Goal: Task Accomplishment & Management: Use online tool/utility

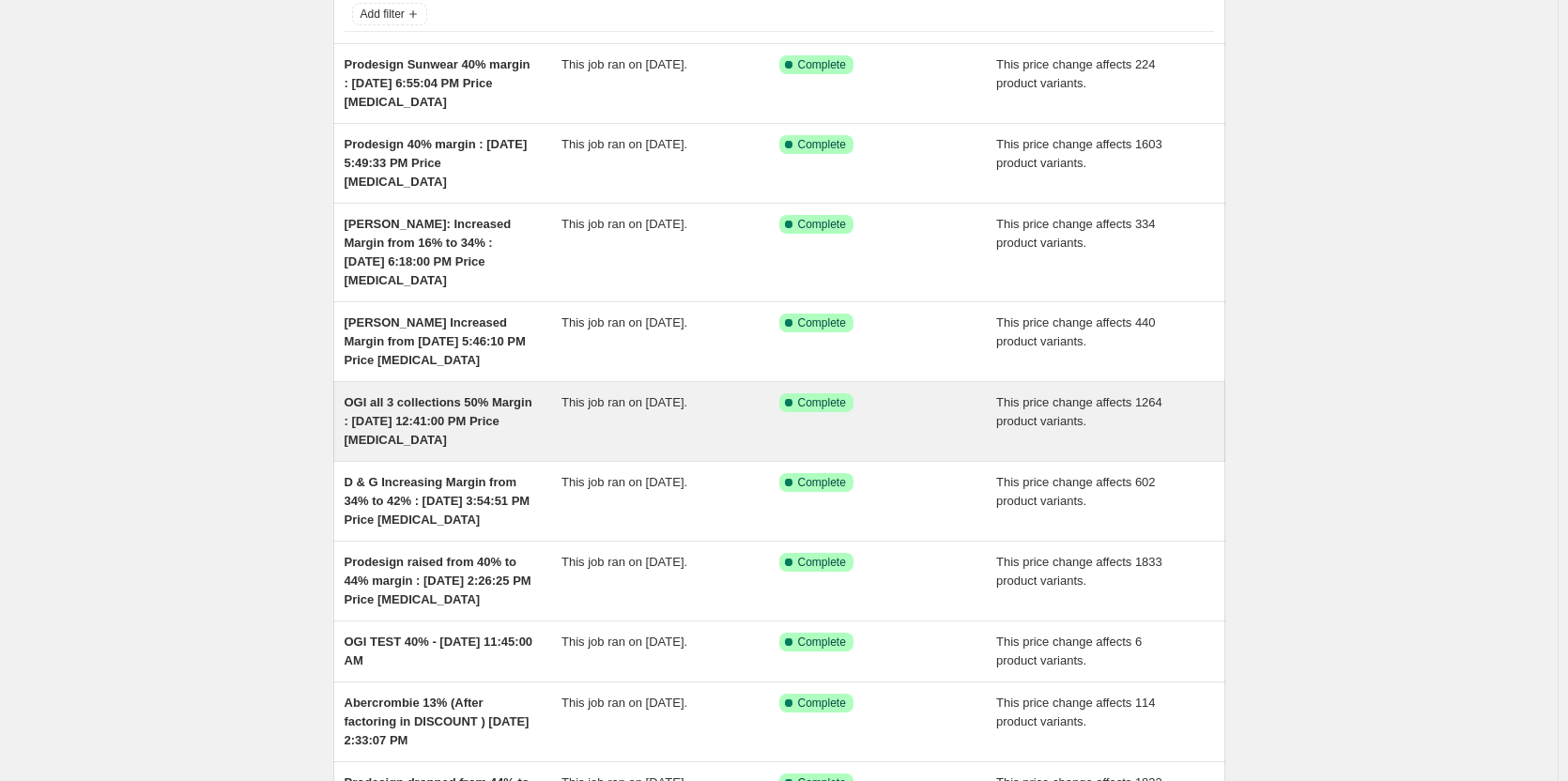
scroll to position [188, 0]
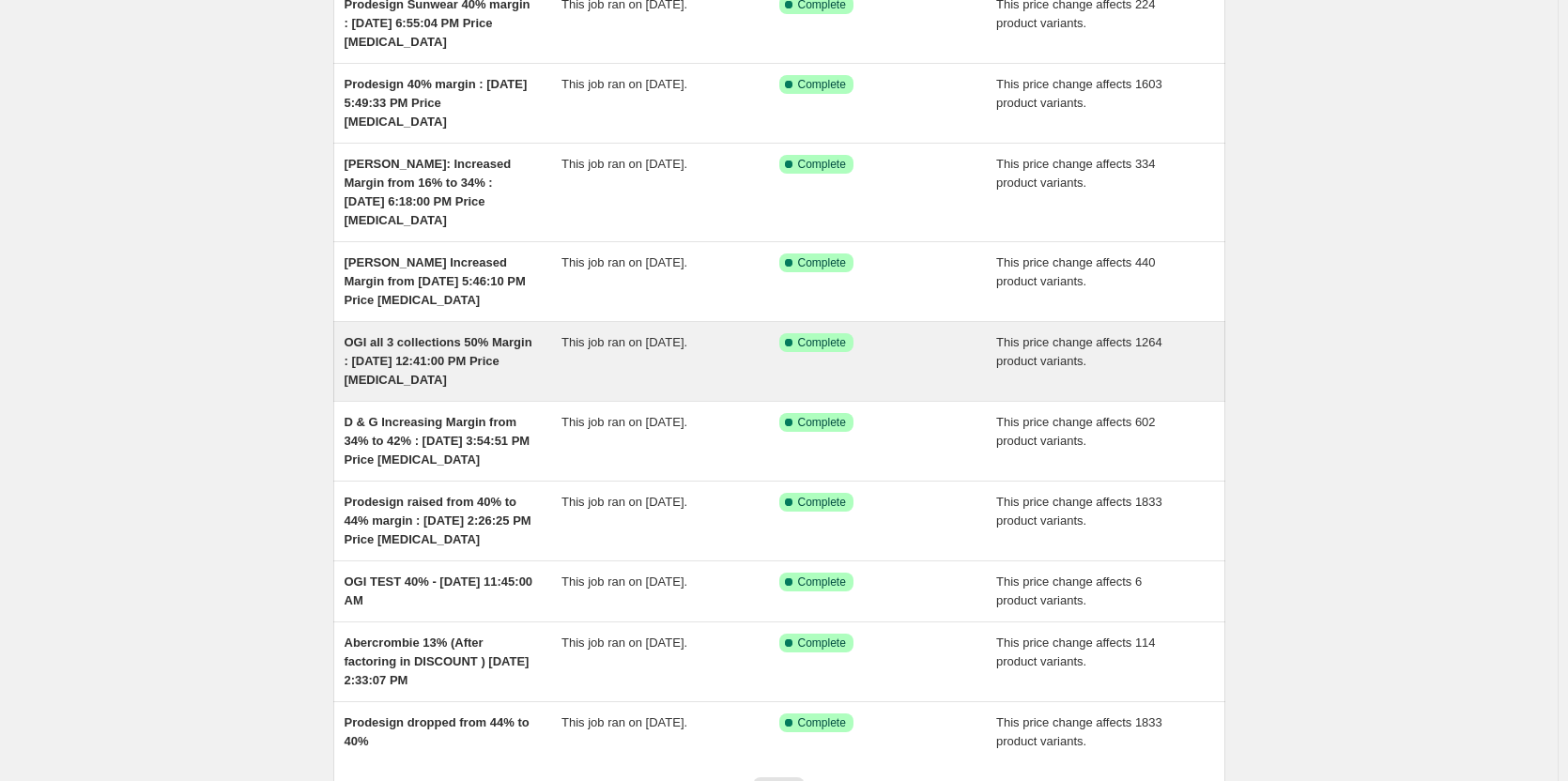
click at [424, 335] on span "OGI all 3 collections 50% Margin : [DATE] 12:41:00 PM Price [MEDICAL_DATA]" at bounding box center [439, 361] width 188 height 52
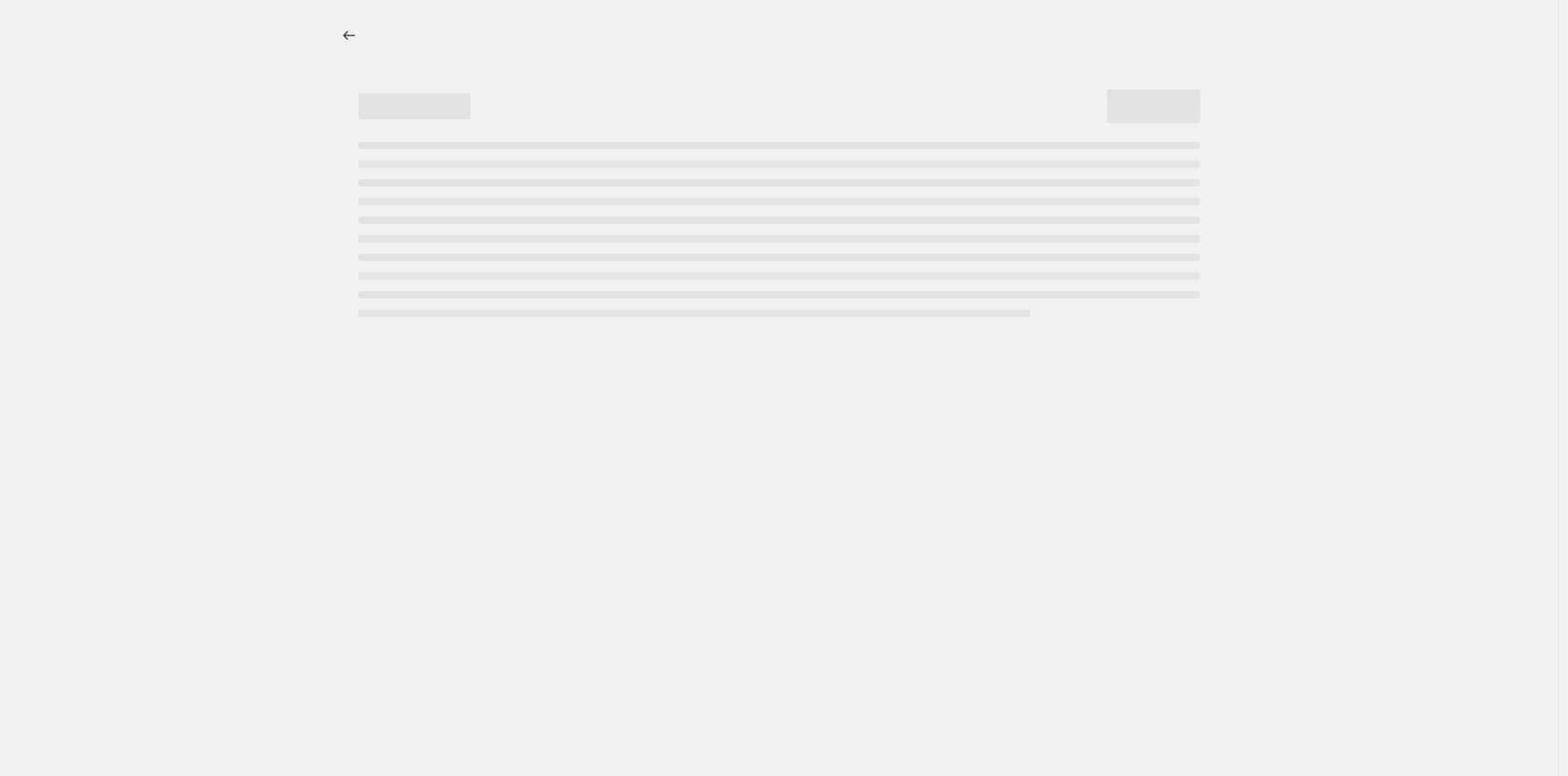
select select "margin"
select select "no_change"
select select "collection"
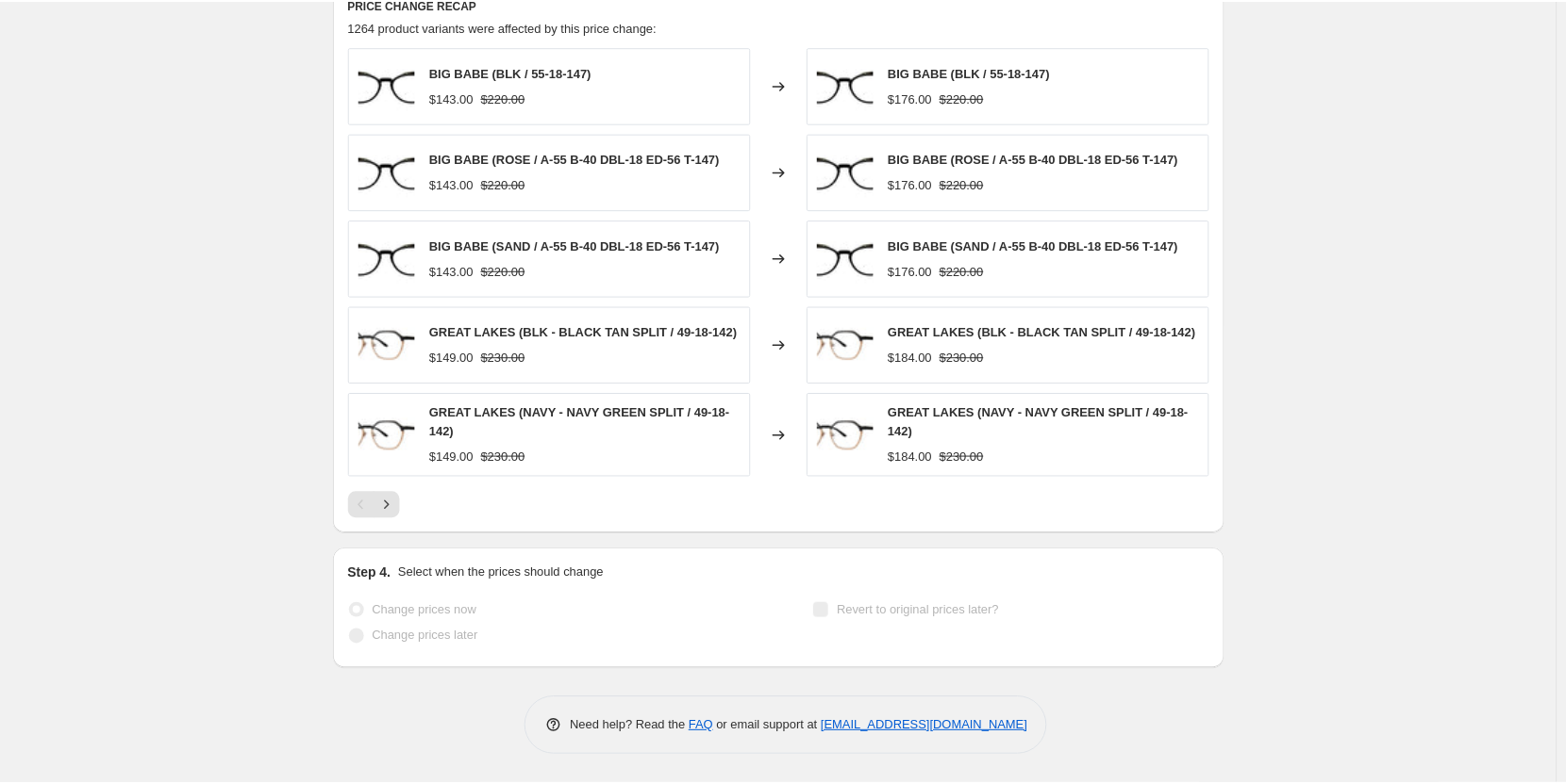
scroll to position [935, 0]
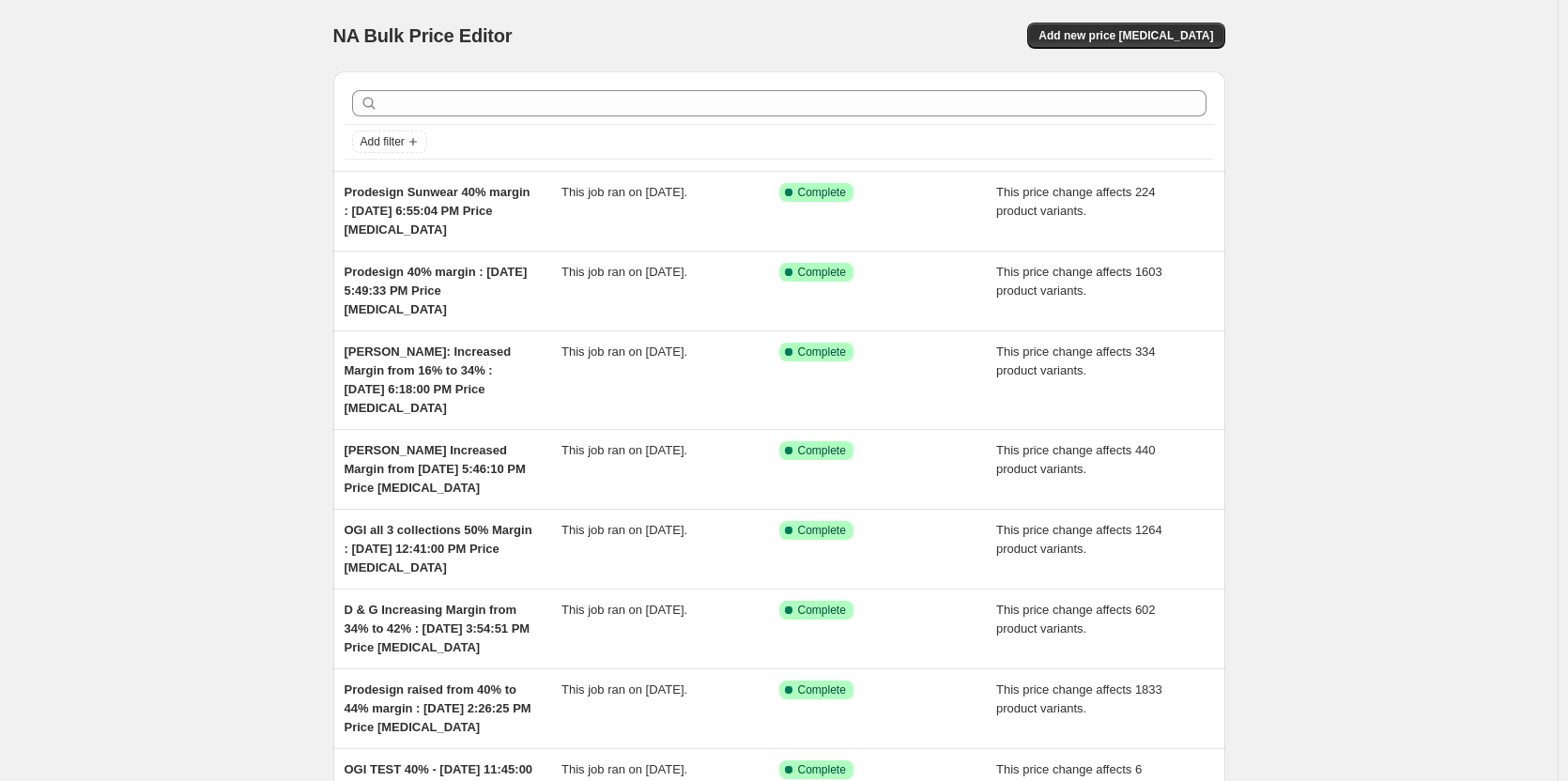
click at [1080, 50] on div "NA Bulk Price Editor. This page is ready NA Bulk Price Editor Add new price cha…" at bounding box center [779, 36] width 892 height 71
click at [1095, 39] on span "Add new price [MEDICAL_DATA]" at bounding box center [1125, 36] width 175 height 15
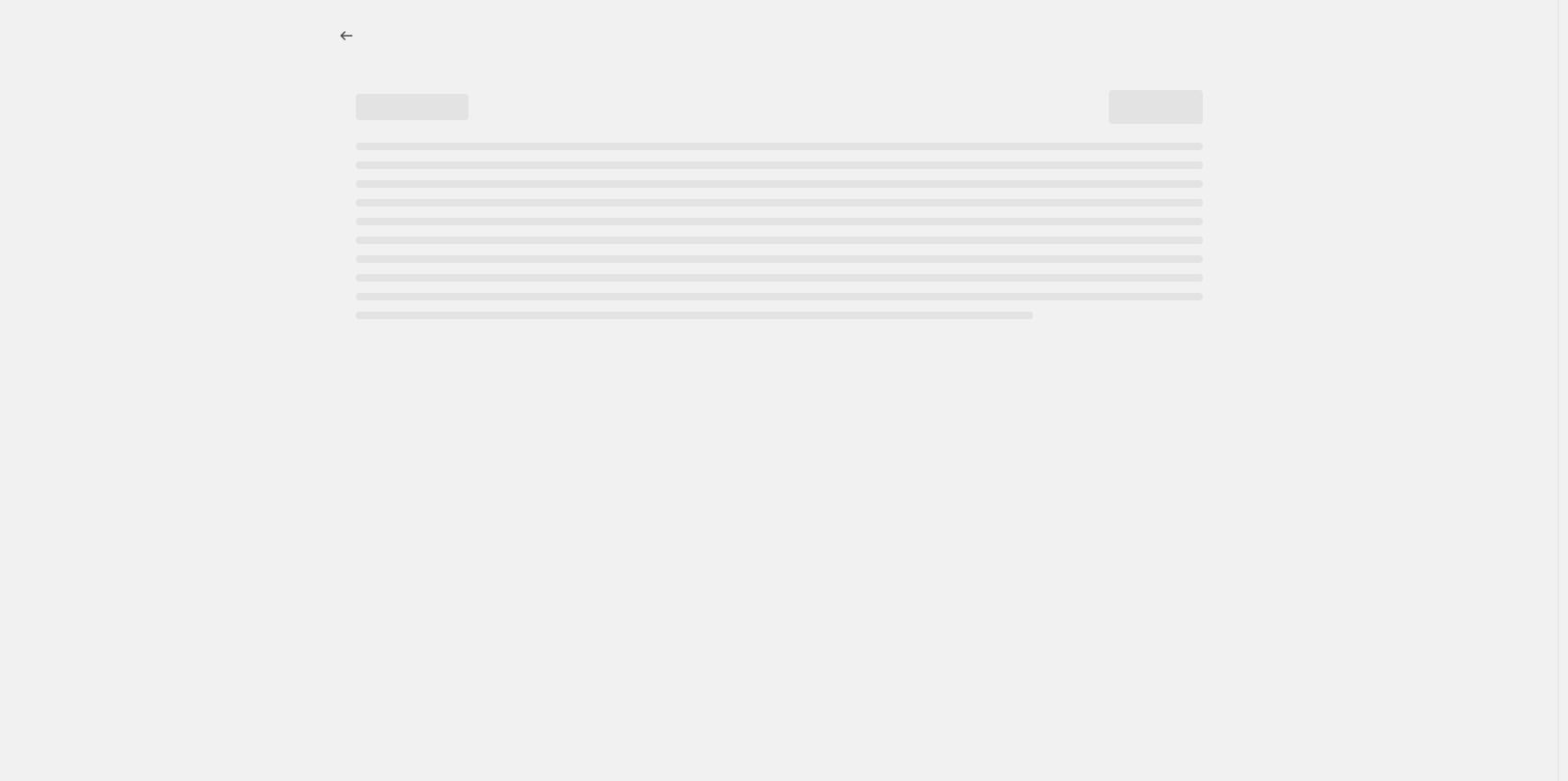
select select "percentage"
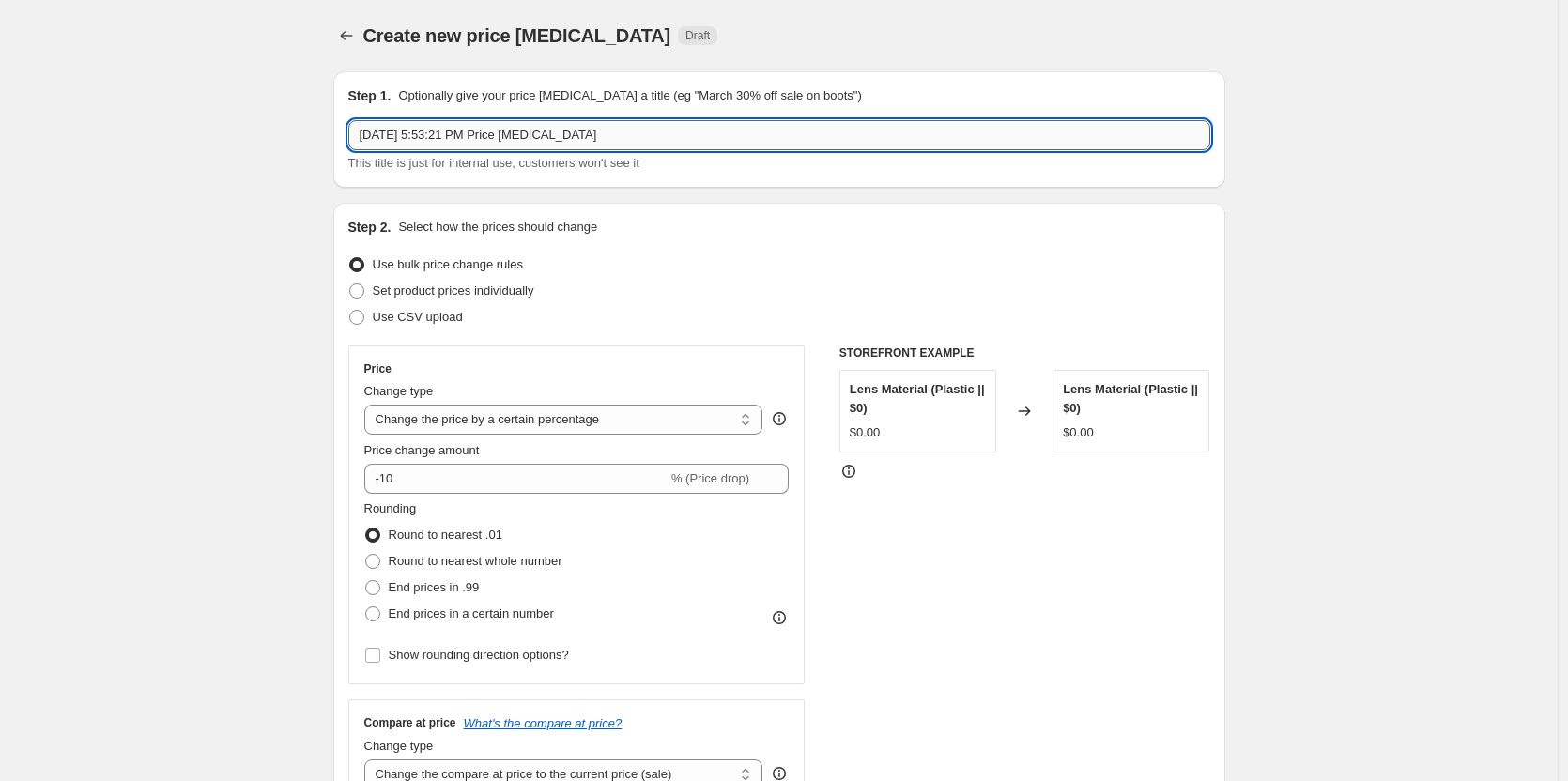
click at [424, 134] on input "Aug 15, 2025, 5:53:21 PM Price change job" at bounding box center [780, 134] width 862 height 30
click at [364, 135] on input "Aug 15, 2025, 5:53:21 PM Price change job" at bounding box center [780, 134] width 862 height 30
drag, startPoint x: 592, startPoint y: 139, endPoint x: 962, endPoint y: 137, distance: 370.0
click at [962, 137] on input "TOM FORD 38% Aug 15, 2025, 5:53:21 PM Price change job" at bounding box center [780, 134] width 862 height 30
type input "TOM FORD 38% Aug 15, 2025, 5:53:21 PM"
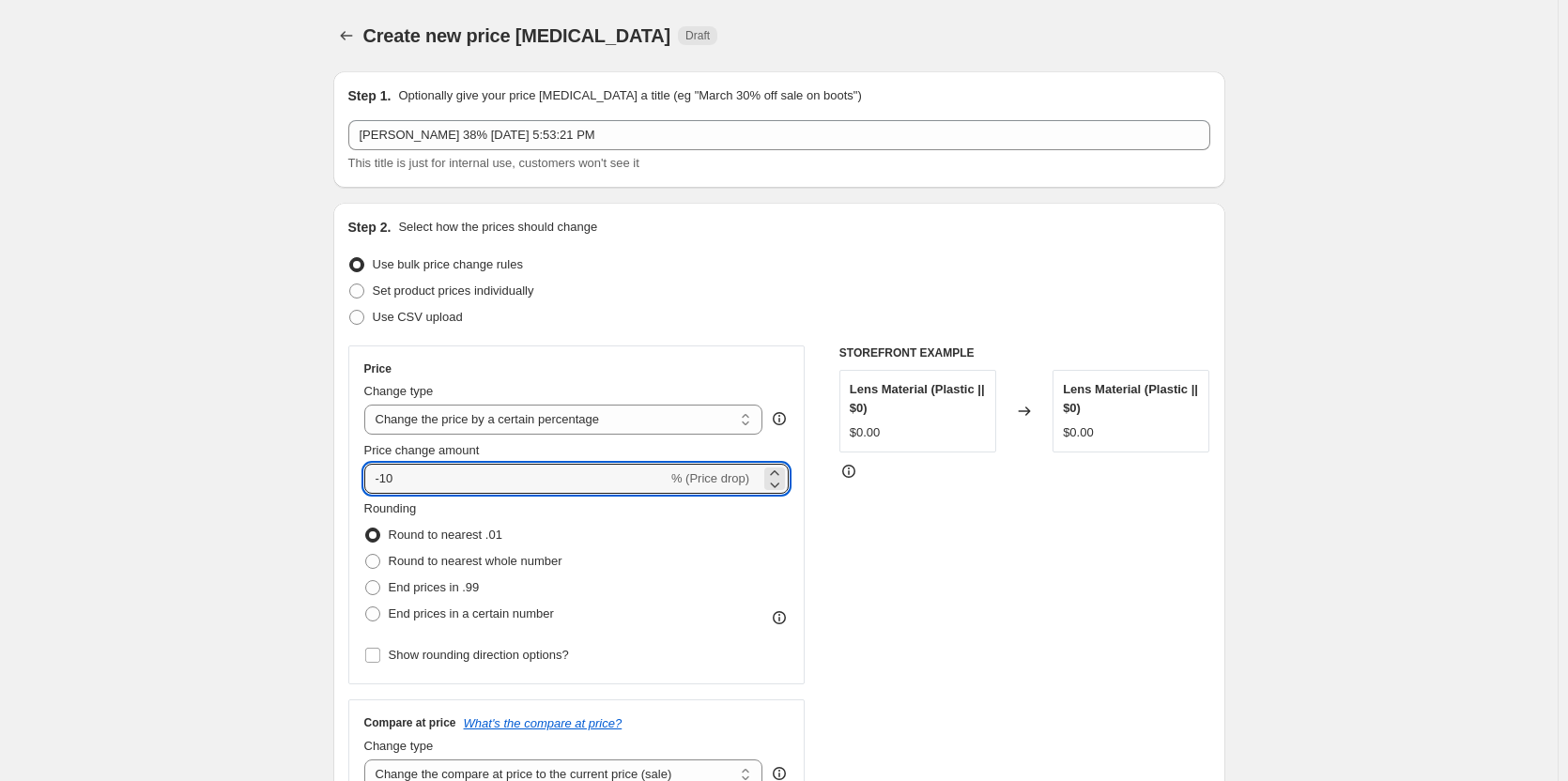
drag, startPoint x: 406, startPoint y: 481, endPoint x: 316, endPoint y: 467, distance: 91.1
click at [575, 426] on select "Change the price to a certain amount Change the price by a certain amount Chang…" at bounding box center [564, 419] width 399 height 30
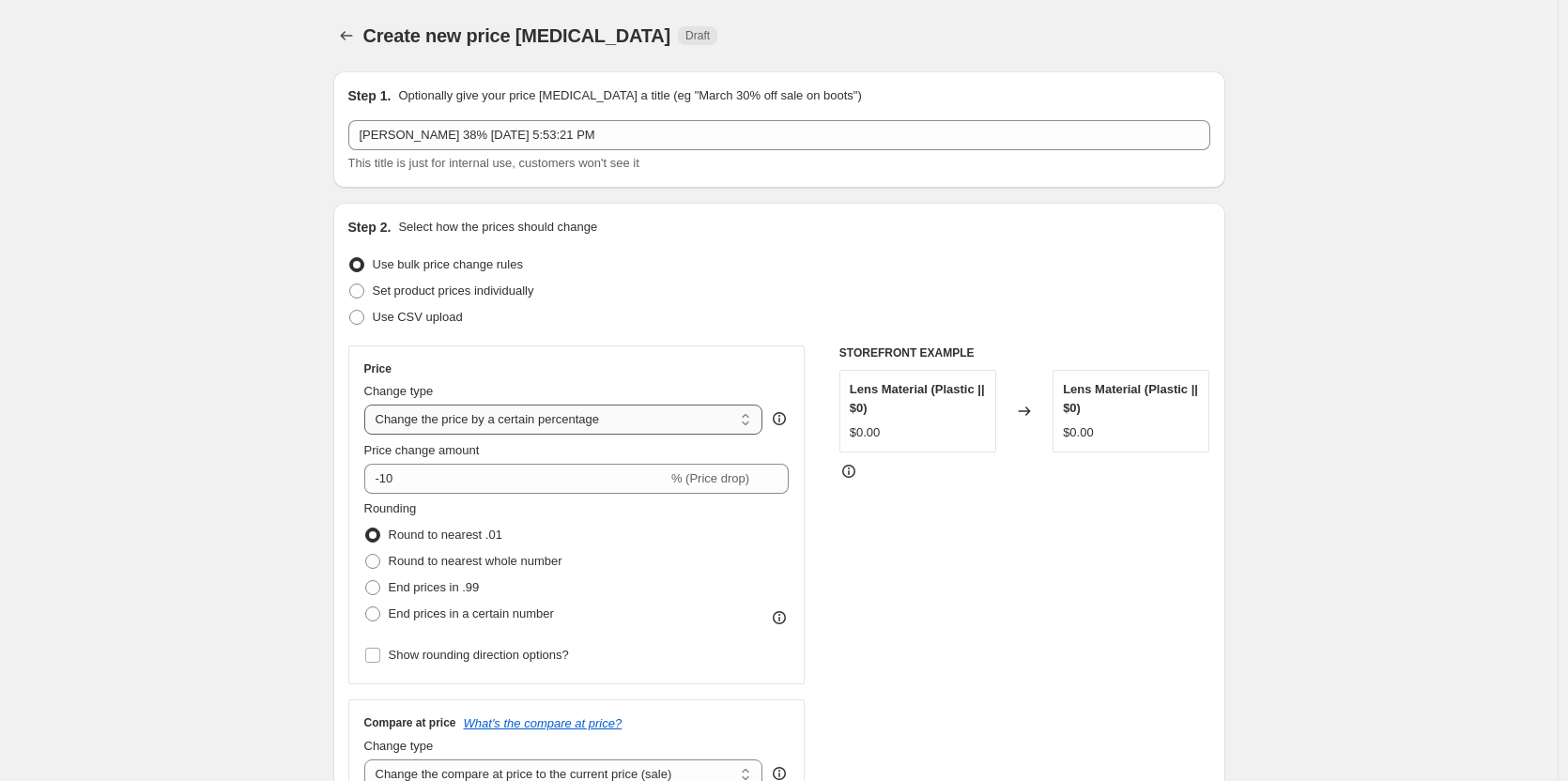
click at [368, 404] on select "Change the price to a certain amount Change the price by a certain amount Chang…" at bounding box center [564, 419] width 399 height 30
click at [431, 484] on input "-10" at bounding box center [516, 478] width 303 height 30
click at [429, 568] on span "Round to nearest whole number" at bounding box center [475, 561] width 174 height 14
click at [366, 555] on input "Round to nearest whole number" at bounding box center [365, 554] width 1 height 1
radio input "true"
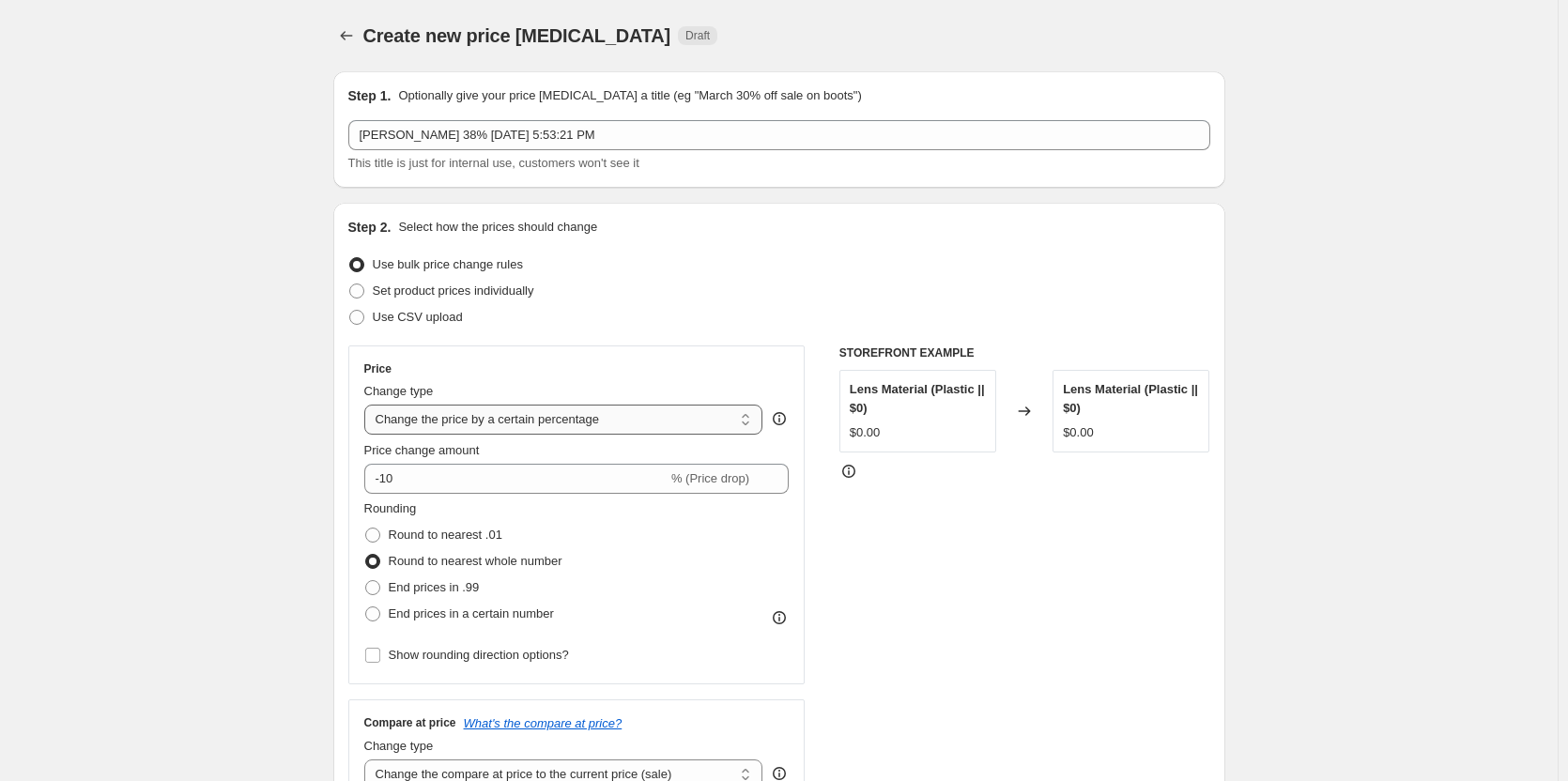
click at [482, 427] on select "Change the price to a certain amount Change the price by a certain amount Chang…" at bounding box center [564, 419] width 399 height 30
select select "margin"
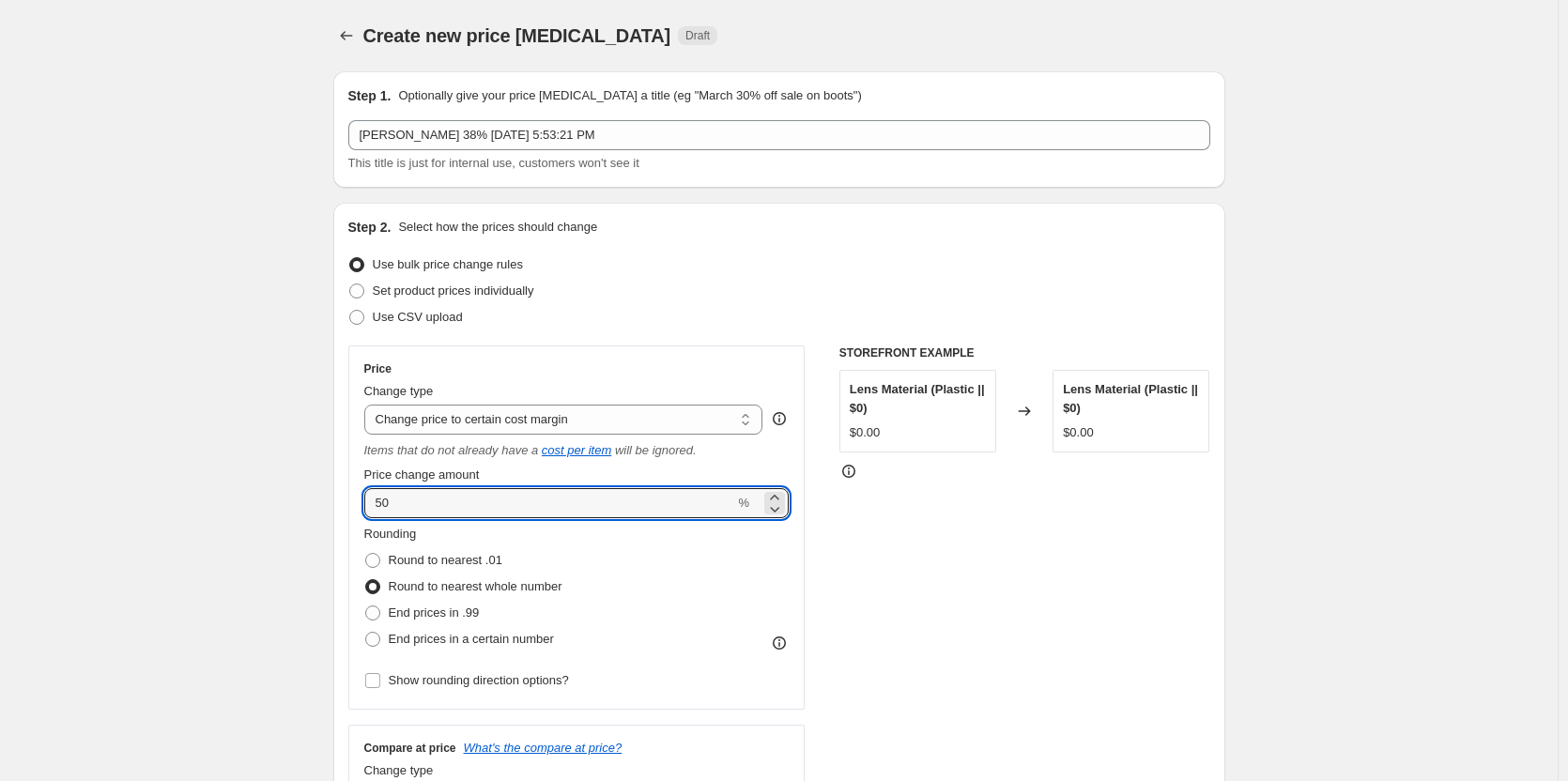
drag, startPoint x: 416, startPoint y: 511, endPoint x: 353, endPoint y: 498, distance: 64.3
click at [349, 499] on div "Step 2. Select how the prices should change Use bulk price change rules Set pro…" at bounding box center [779, 545] width 892 height 684
click at [499, 430] on select "Change the price to a certain amount Change the price by a certain amount Chang…" at bounding box center [564, 419] width 399 height 30
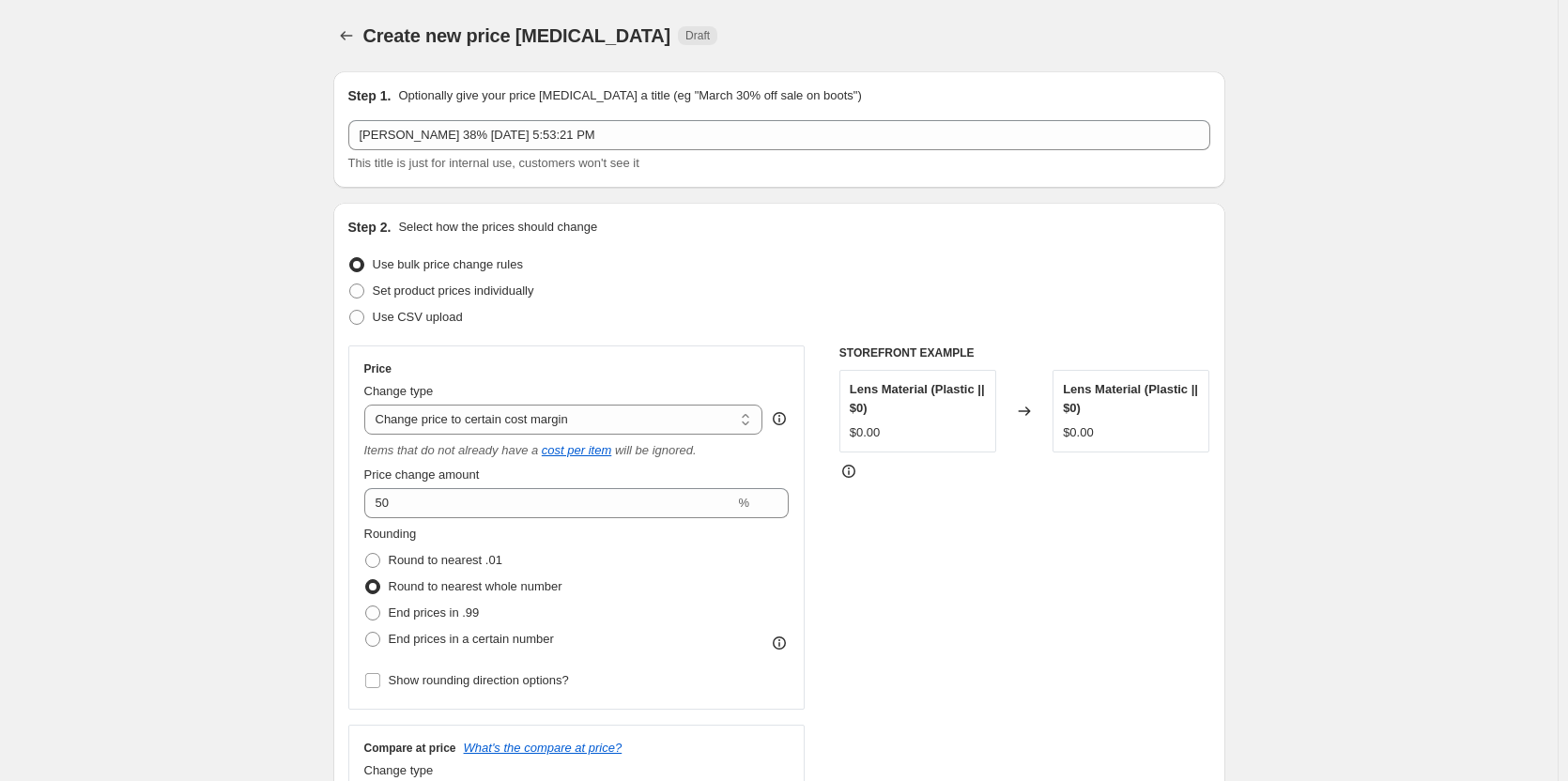
click at [443, 428] on select "Change the price to a certain amount Change the price by a certain amount Chang…" at bounding box center [564, 419] width 399 height 30
click at [368, 404] on select "Change the price to a certain amount Change the price by a certain amount Chang…" at bounding box center [564, 419] width 399 height 30
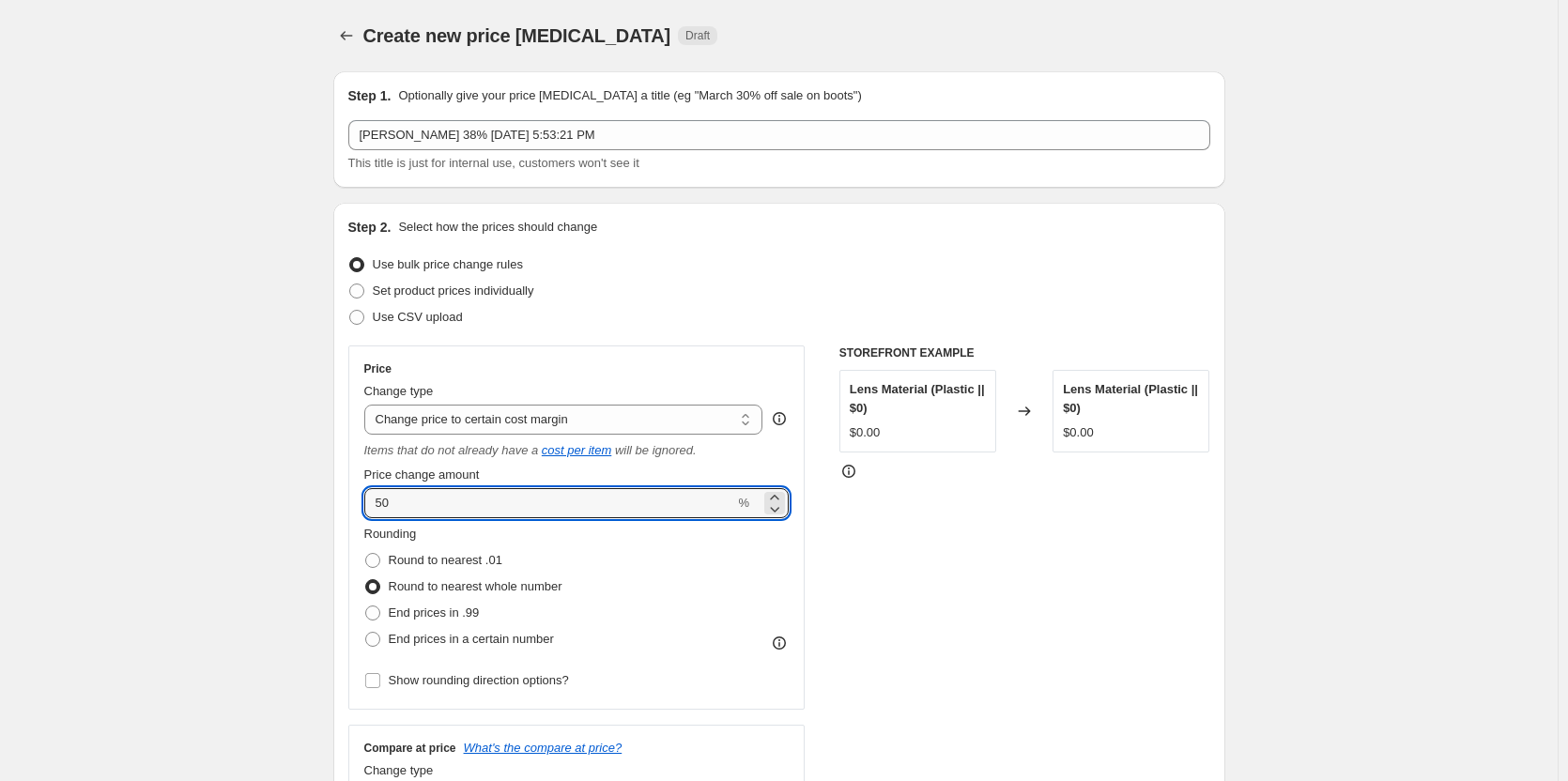
drag, startPoint x: 406, startPoint y: 496, endPoint x: 326, endPoint y: 493, distance: 80.1
type input "28"
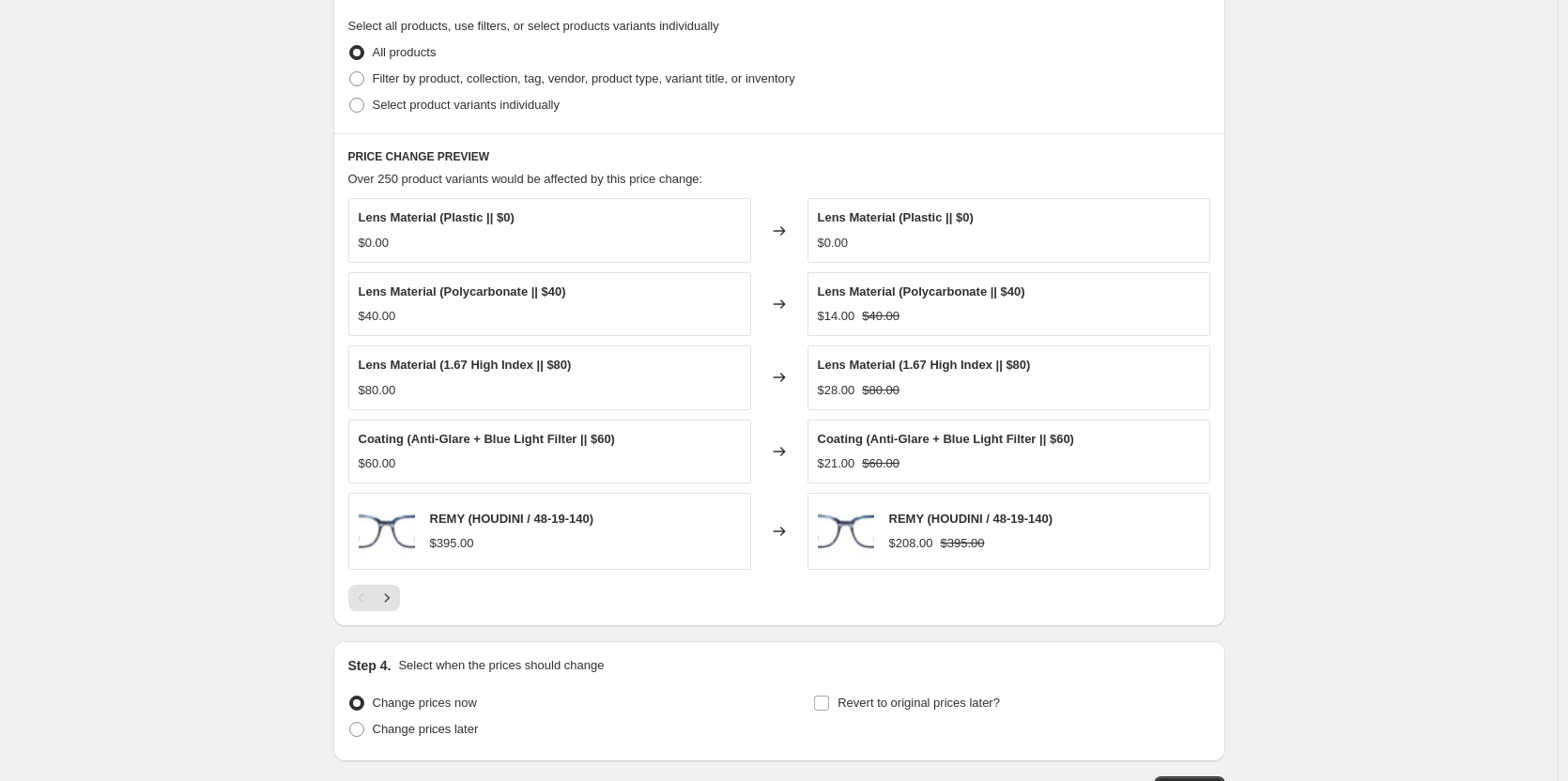
scroll to position [657, 0]
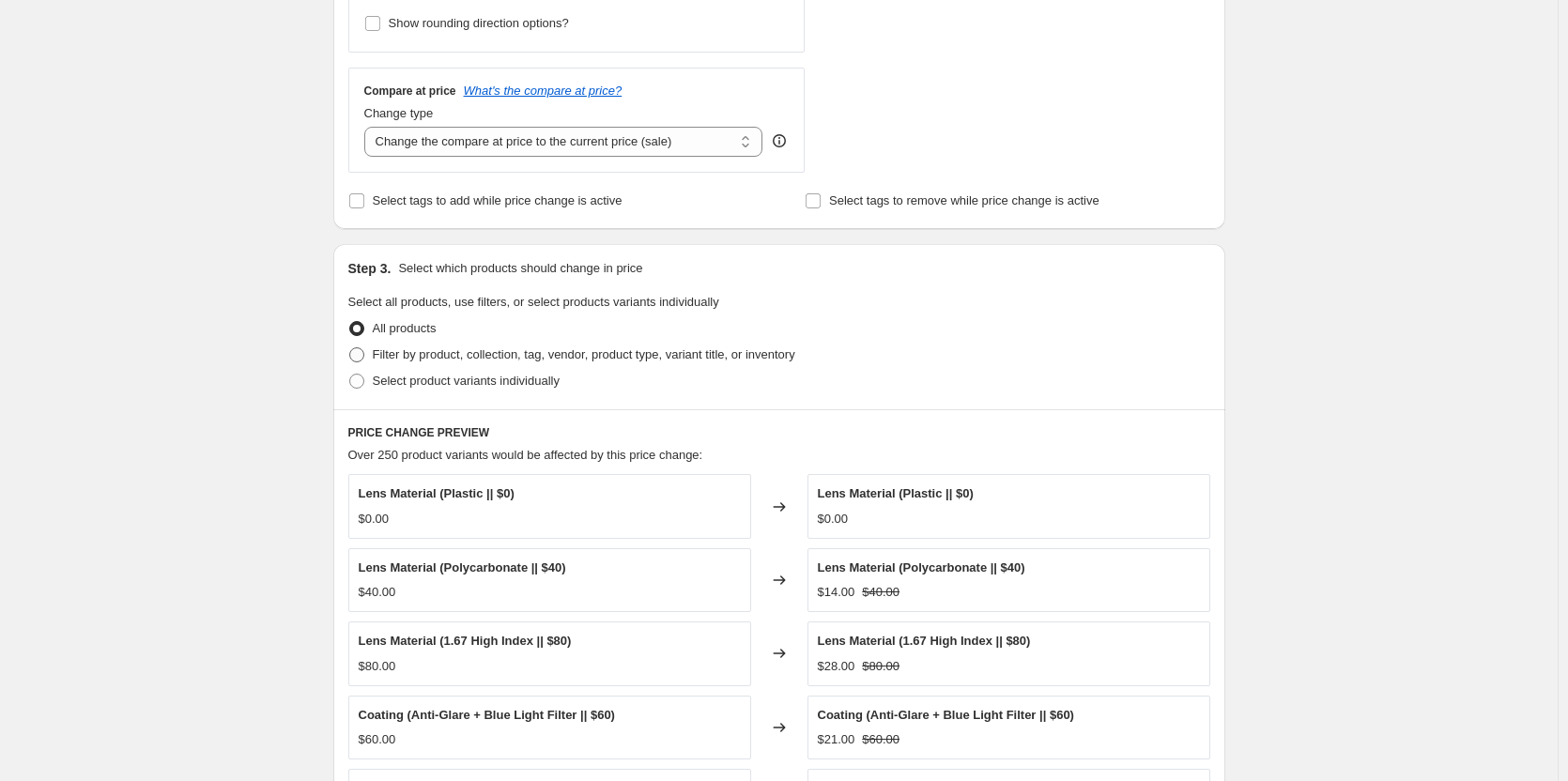
click at [501, 354] on span "Filter by product, collection, tag, vendor, product type, variant title, or inv…" at bounding box center [584, 354] width 422 height 14
click at [350, 349] on input "Filter by product, collection, tag, vendor, product type, variant title, or inv…" at bounding box center [350, 348] width 1 height 1
radio input "true"
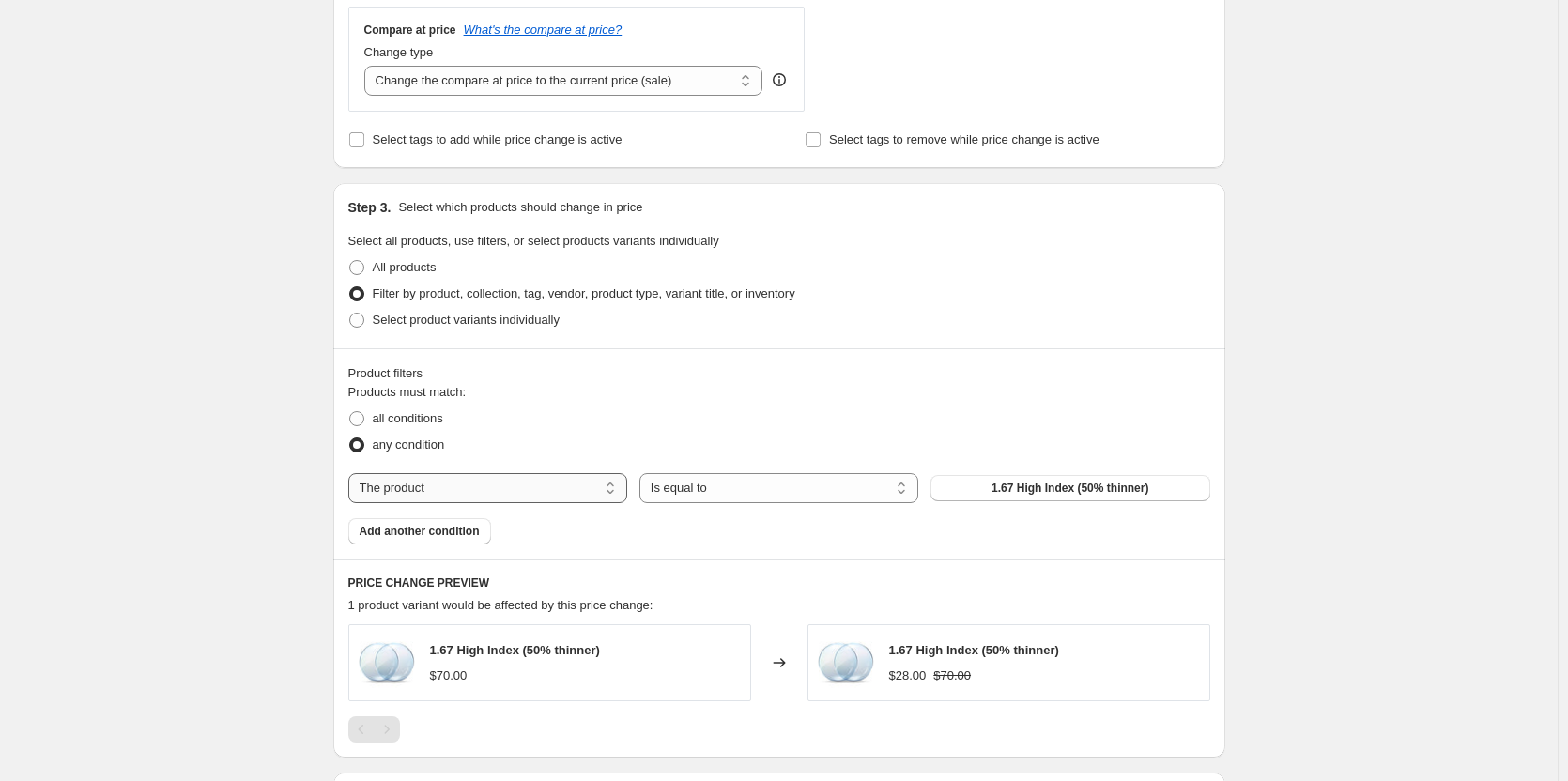
scroll to position [751, 0]
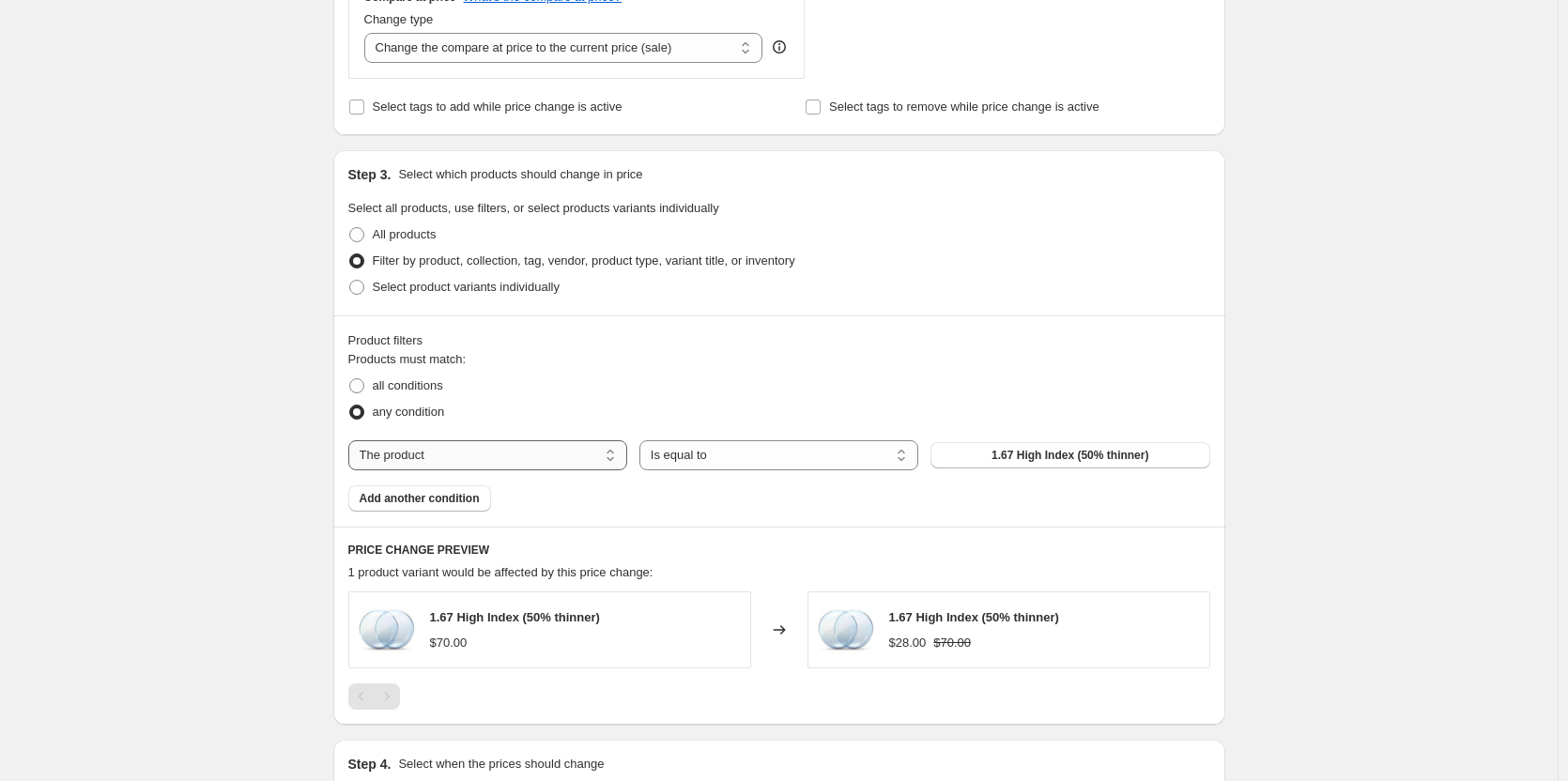
click at [559, 466] on select "The product The product's collection The product's tag The product's vendor The…" at bounding box center [488, 455] width 278 height 30
select select "collection"
click at [754, 453] on select "Is equal to Is not equal to" at bounding box center [779, 455] width 278 height 30
click at [643, 441] on select "Is equal to Is not equal to" at bounding box center [779, 455] width 278 height 30
click at [950, 468] on button "BUY LENSES" at bounding box center [1070, 455] width 278 height 26
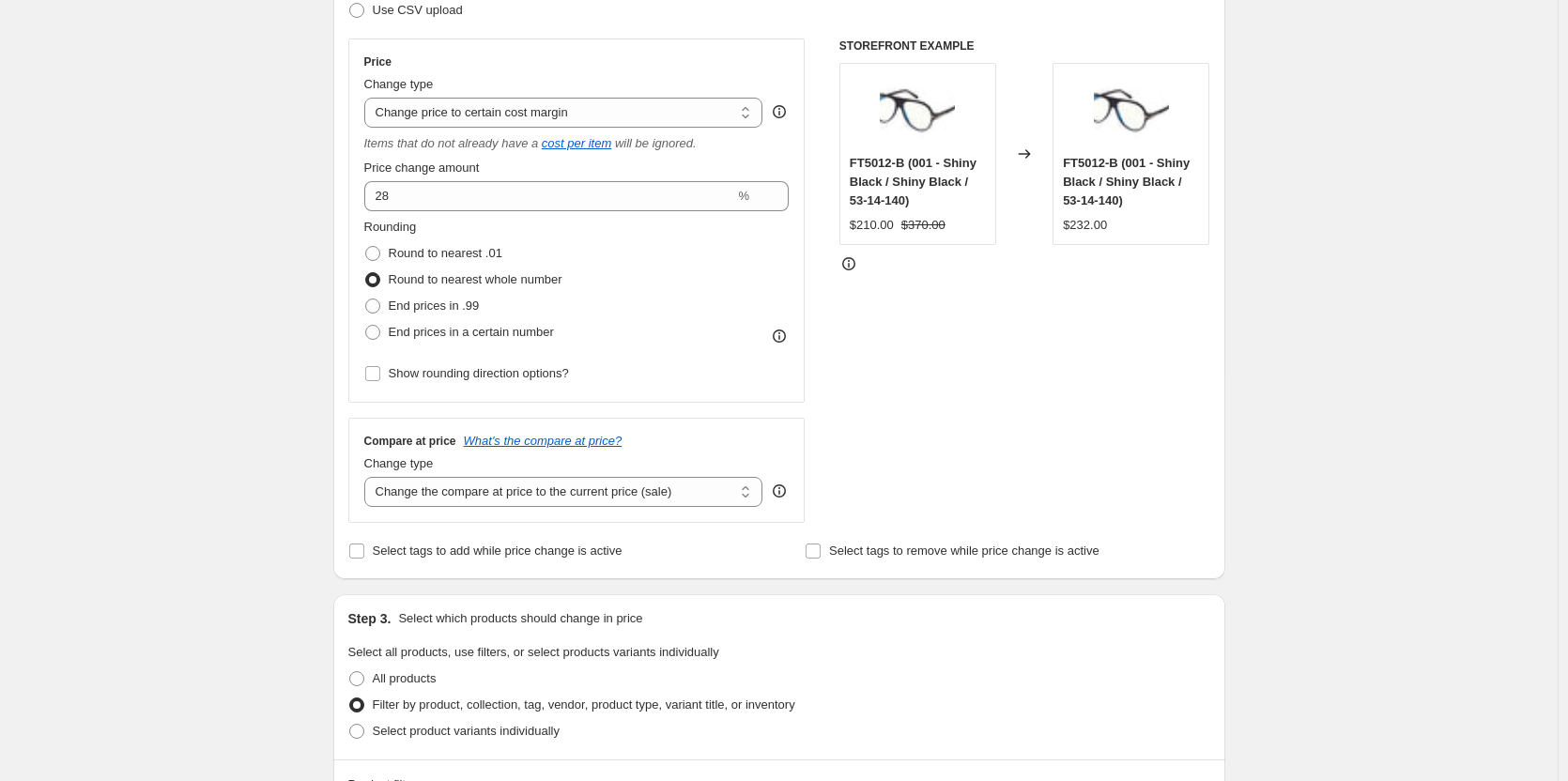
scroll to position [37, 0]
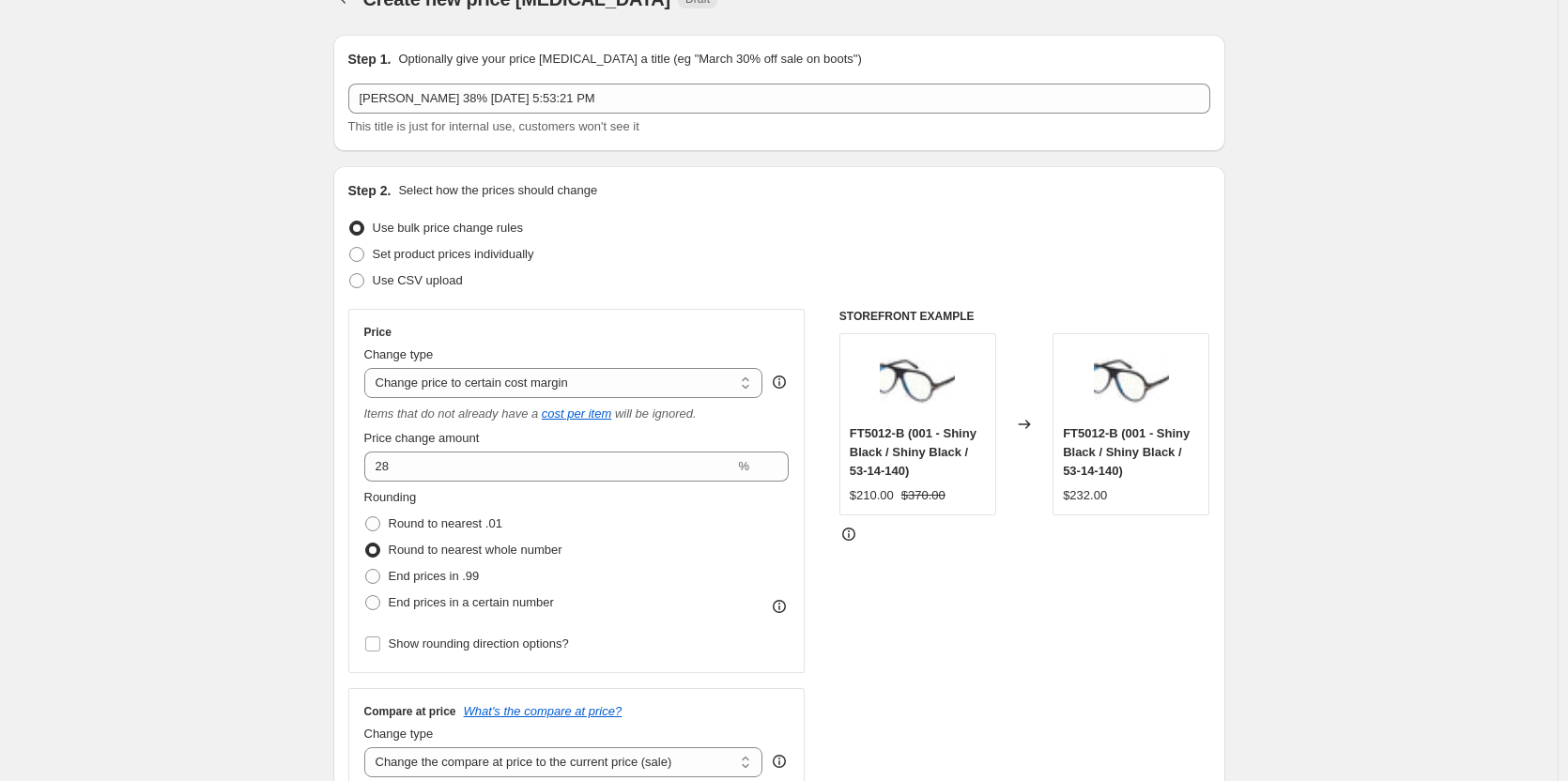
click at [410, 448] on label "Price change amount" at bounding box center [422, 439] width 115 height 19
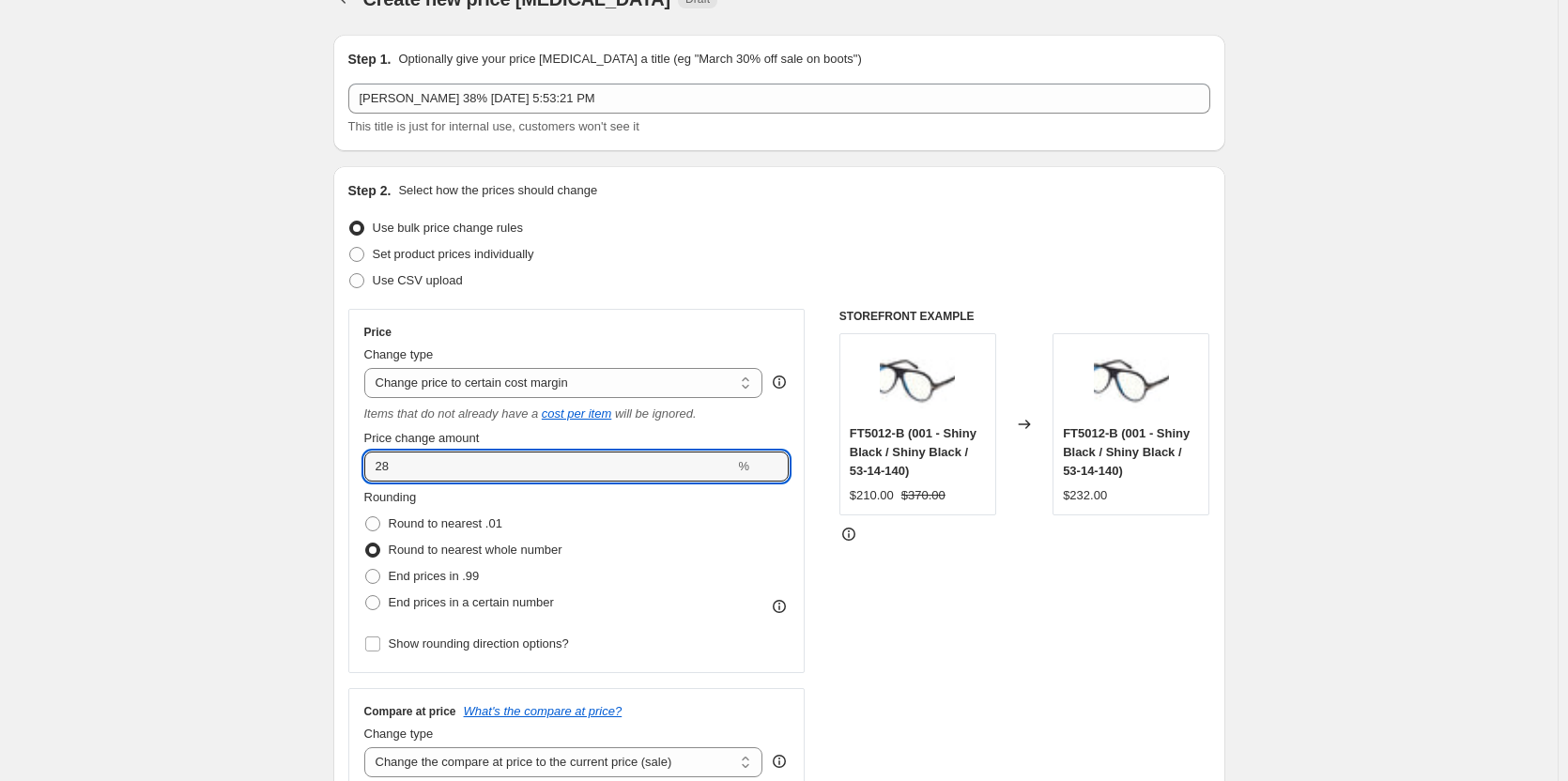
click at [410, 452] on input "28" at bounding box center [549, 466] width 371 height 30
click at [413, 469] on input "28" at bounding box center [549, 466] width 371 height 30
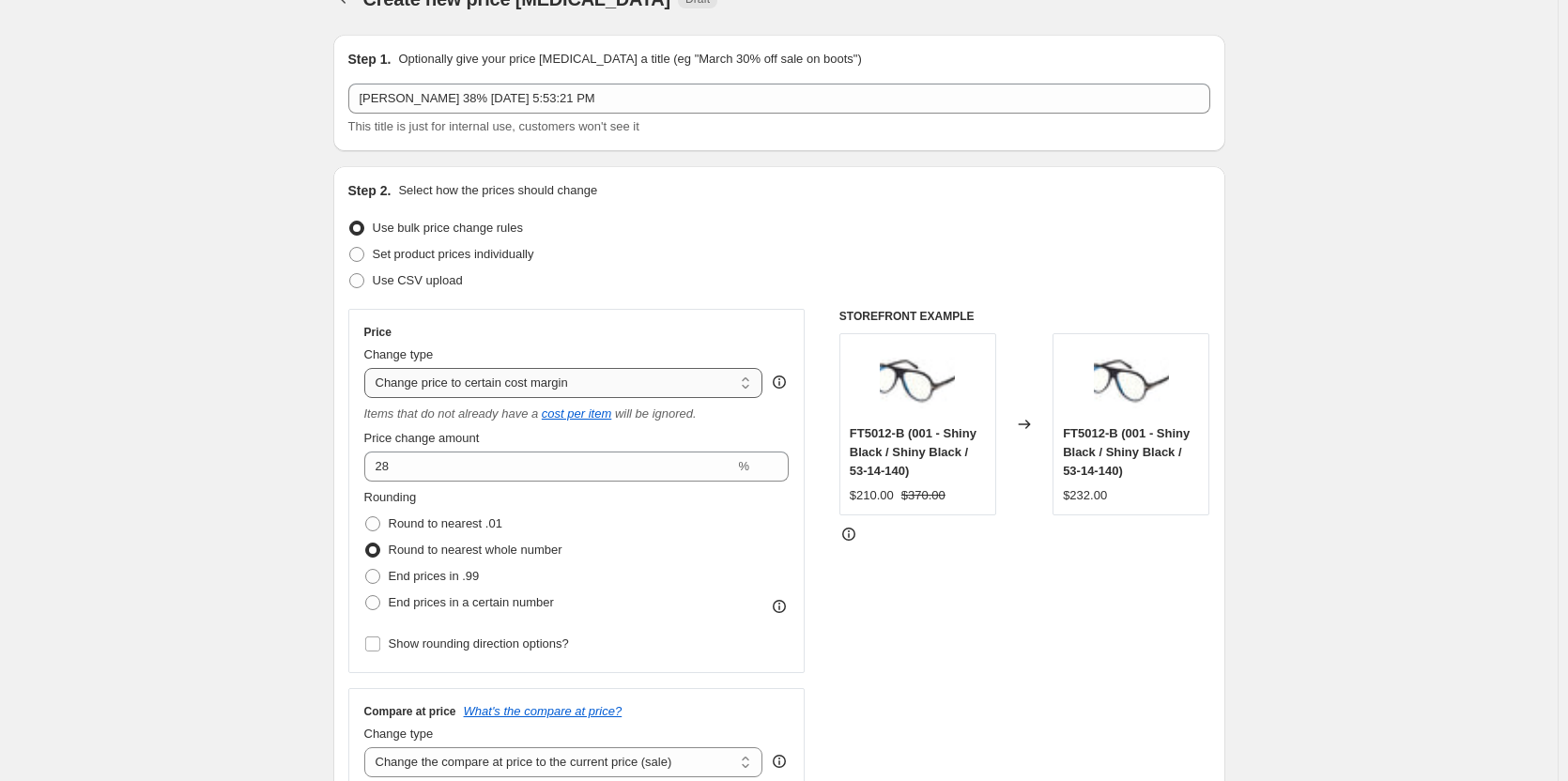
click at [445, 387] on select "Change the price to a certain amount Change the price by a certain amount Chang…" at bounding box center [564, 382] width 399 height 30
click at [368, 368] on select "Change the price to a certain amount Change the price by a certain amount Chang…" at bounding box center [564, 382] width 399 height 30
click at [418, 476] on input "28" at bounding box center [549, 466] width 371 height 30
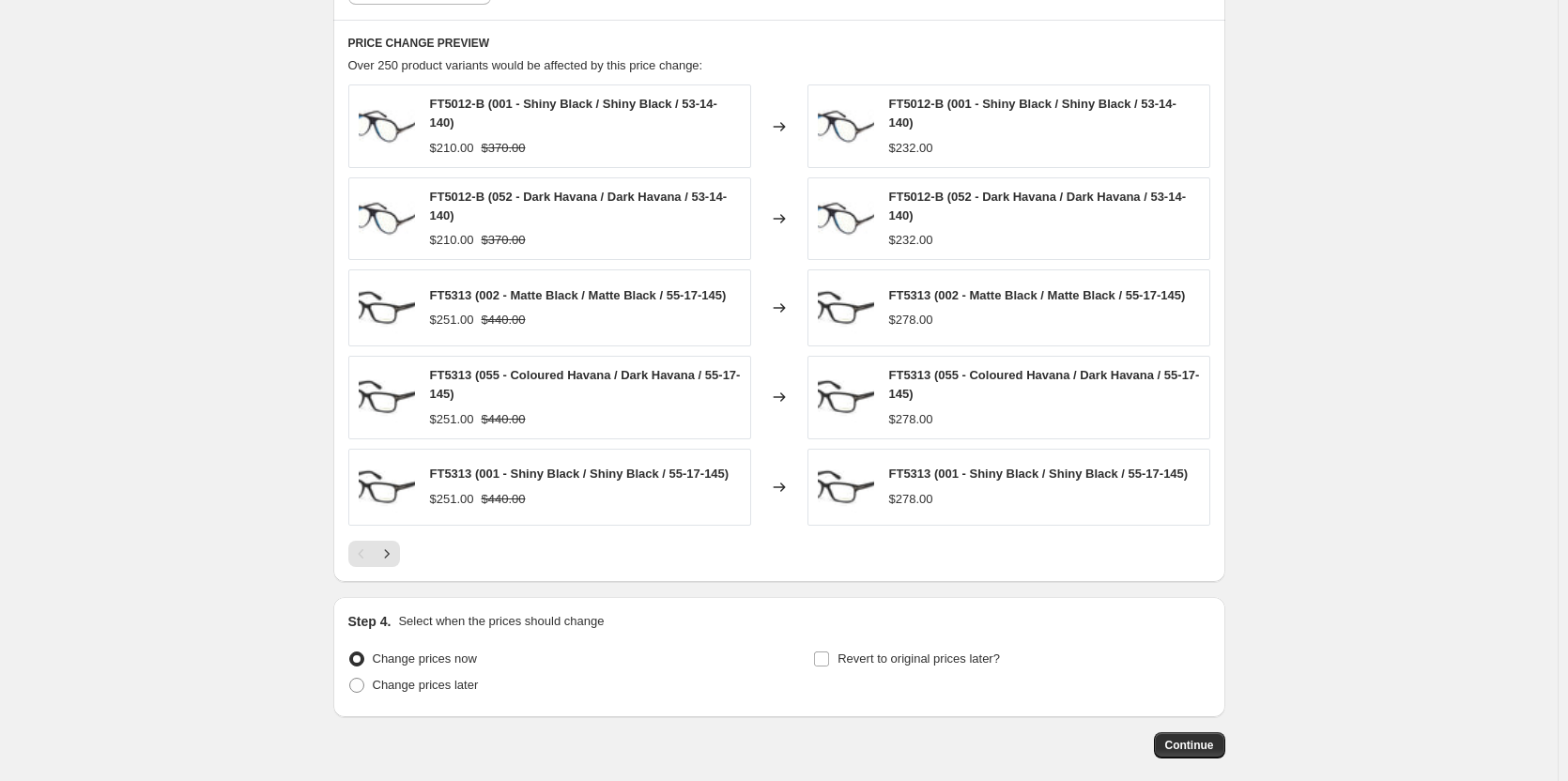
scroll to position [1352, 0]
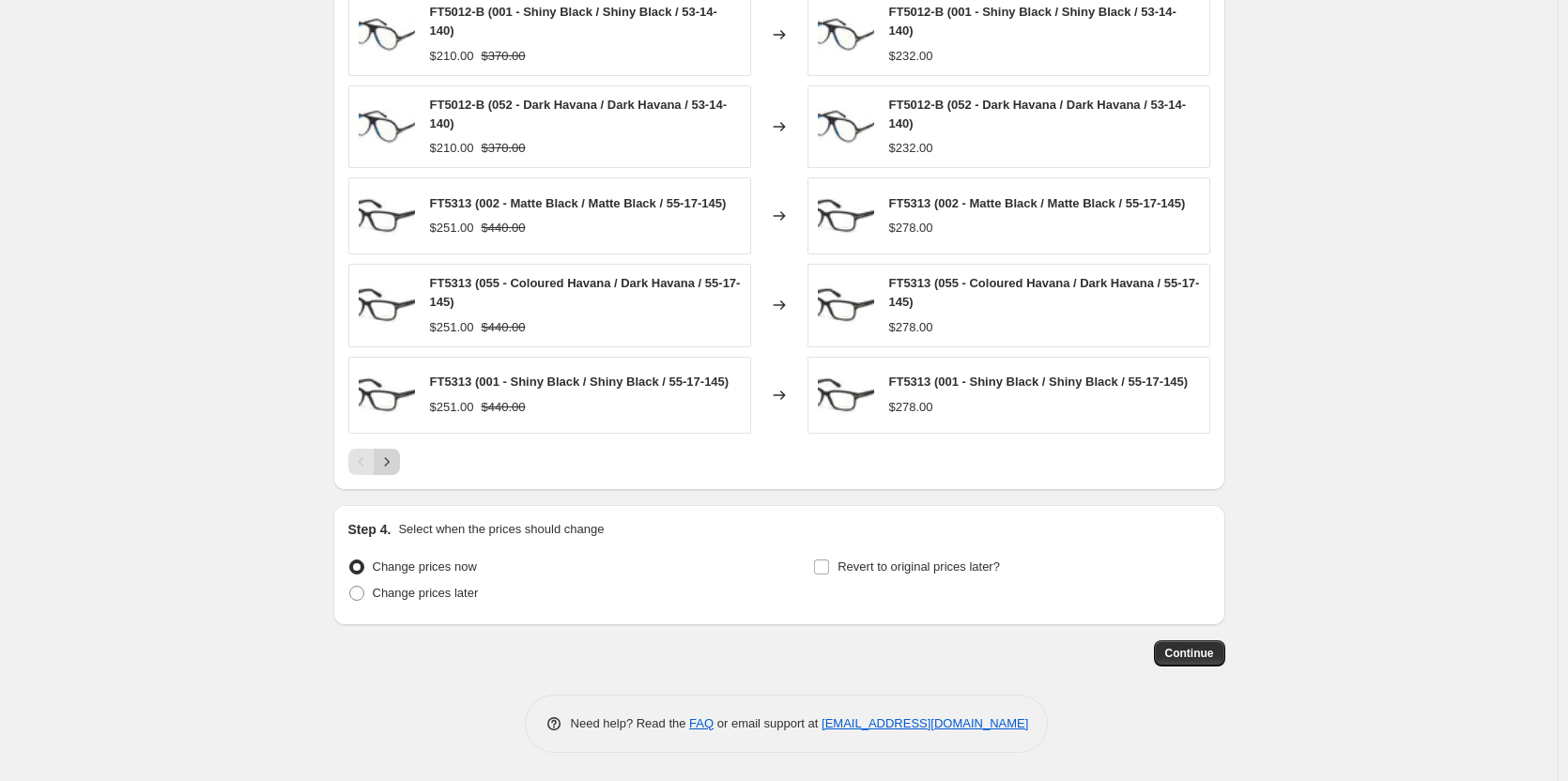
click at [397, 461] on icon "Next" at bounding box center [387, 462] width 19 height 19
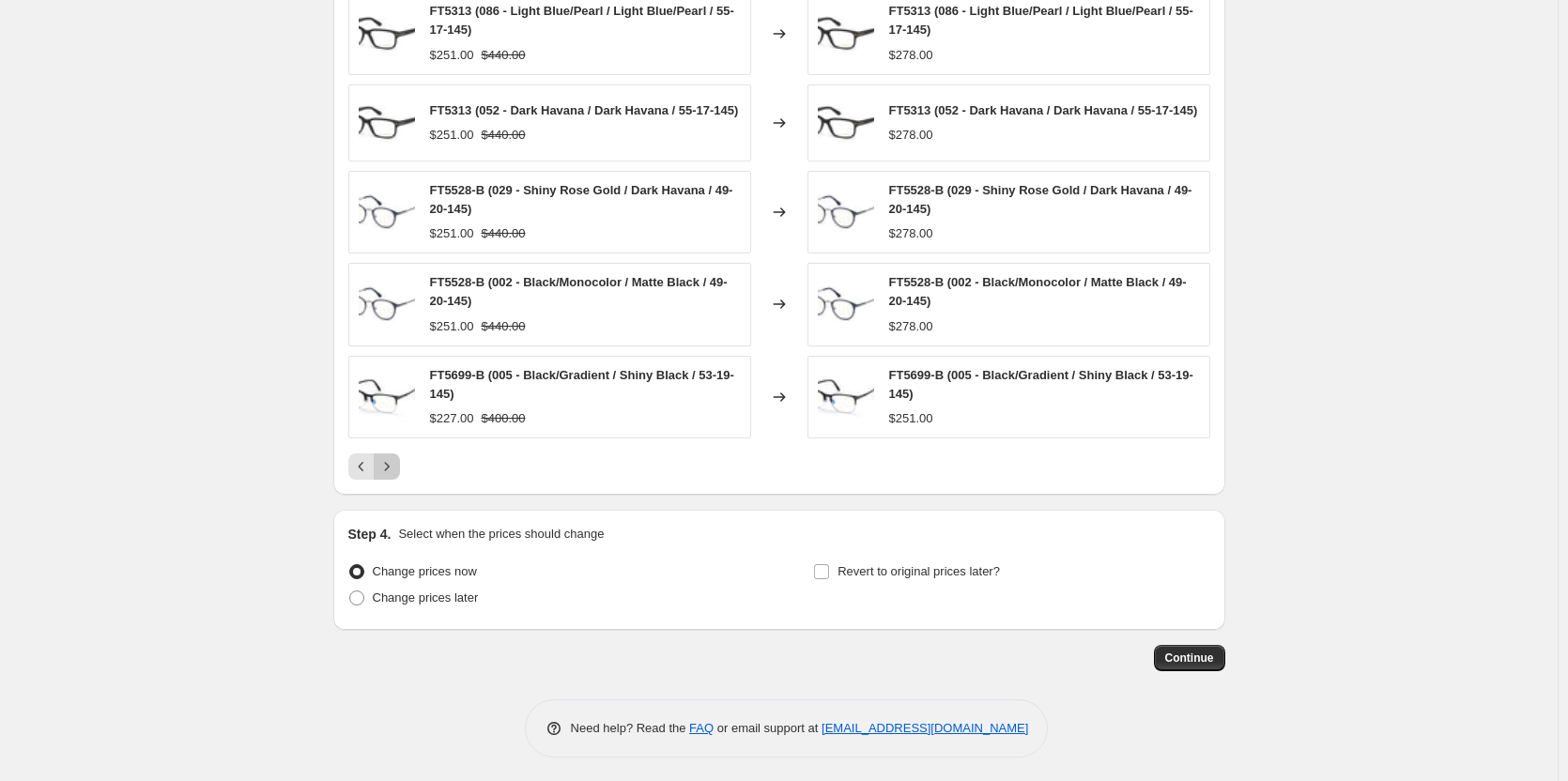
click at [397, 469] on icon "Next" at bounding box center [387, 467] width 19 height 19
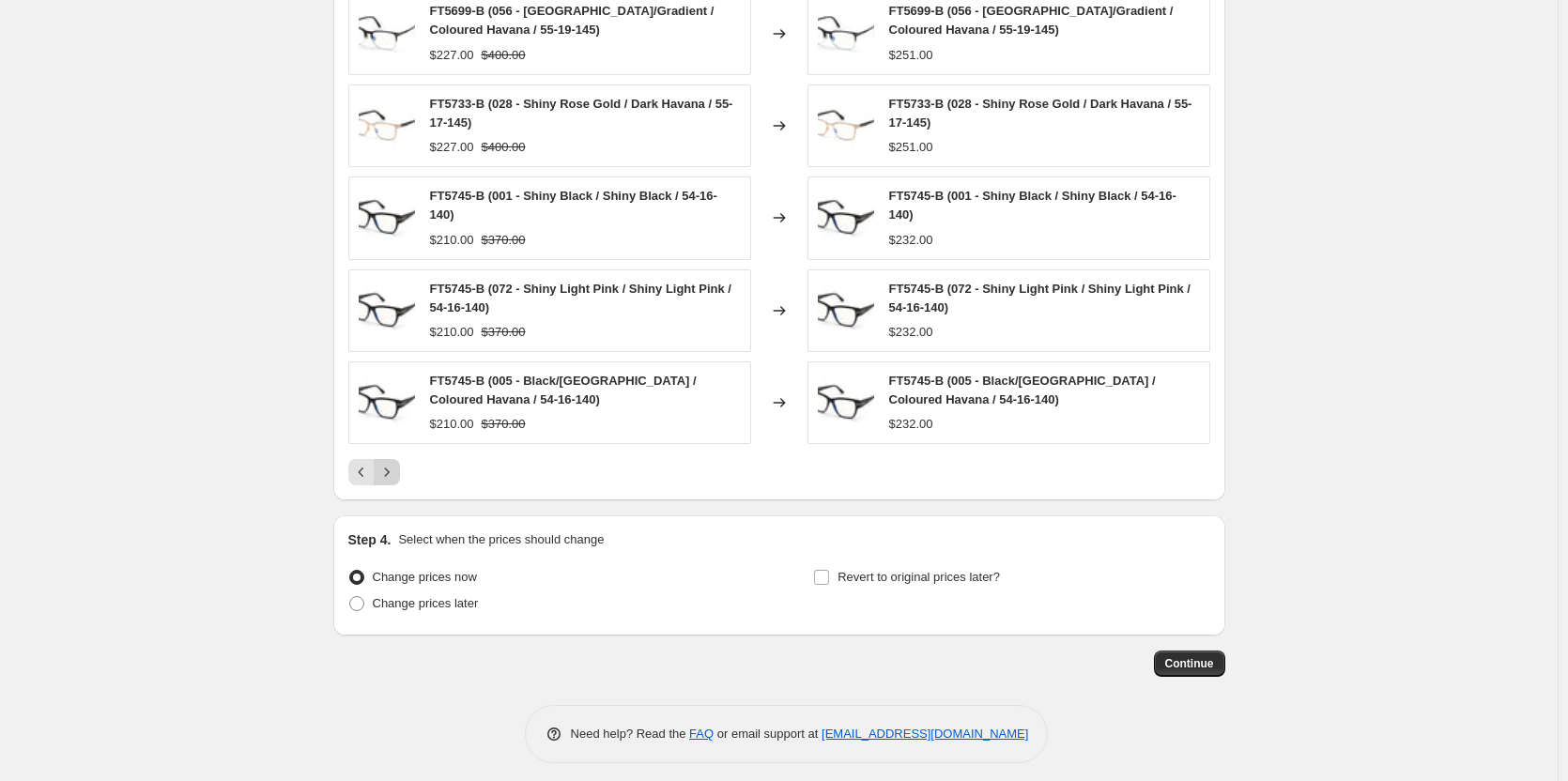
click at [397, 469] on icon "Next" at bounding box center [387, 473] width 19 height 19
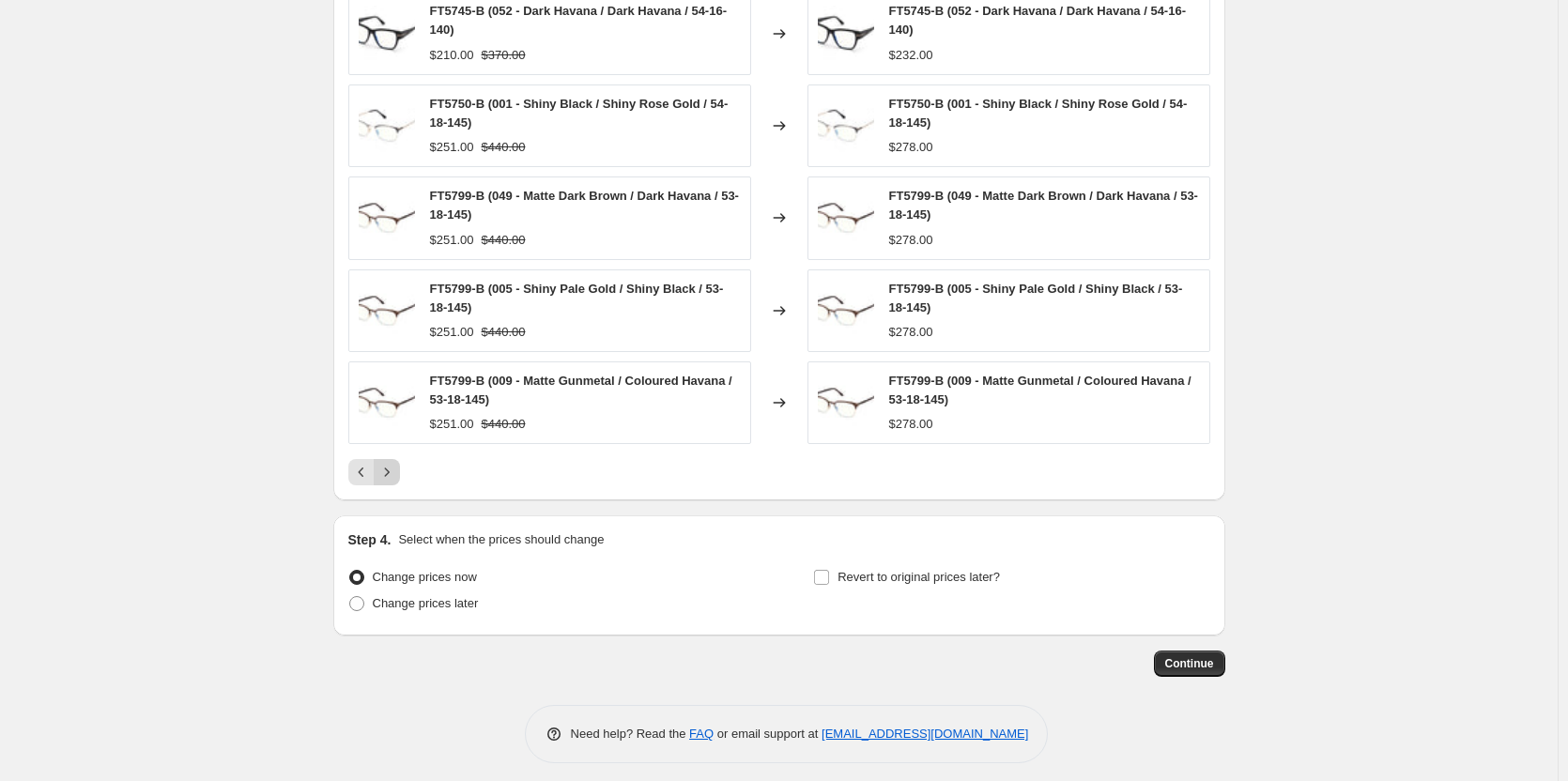
click at [397, 469] on icon "Next" at bounding box center [387, 473] width 19 height 19
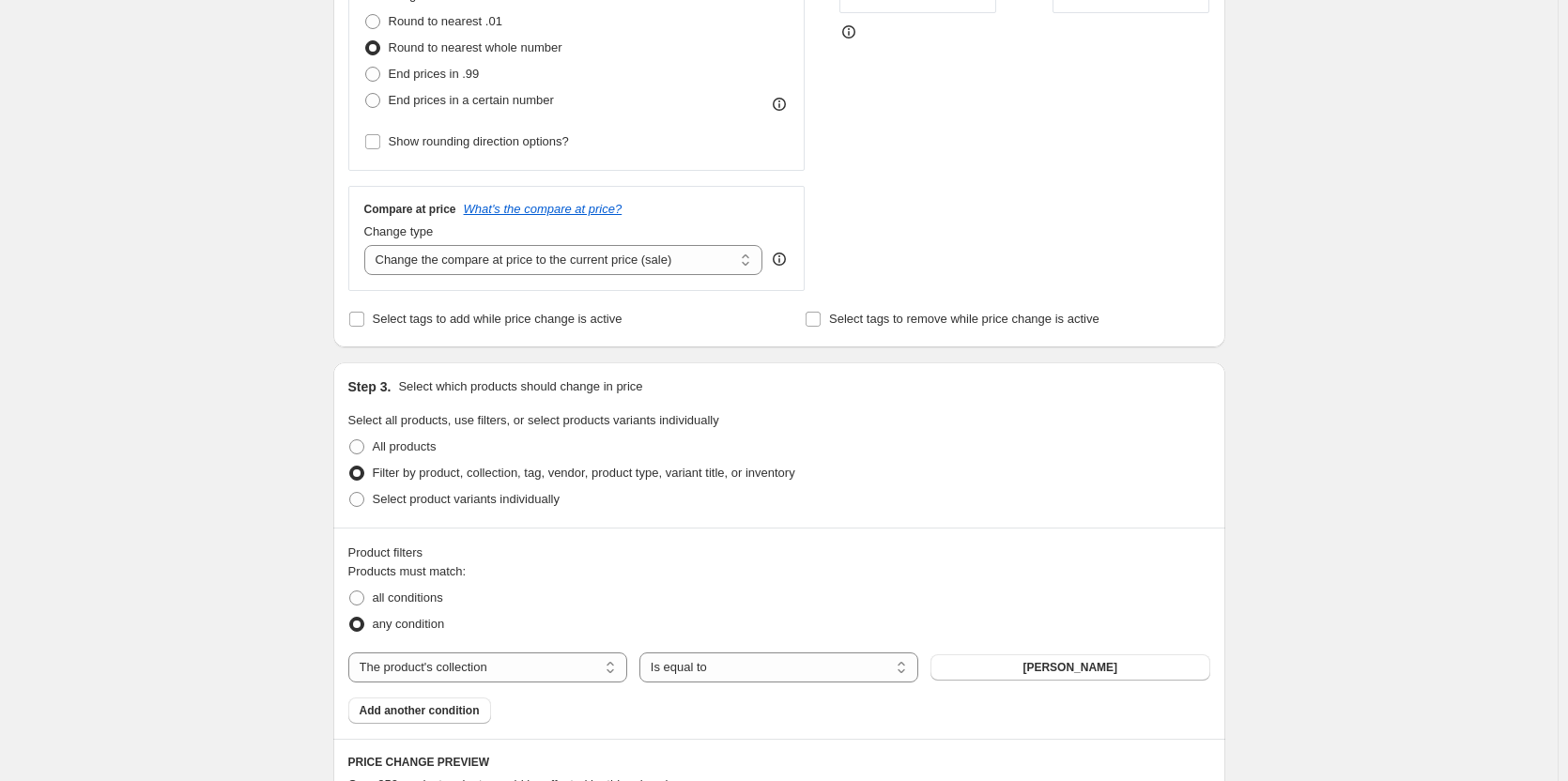
scroll to position [506, 0]
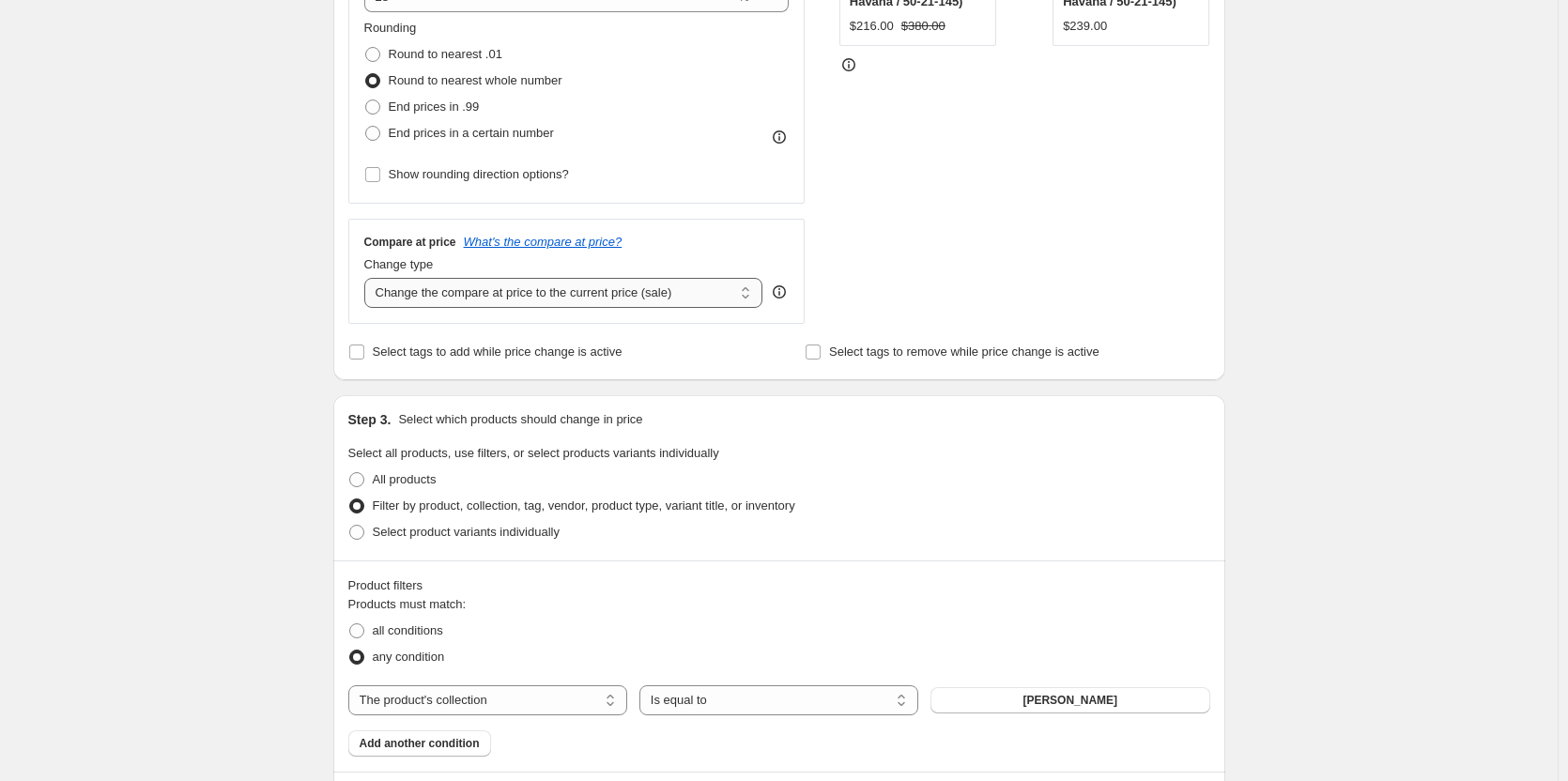
click at [469, 286] on select "Change the compare at price to the current price (sale) Change the compare at p…" at bounding box center [564, 292] width 399 height 30
select select "no_change"
click at [368, 278] on select "Change the compare at price to the current price (sale) Change the compare at p…" at bounding box center [564, 292] width 399 height 30
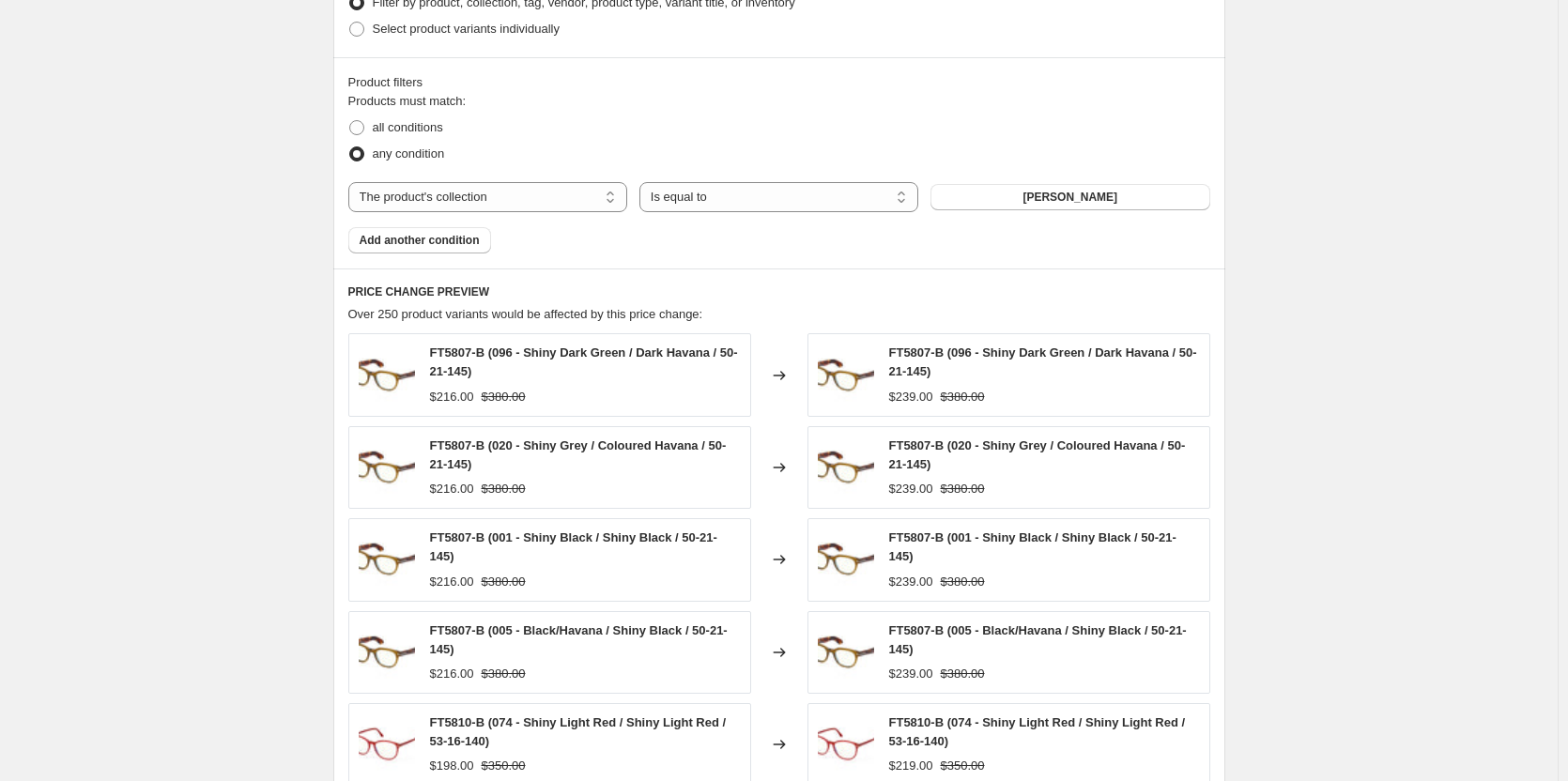
scroll to position [1163, 0]
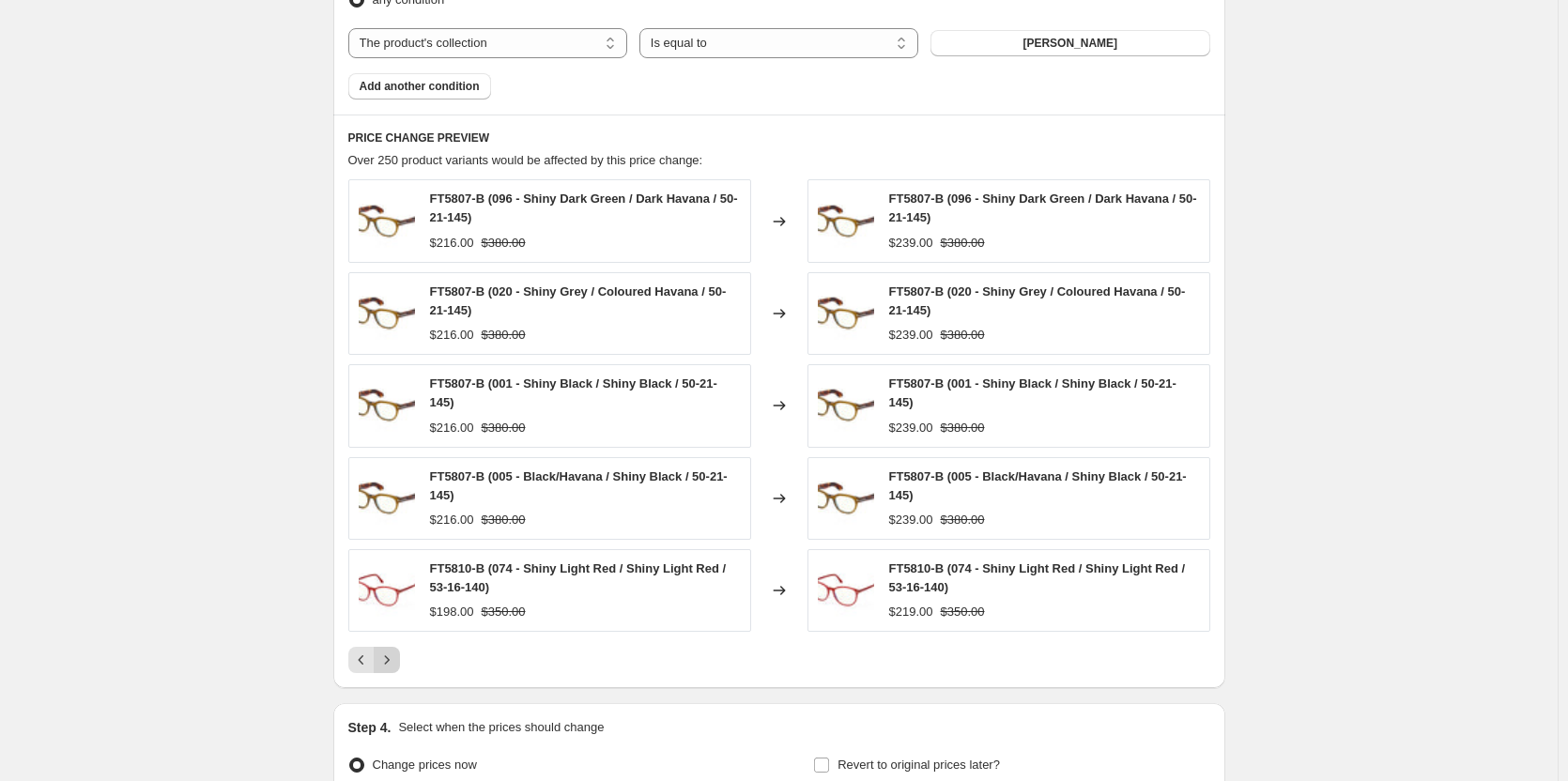
click at [397, 652] on button "Next" at bounding box center [386, 660] width 26 height 26
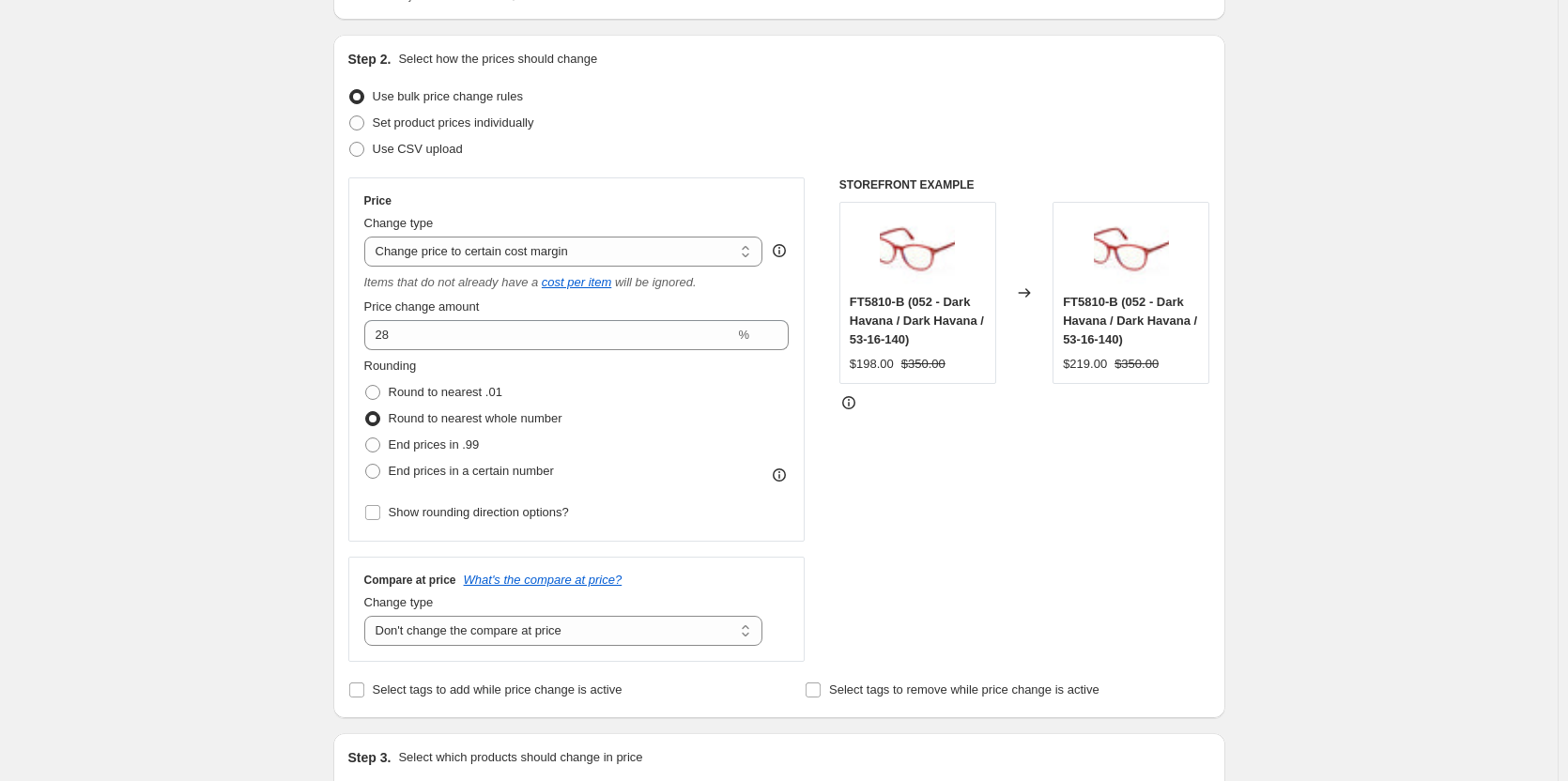
scroll to position [0, 0]
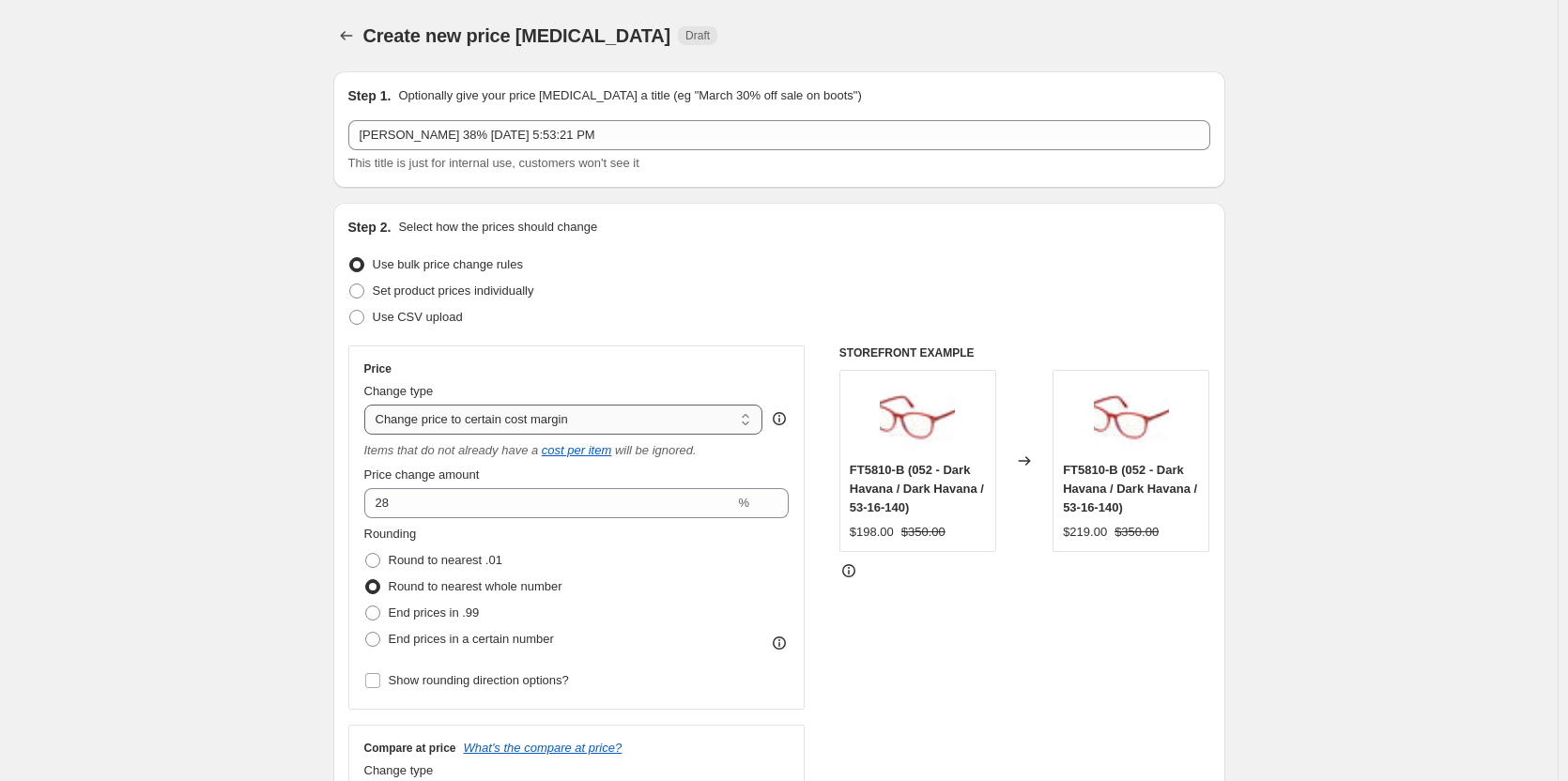
click at [537, 427] on select "Change the price to a certain amount Change the price by a certain amount Chang…" at bounding box center [564, 419] width 399 height 30
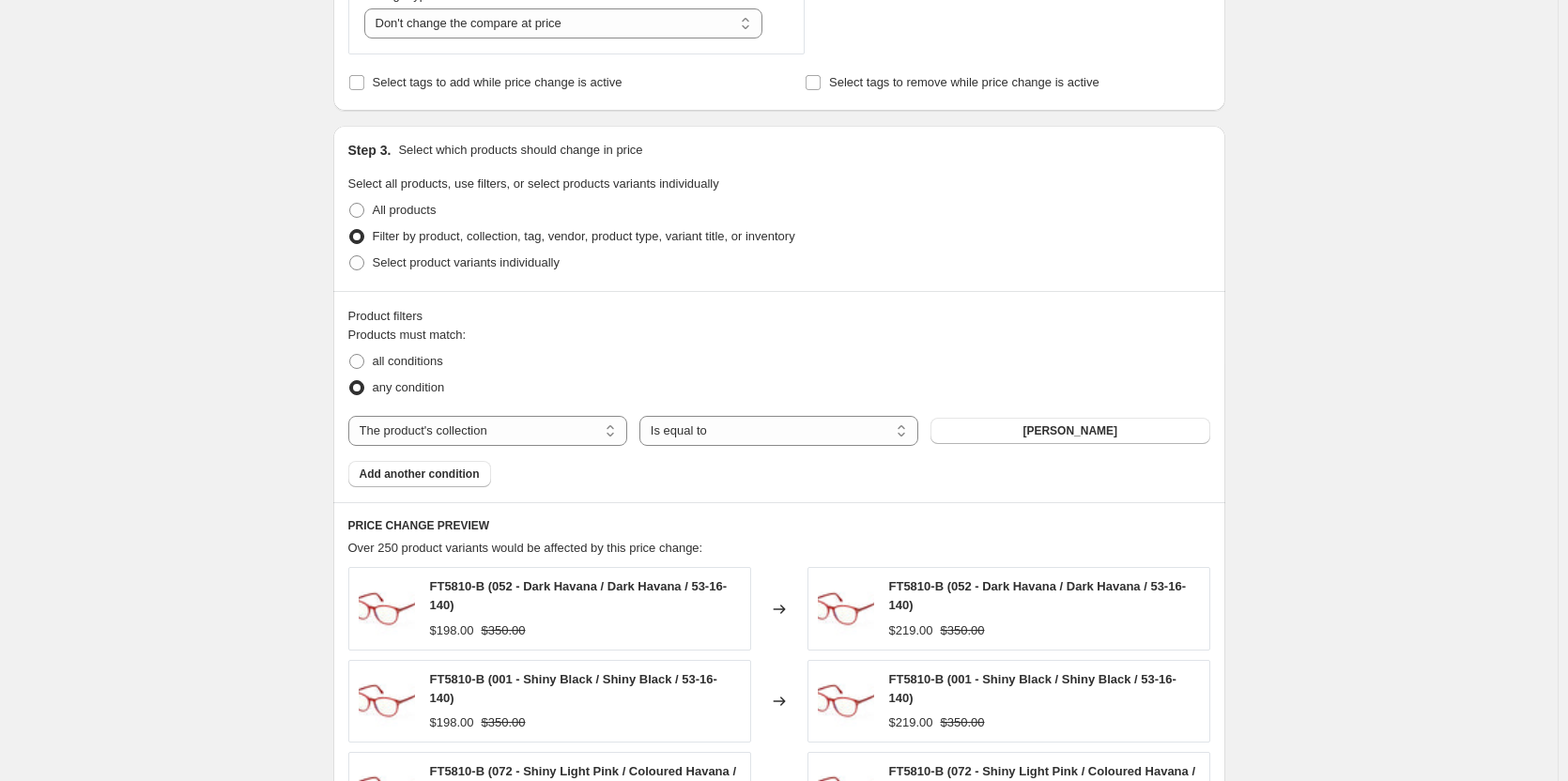
scroll to position [470, 0]
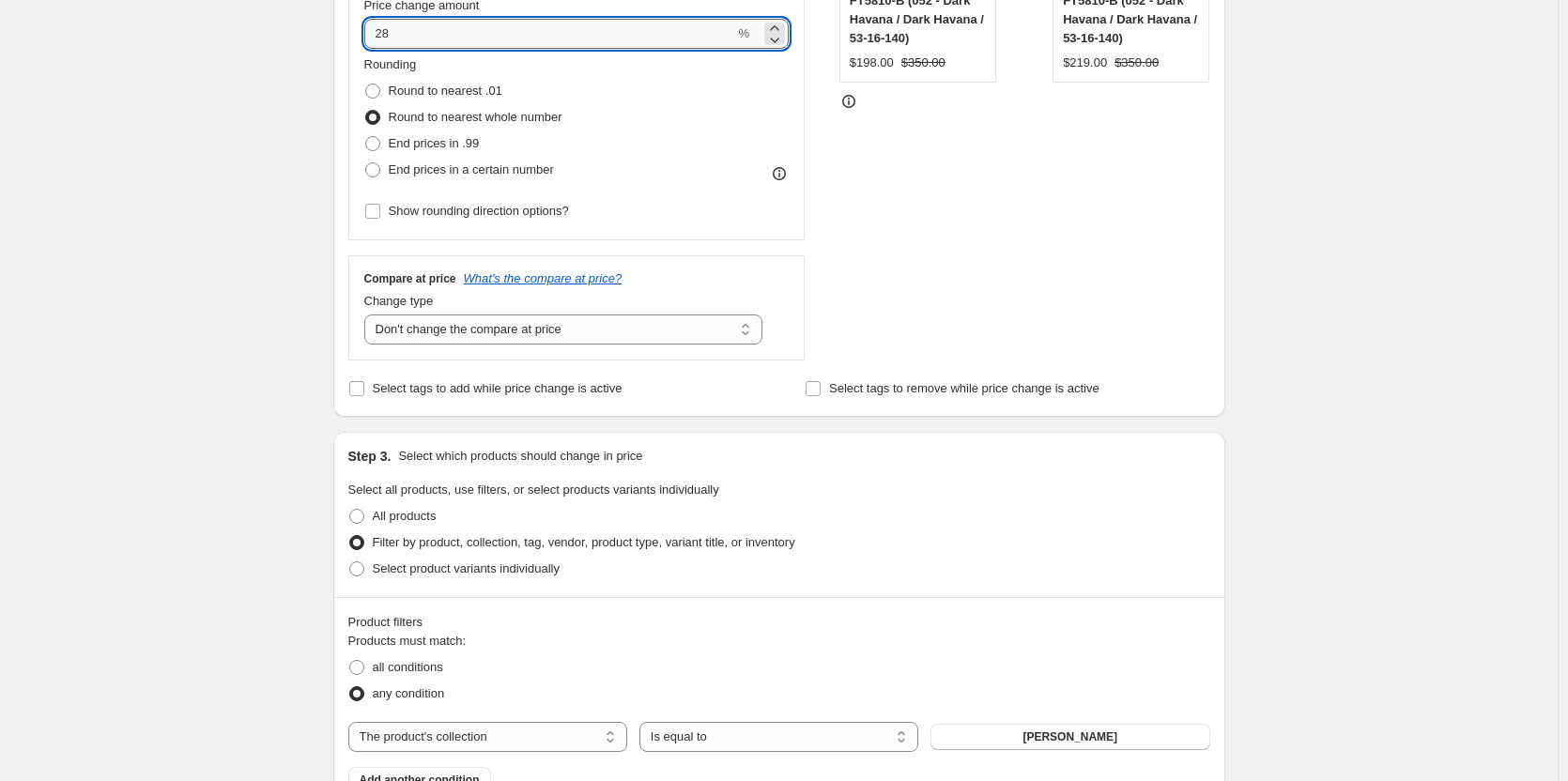
click at [433, 32] on input "28" at bounding box center [549, 34] width 371 height 30
type input "2"
type input "28"
click at [153, 185] on div "Create new price change job. This page is ready Create new price change job Dra…" at bounding box center [779, 601] width 1557 height 2143
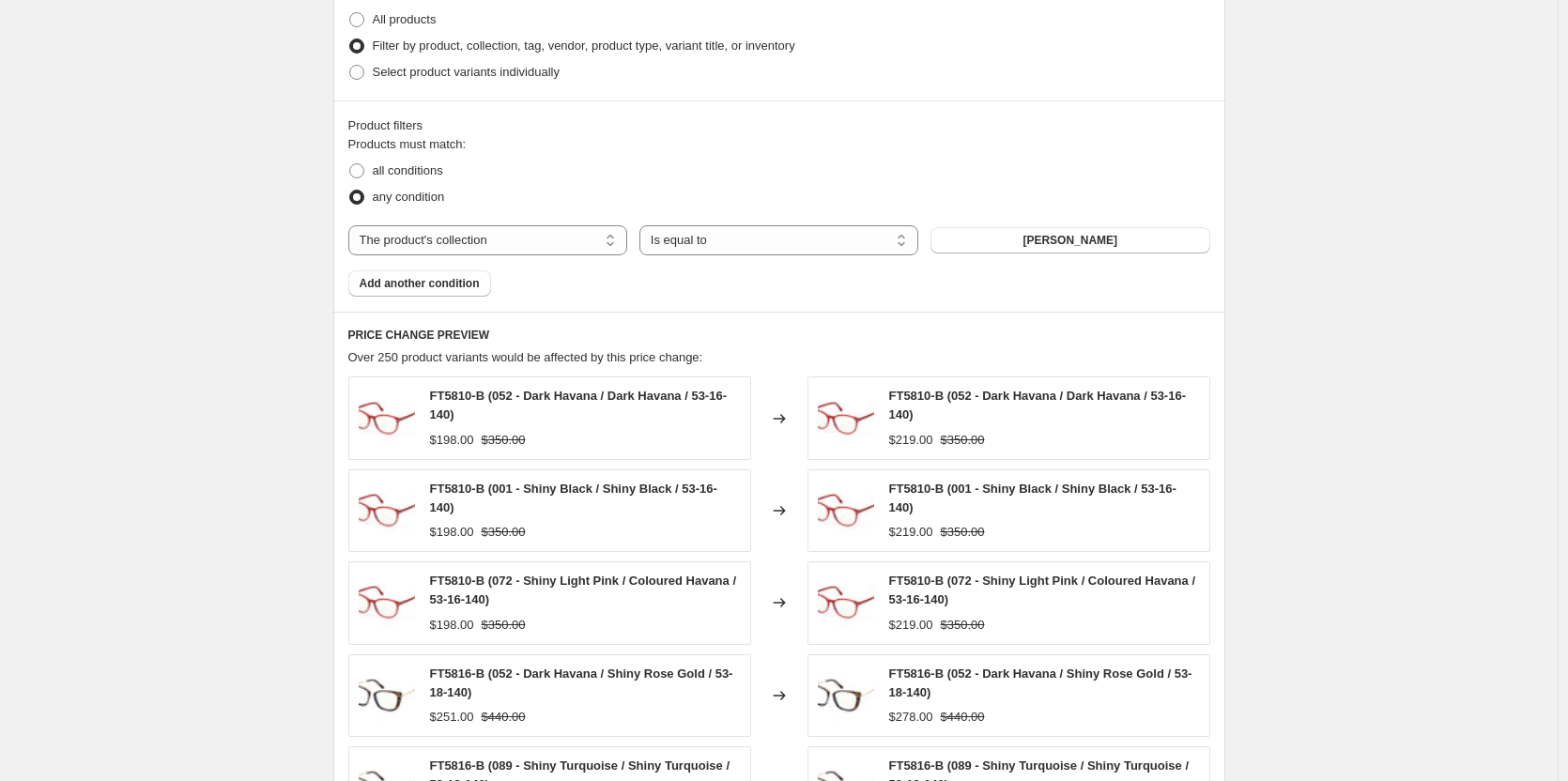
scroll to position [1127, 0]
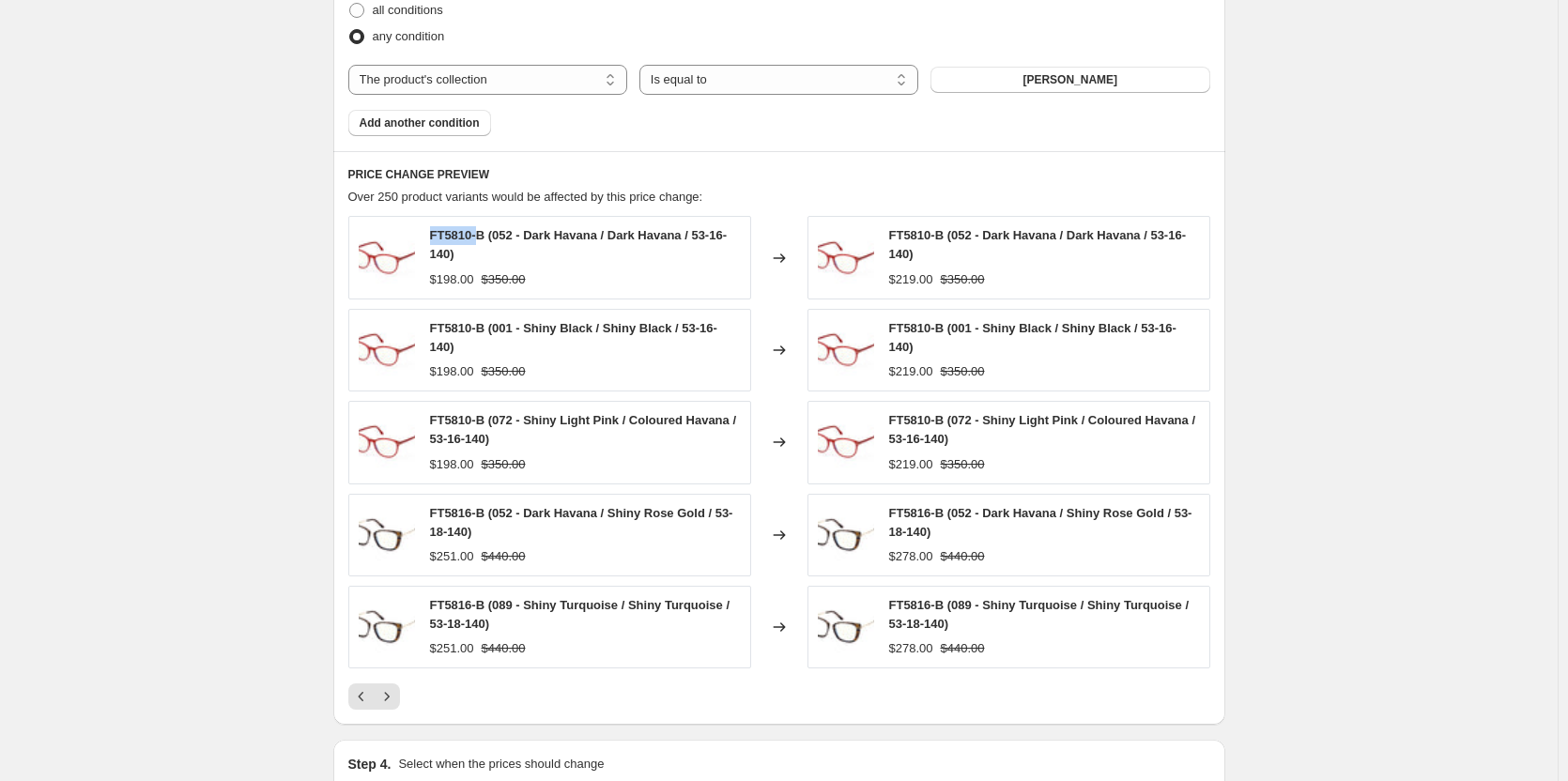
drag, startPoint x: 479, startPoint y: 232, endPoint x: 431, endPoint y: 232, distance: 48.0
click at [431, 232] on div "FT5810-B (052 - Dark Havana / Dark Havana / 53-16-140) $198.00 $350.00" at bounding box center [549, 257] width 402 height 83
click at [447, 126] on span "Add another condition" at bounding box center [419, 123] width 120 height 15
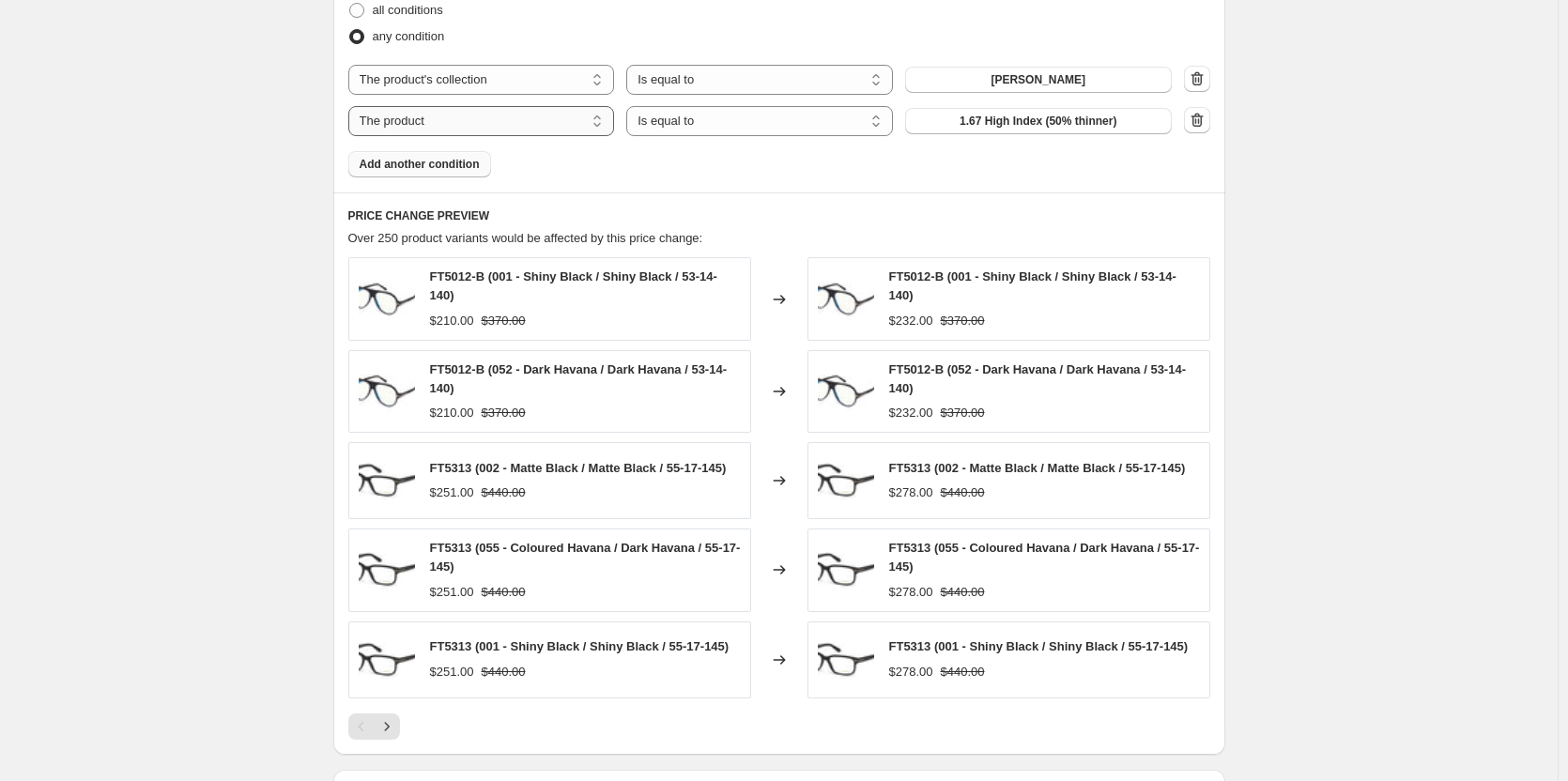
click at [515, 133] on select "The product The product's collection The product's tag The product's vendor The…" at bounding box center [482, 120] width 267 height 30
select select "product_status"
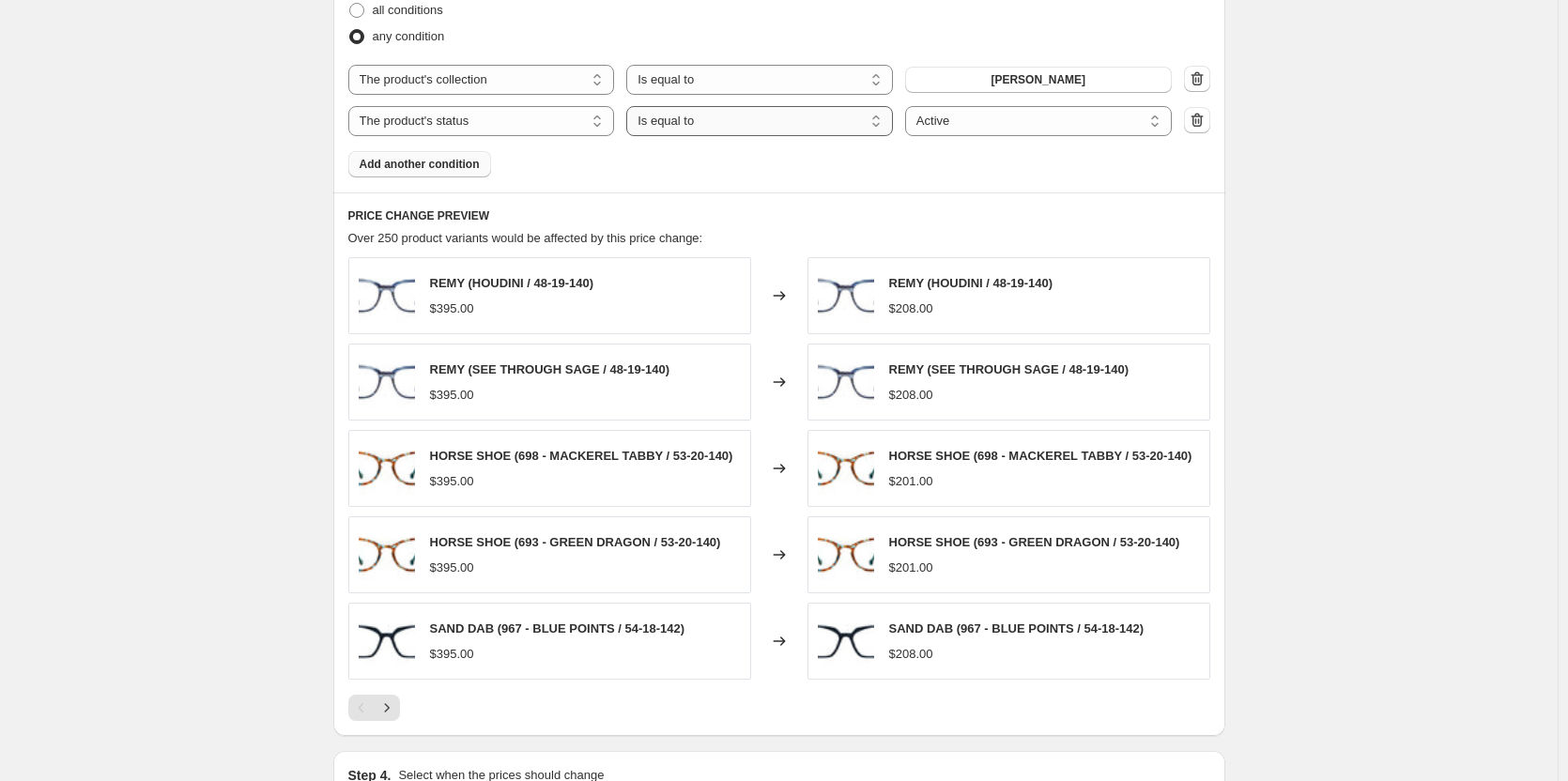
click at [803, 126] on select "Is equal to Is not equal to" at bounding box center [760, 120] width 267 height 30
click at [631, 106] on select "Is equal to Is not equal to" at bounding box center [760, 120] width 267 height 30
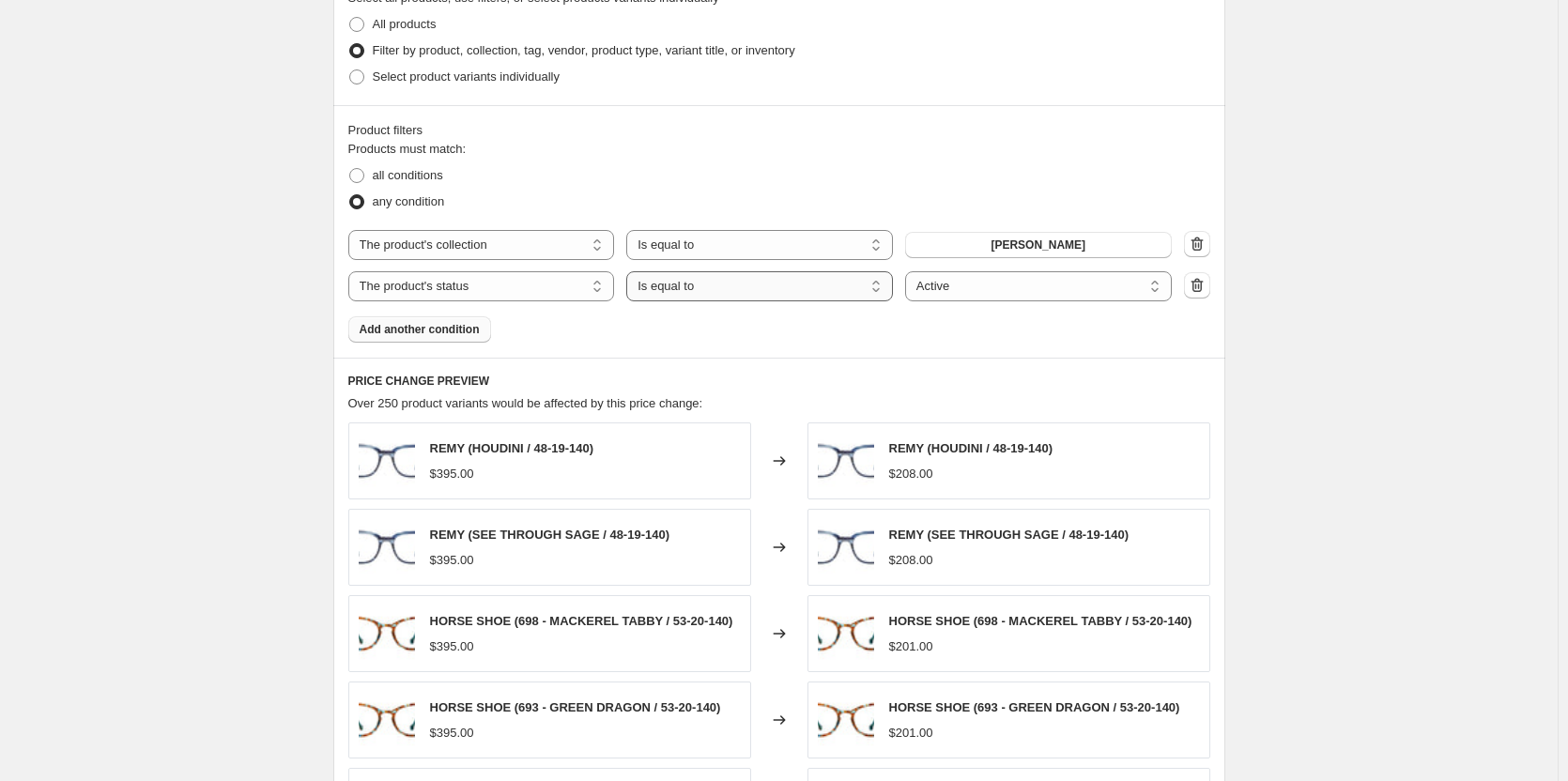
scroll to position [940, 0]
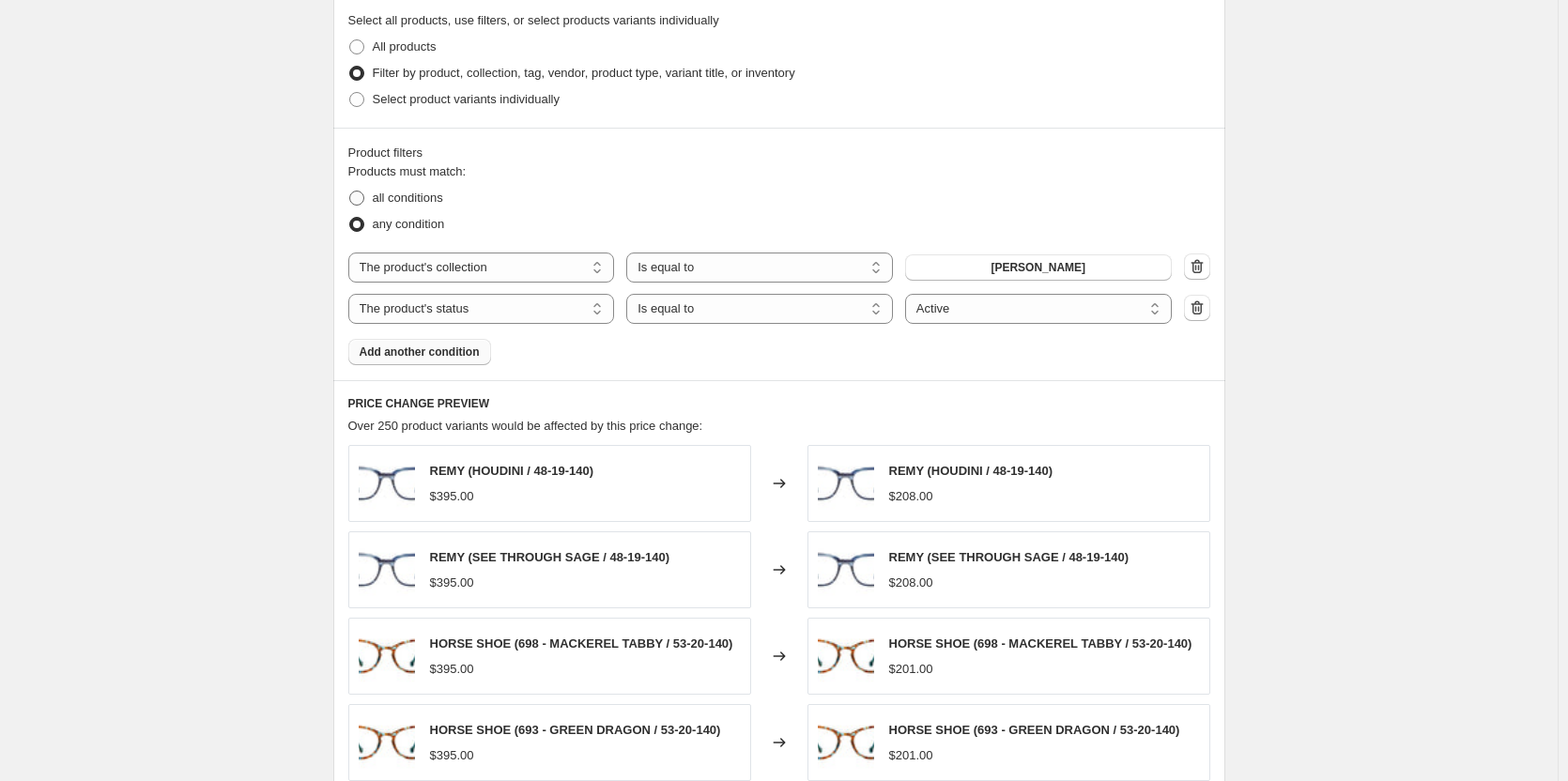
click at [404, 205] on span "all conditions" at bounding box center [407, 197] width 70 height 14
click at [350, 191] on input "all conditions" at bounding box center [350, 190] width 1 height 1
radio input "true"
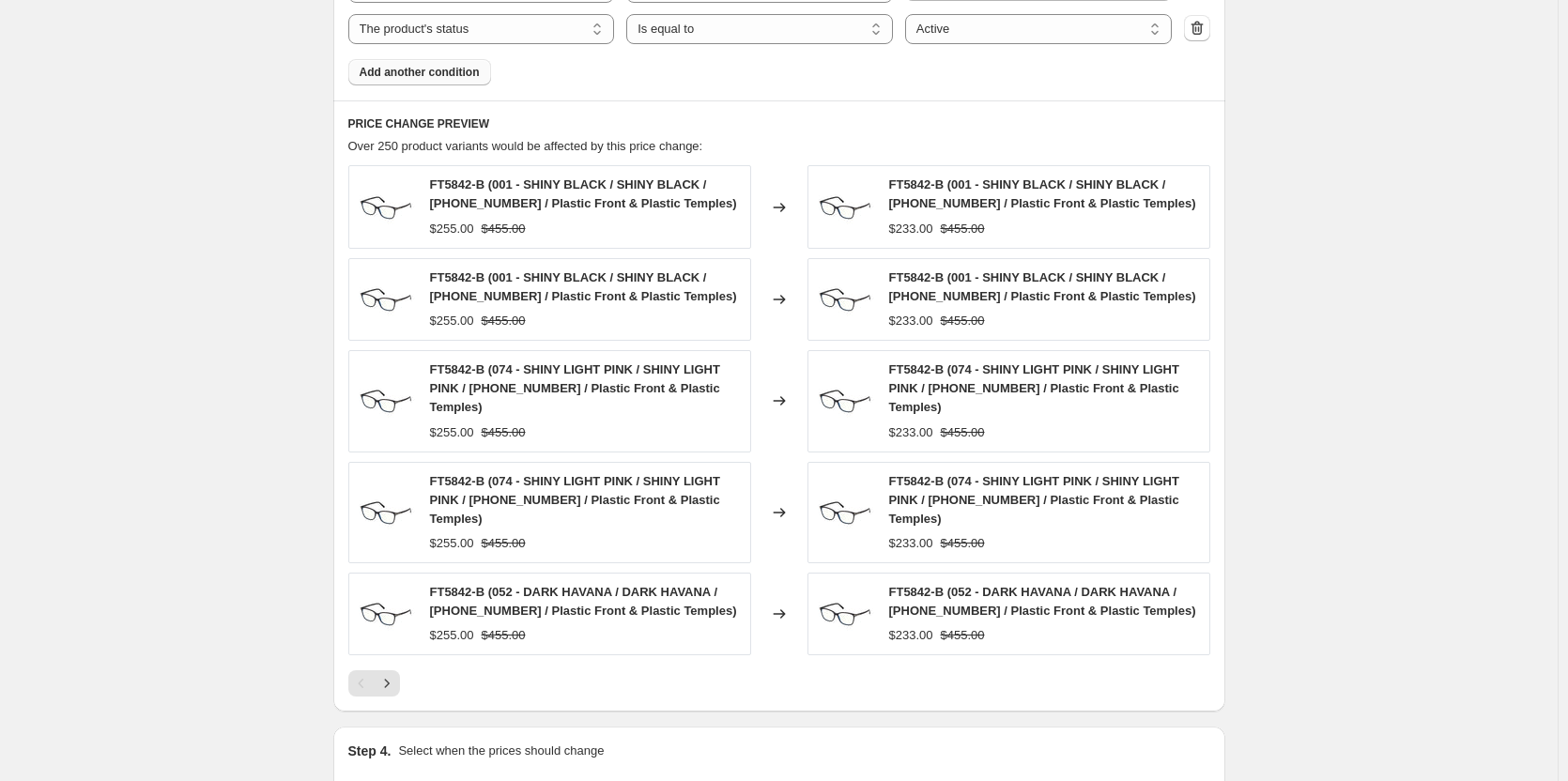
scroll to position [1221, 0]
click at [546, 26] on select "The product The product's collection The product's tag The product's vendor The…" at bounding box center [482, 27] width 267 height 30
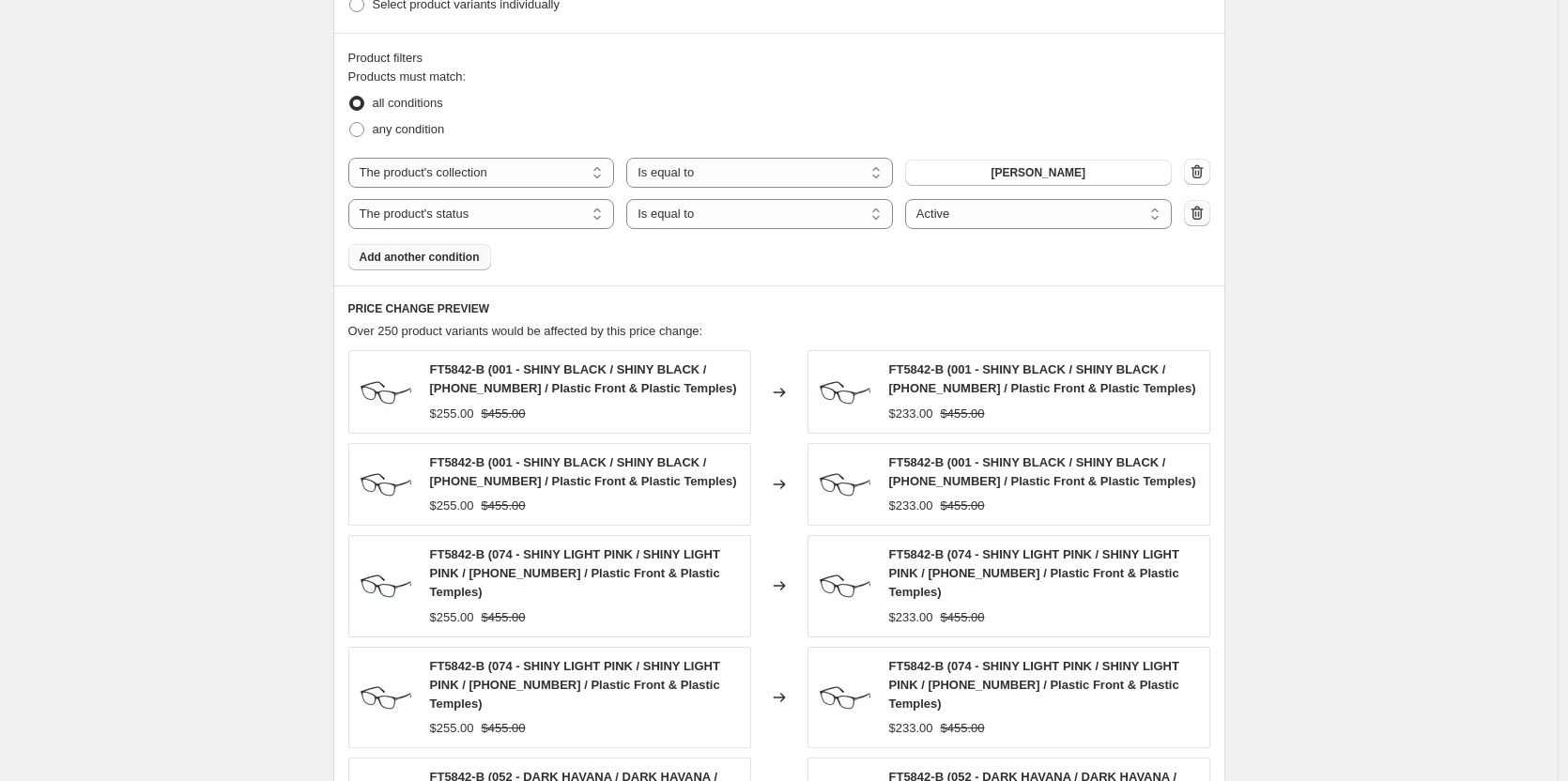
scroll to position [1034, 0]
click at [1202, 215] on icon "button" at bounding box center [1196, 213] width 12 height 14
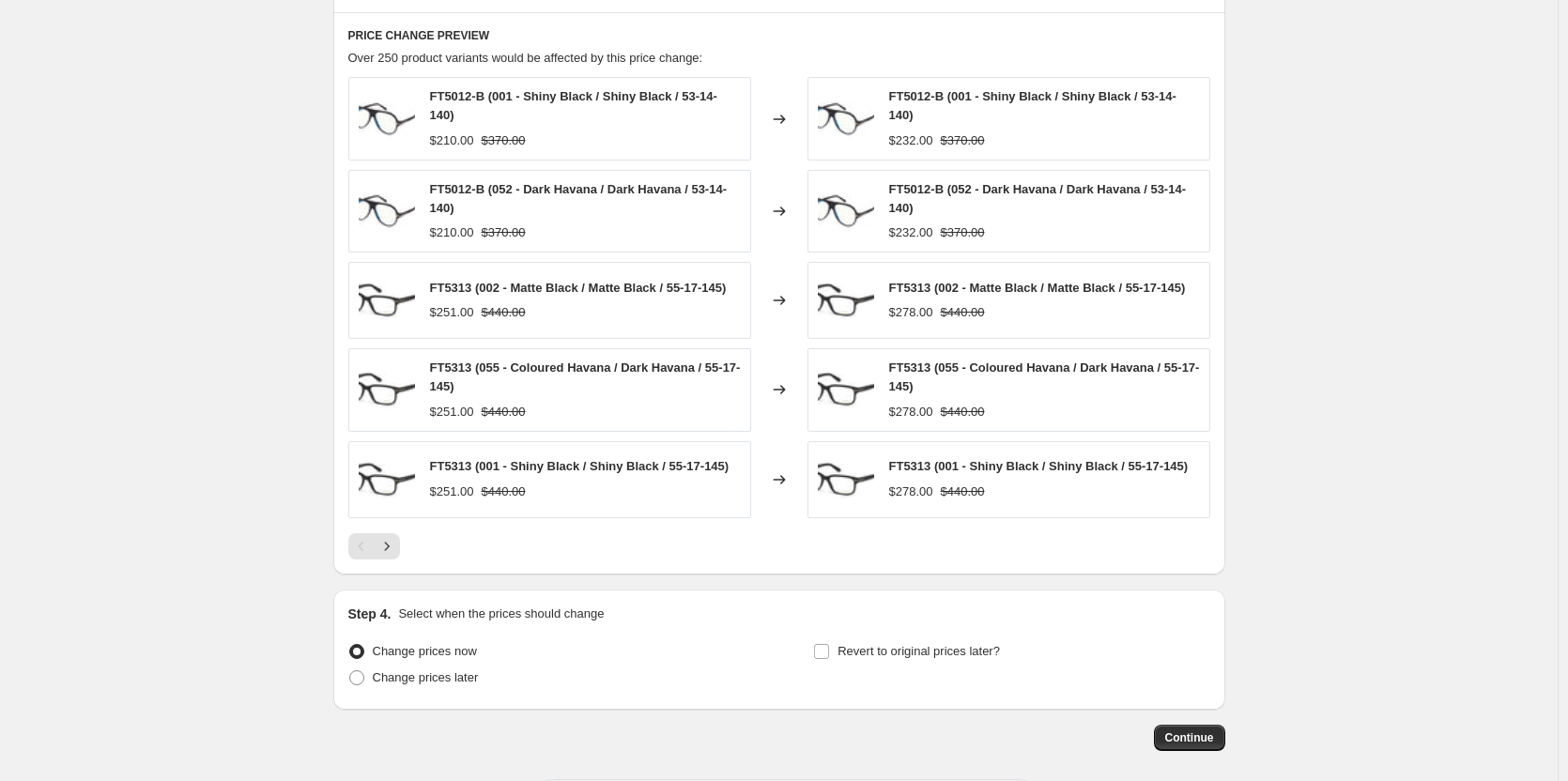
scroll to position [1352, 0]
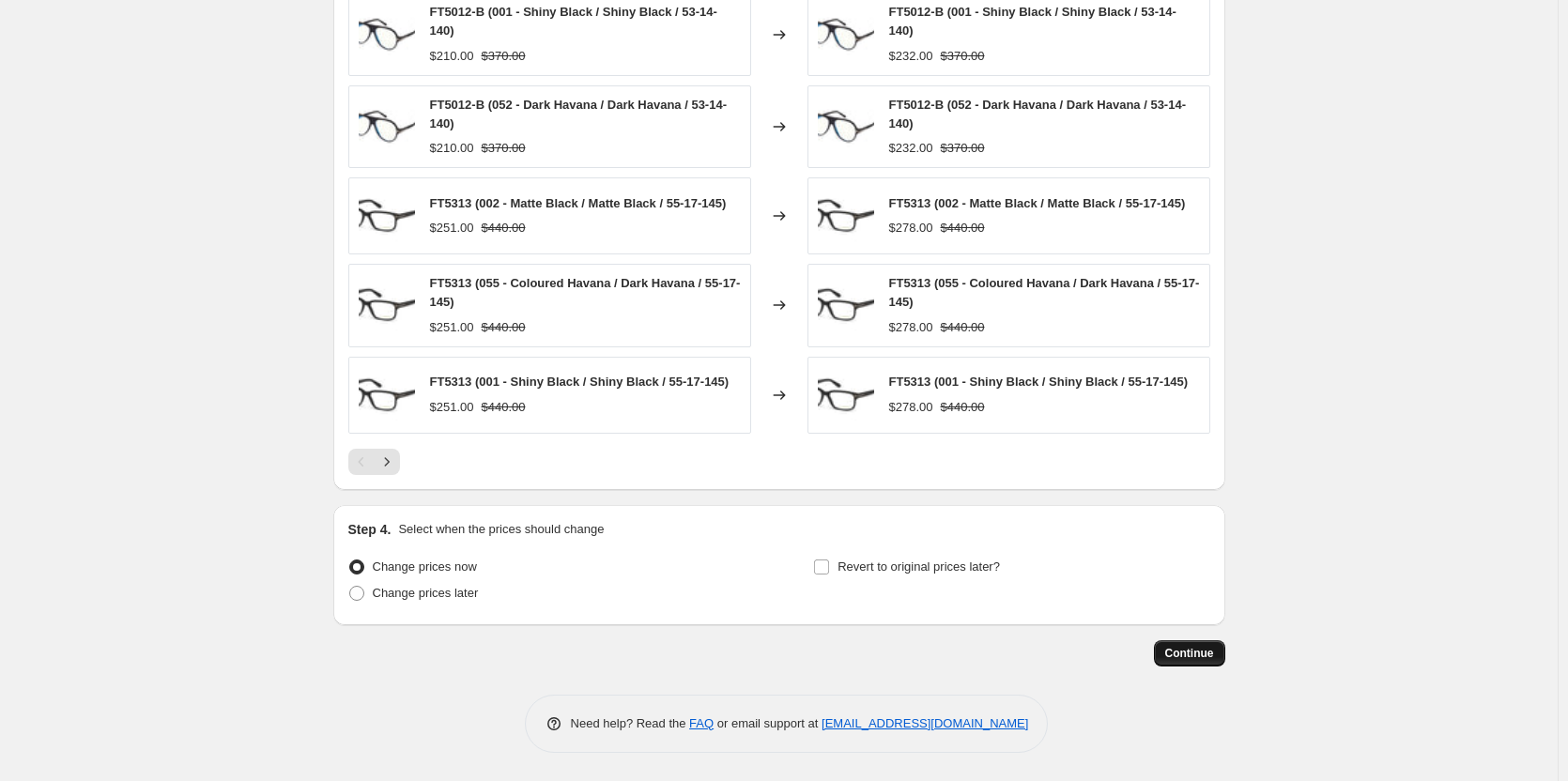
click at [1207, 659] on span "Continue" at bounding box center [1189, 654] width 49 height 15
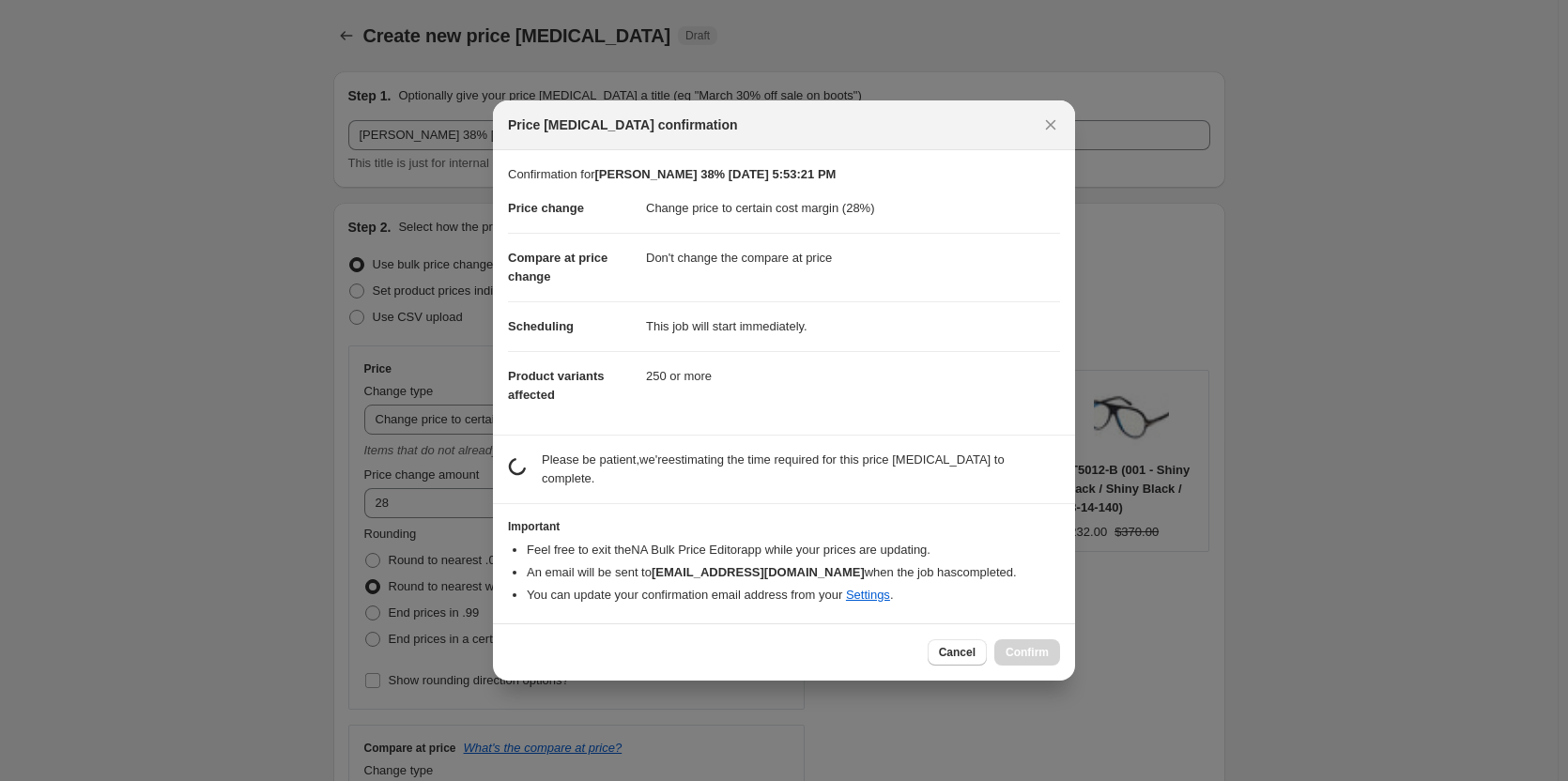
scroll to position [0, 0]
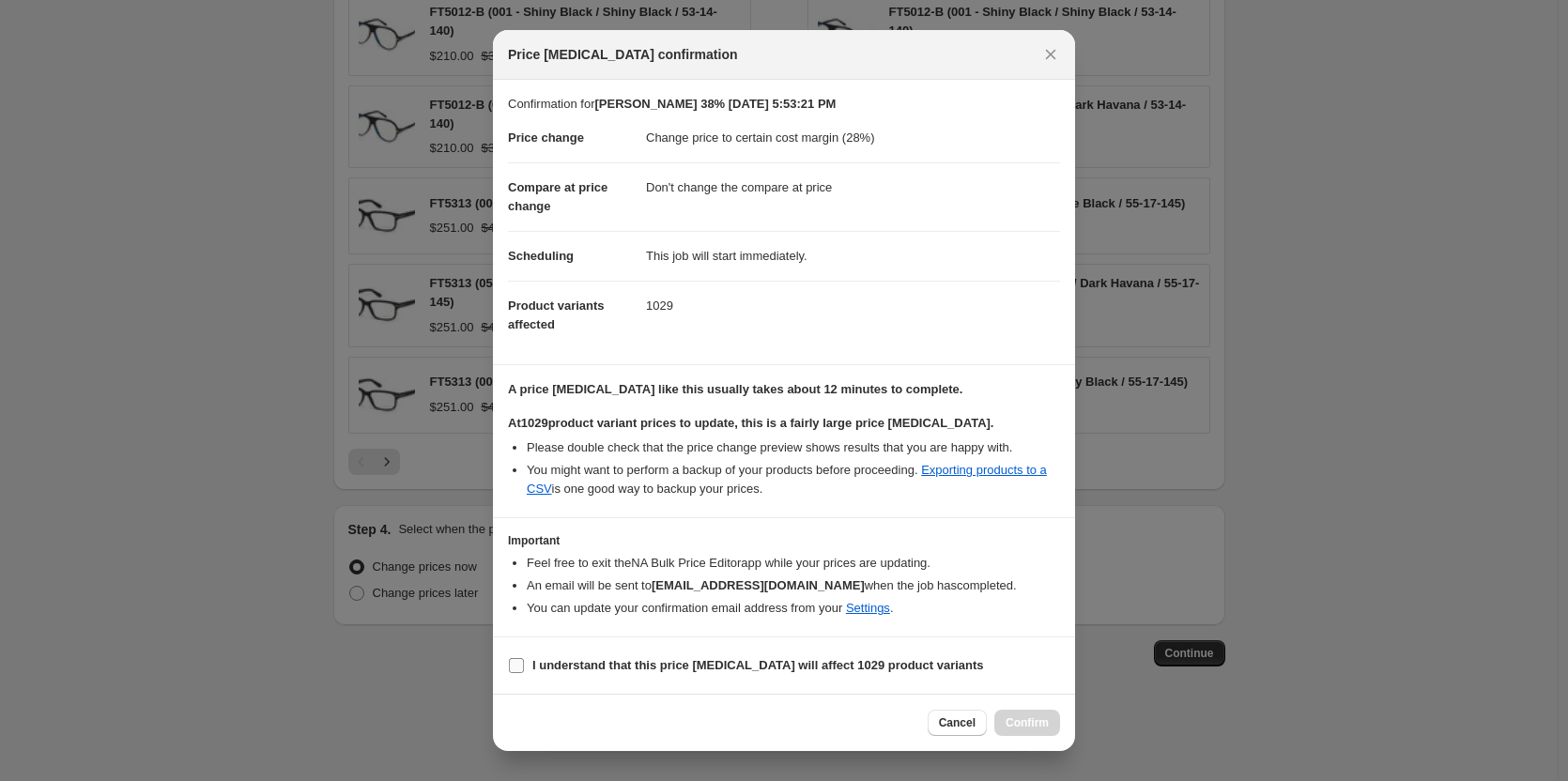
drag, startPoint x: 593, startPoint y: 661, endPoint x: 641, endPoint y: 662, distance: 48.0
click at [594, 661] on b "I understand that this price change job will affect 1029 product variants" at bounding box center [758, 665] width 451 height 14
click at [585, 656] on span "I understand that this price change job will affect 1029 product variants" at bounding box center [758, 666] width 451 height 19
click at [524, 658] on input "I understand that this price change job will affect 1029 product variants" at bounding box center [517, 666] width 15 height 15
checkbox input "true"
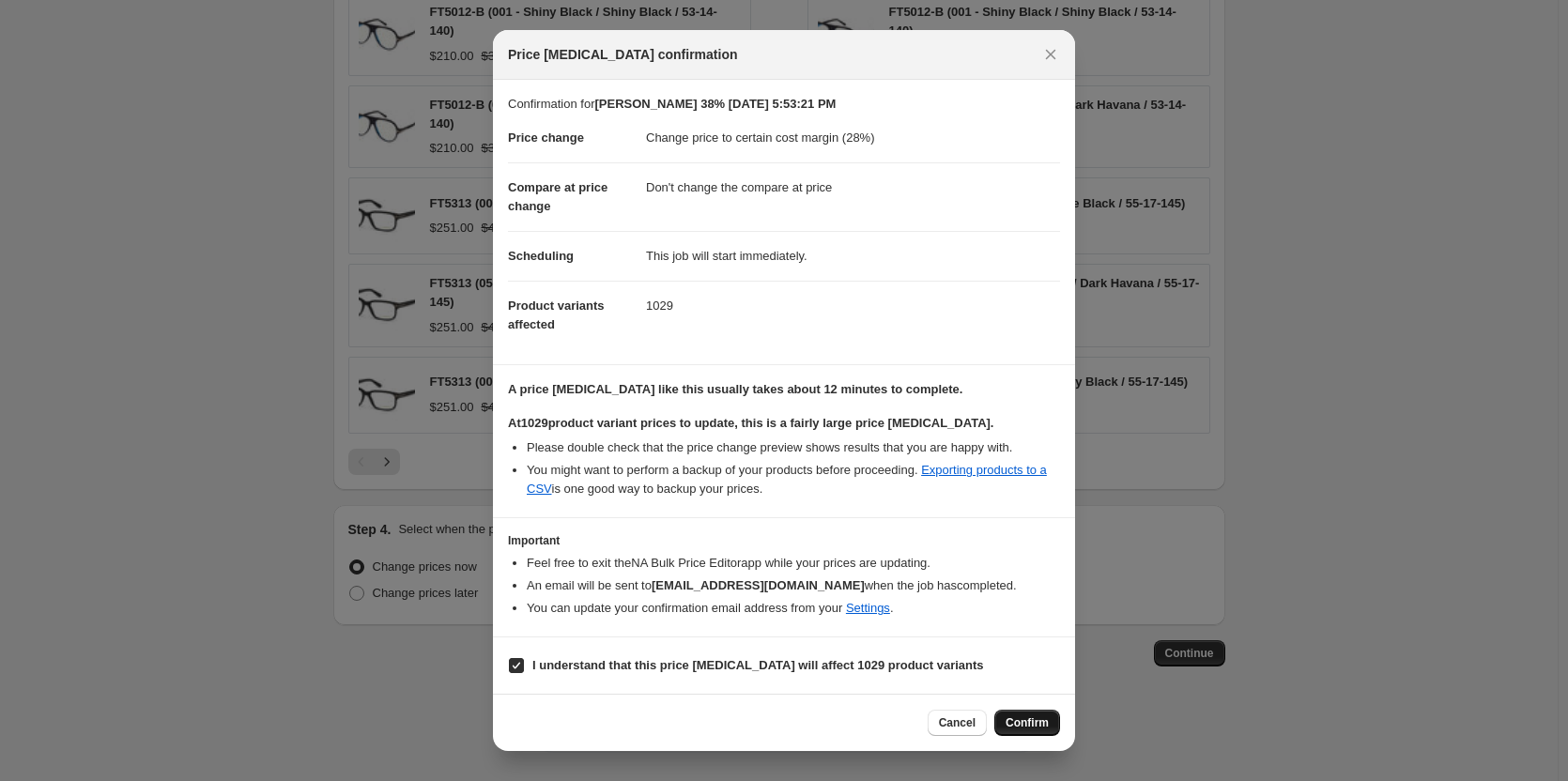
click at [1054, 724] on button "Confirm" at bounding box center [1026, 722] width 65 height 26
type input "TOM FORD 38% Aug 15, 2025, 5:53:21 PM"
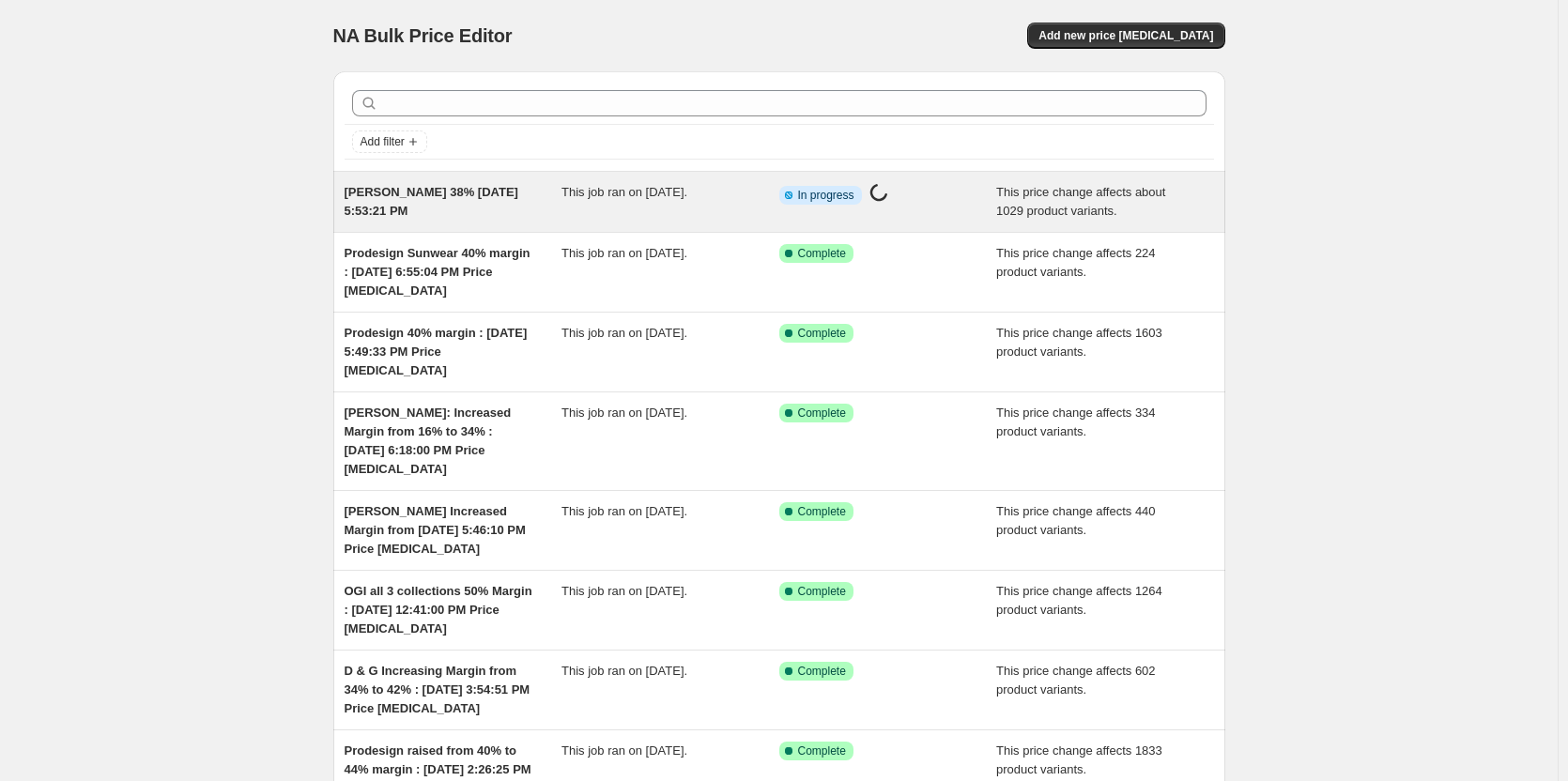
click at [497, 198] on span "[PERSON_NAME] 38% [DATE] 5:53:21 PM" at bounding box center [431, 202] width 174 height 33
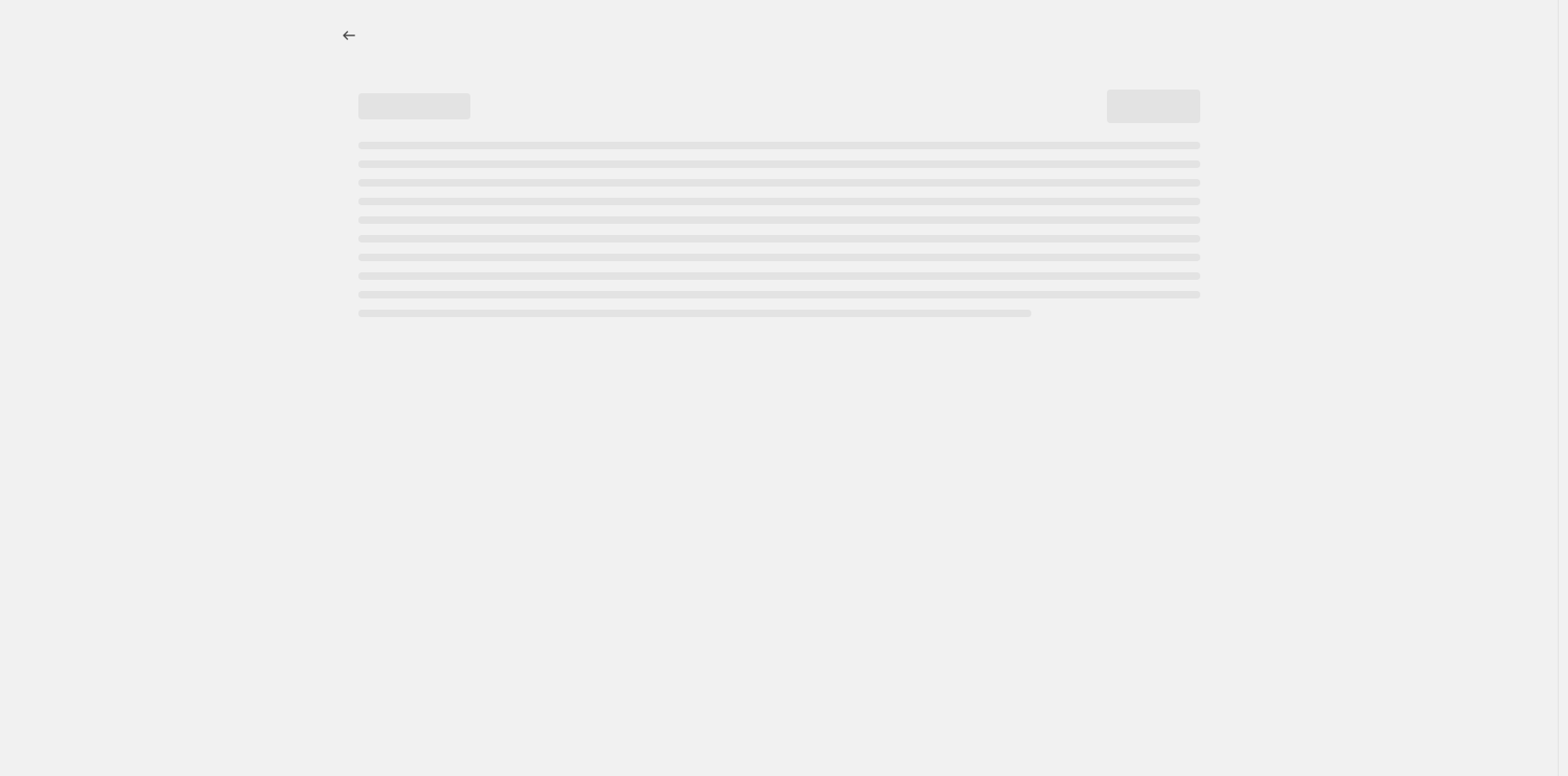
select select "margin"
select select "no_change"
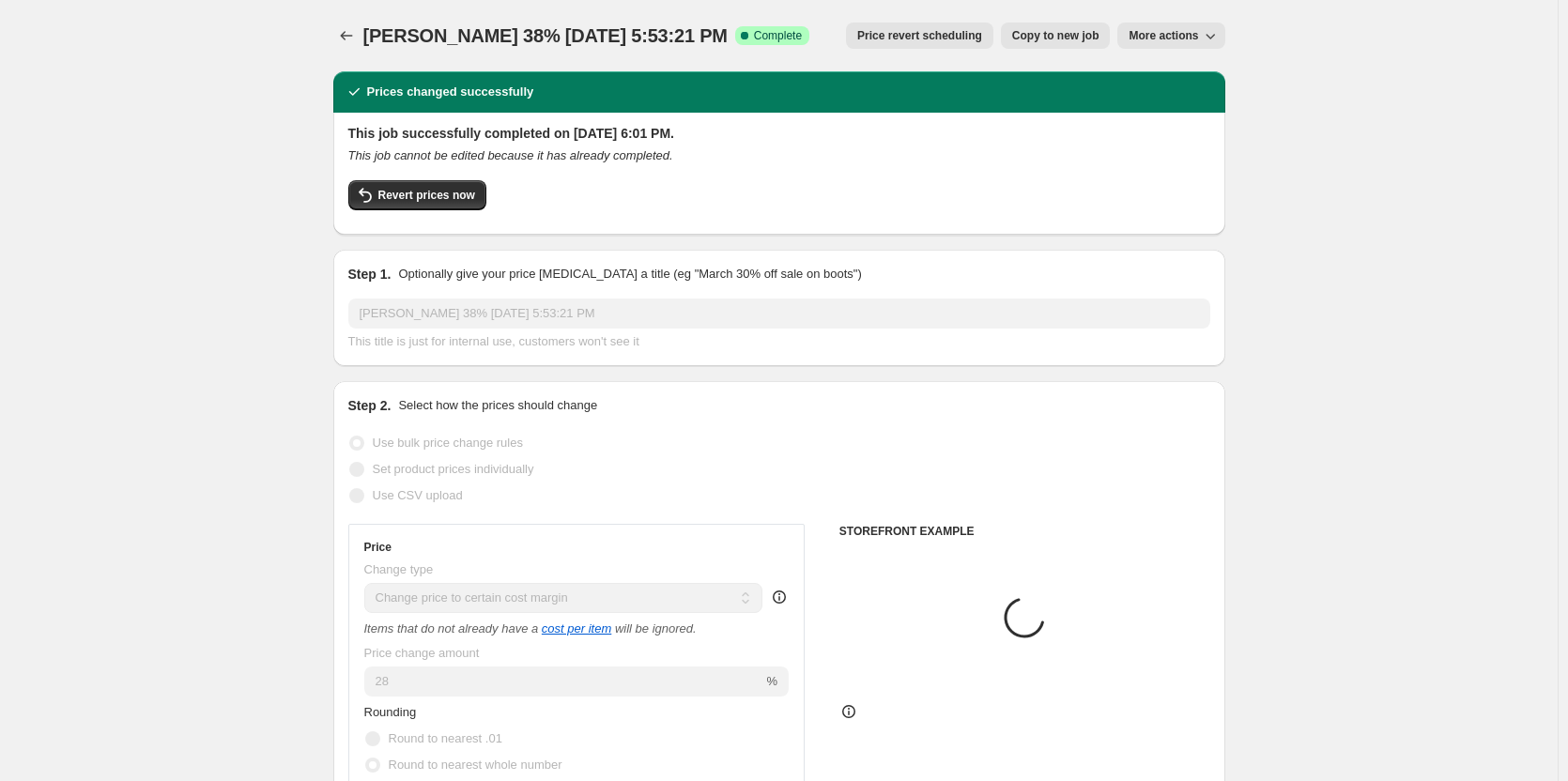
select select "collection"
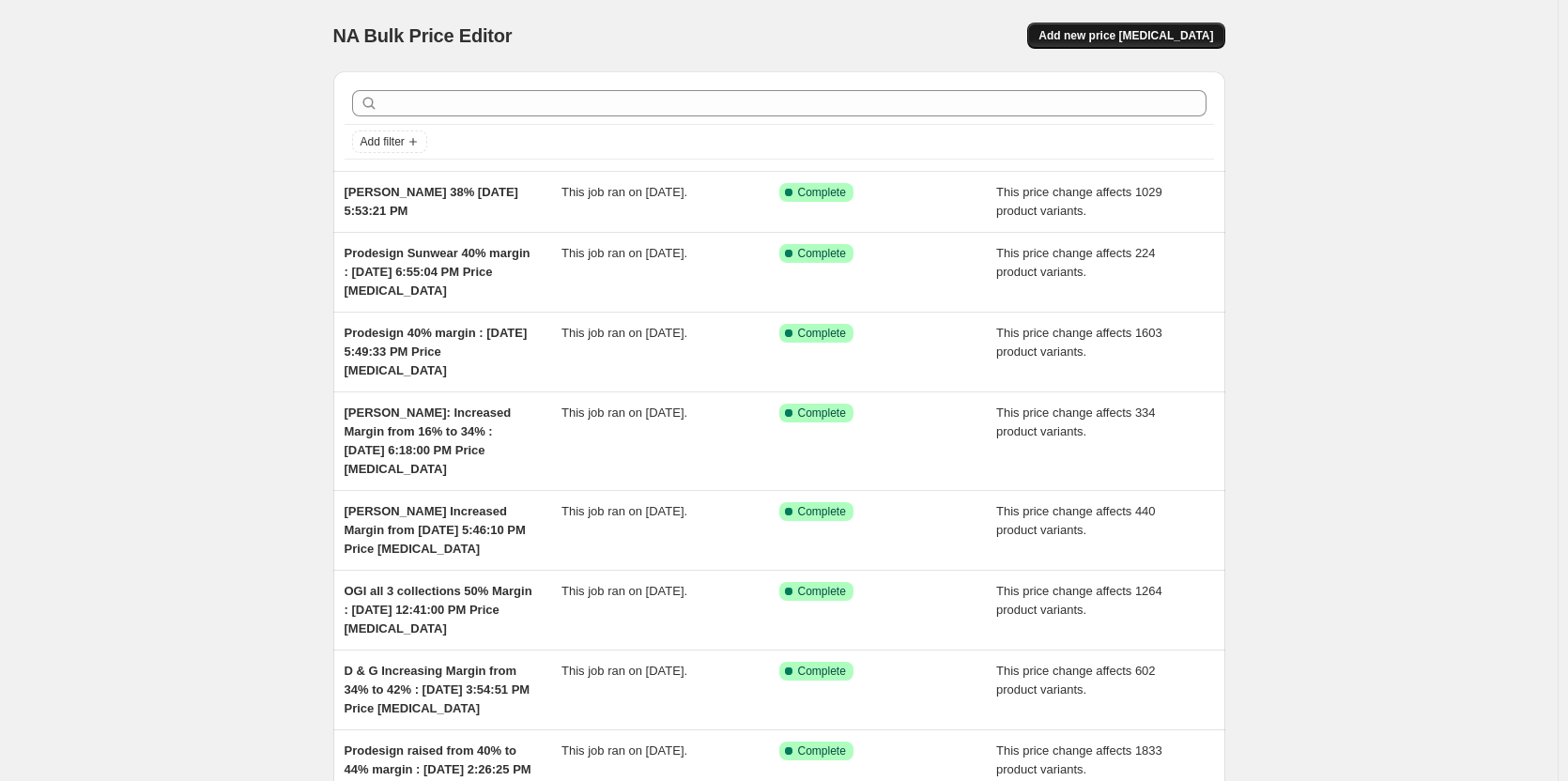
click at [1116, 41] on span "Add new price [MEDICAL_DATA]" at bounding box center [1125, 36] width 175 height 15
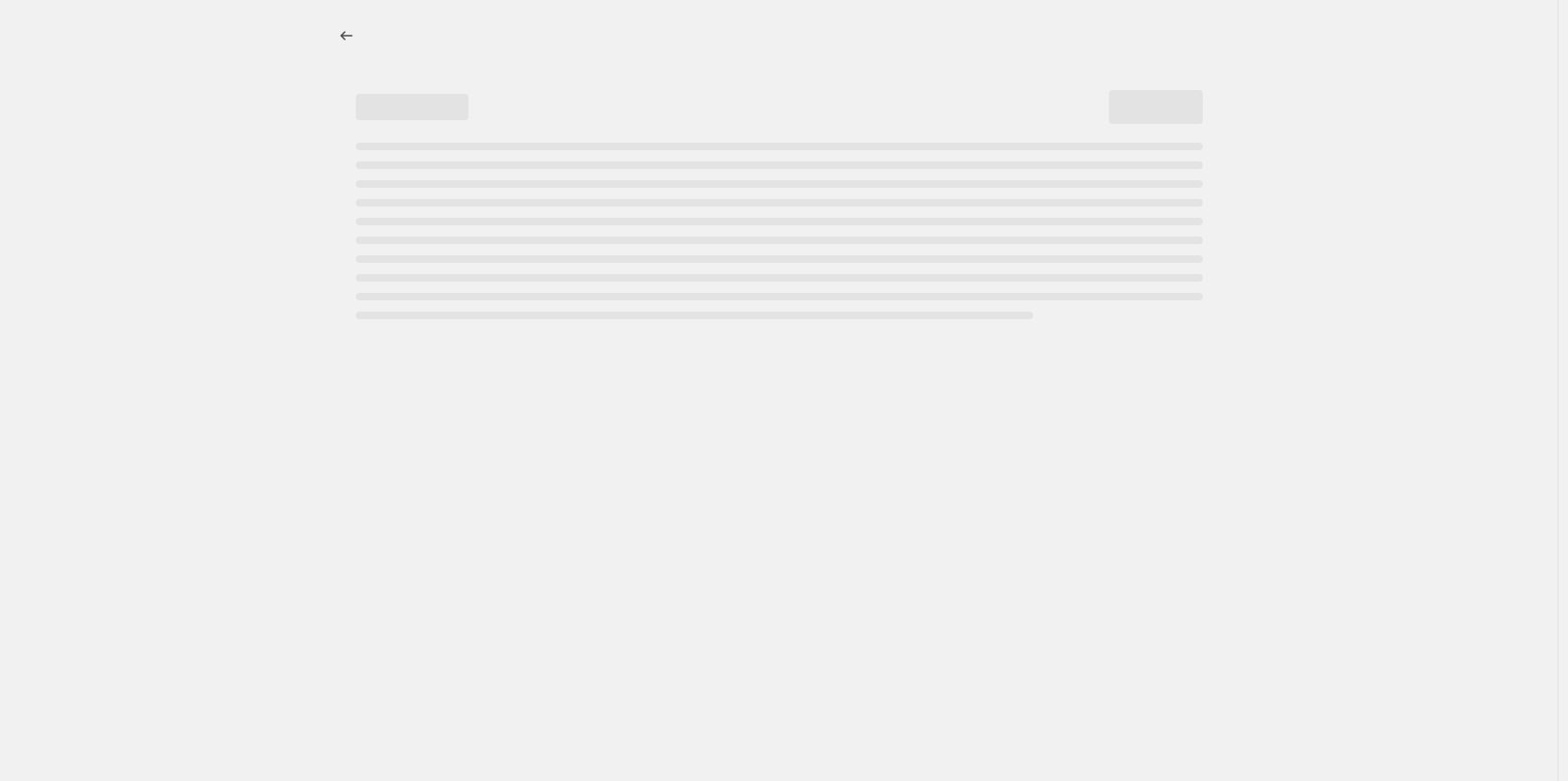
select select "percentage"
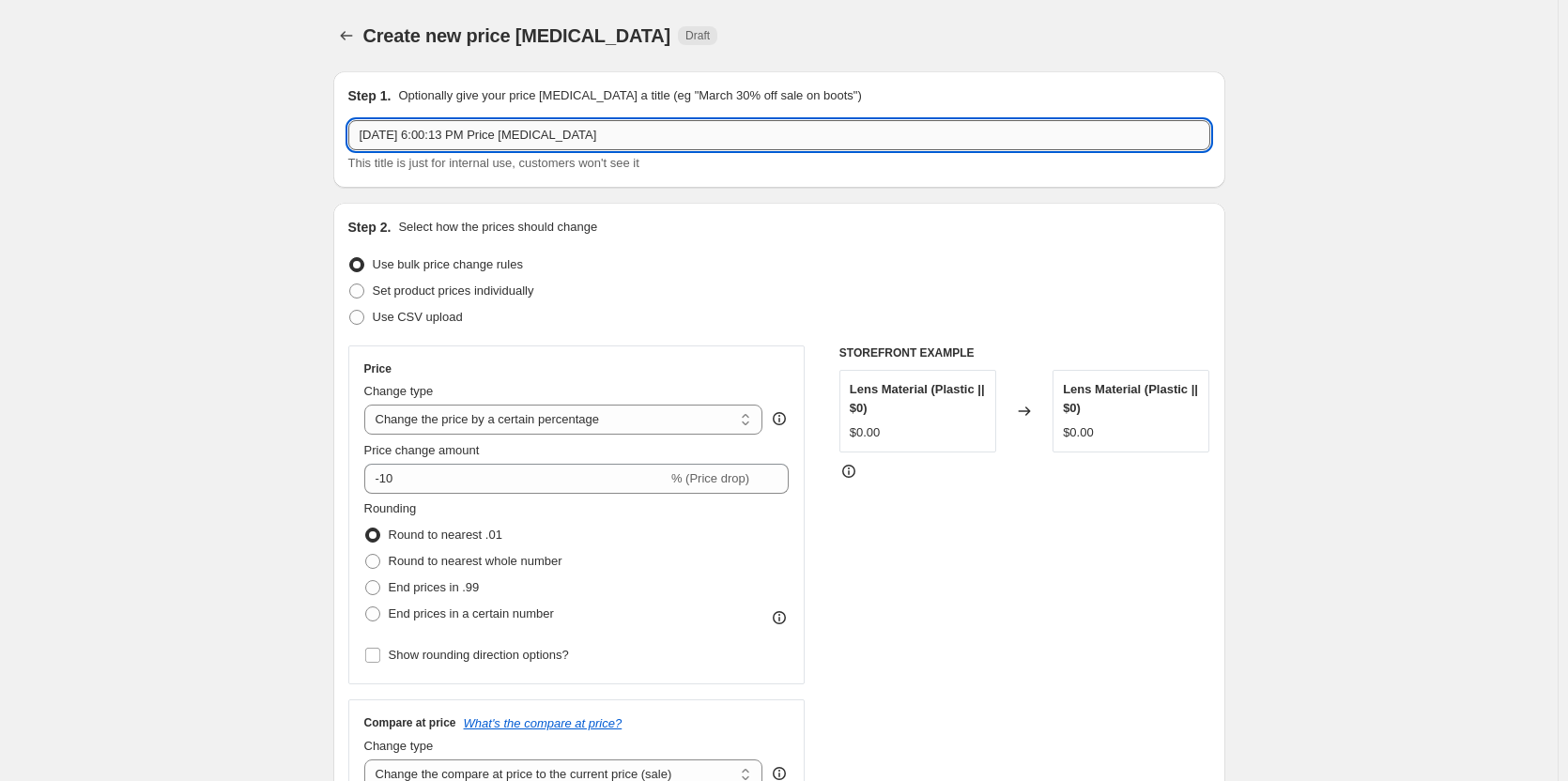
click at [366, 134] on input "Aug 15, 2025, 6:00:13 PM Price change job" at bounding box center [780, 134] width 862 height 30
drag, startPoint x: 691, startPoint y: 137, endPoint x: 1259, endPoint y: 176, distance: 569.3
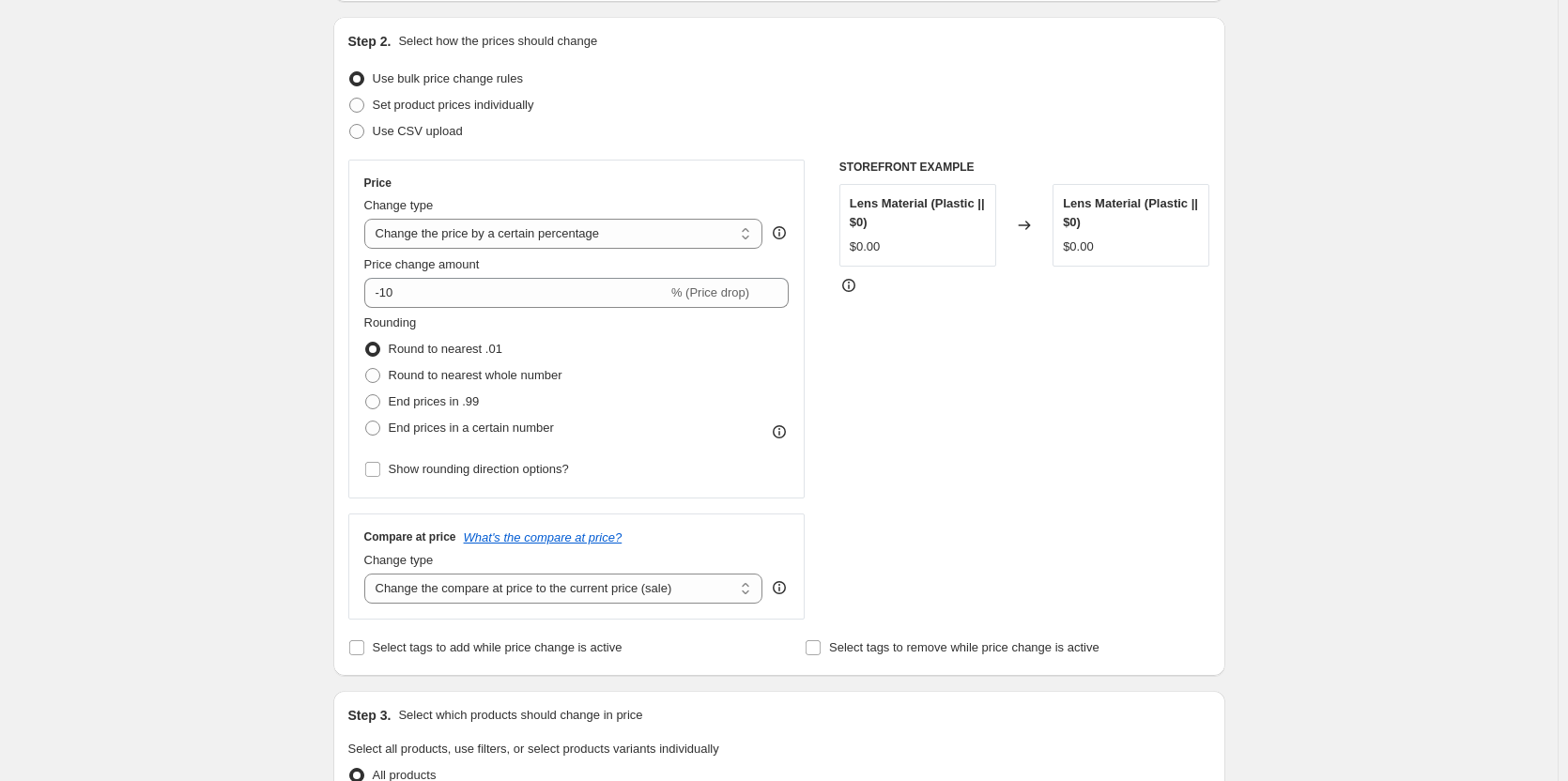
scroll to position [188, 0]
type input "SAINT LAURENT - FINAL SALE 27% Aug 15, 2025, 6:00:13 PM"
click at [456, 230] on select "Change the price to a certain amount Change the price by a certain amount Chang…" at bounding box center [564, 232] width 399 height 30
select select "margin"
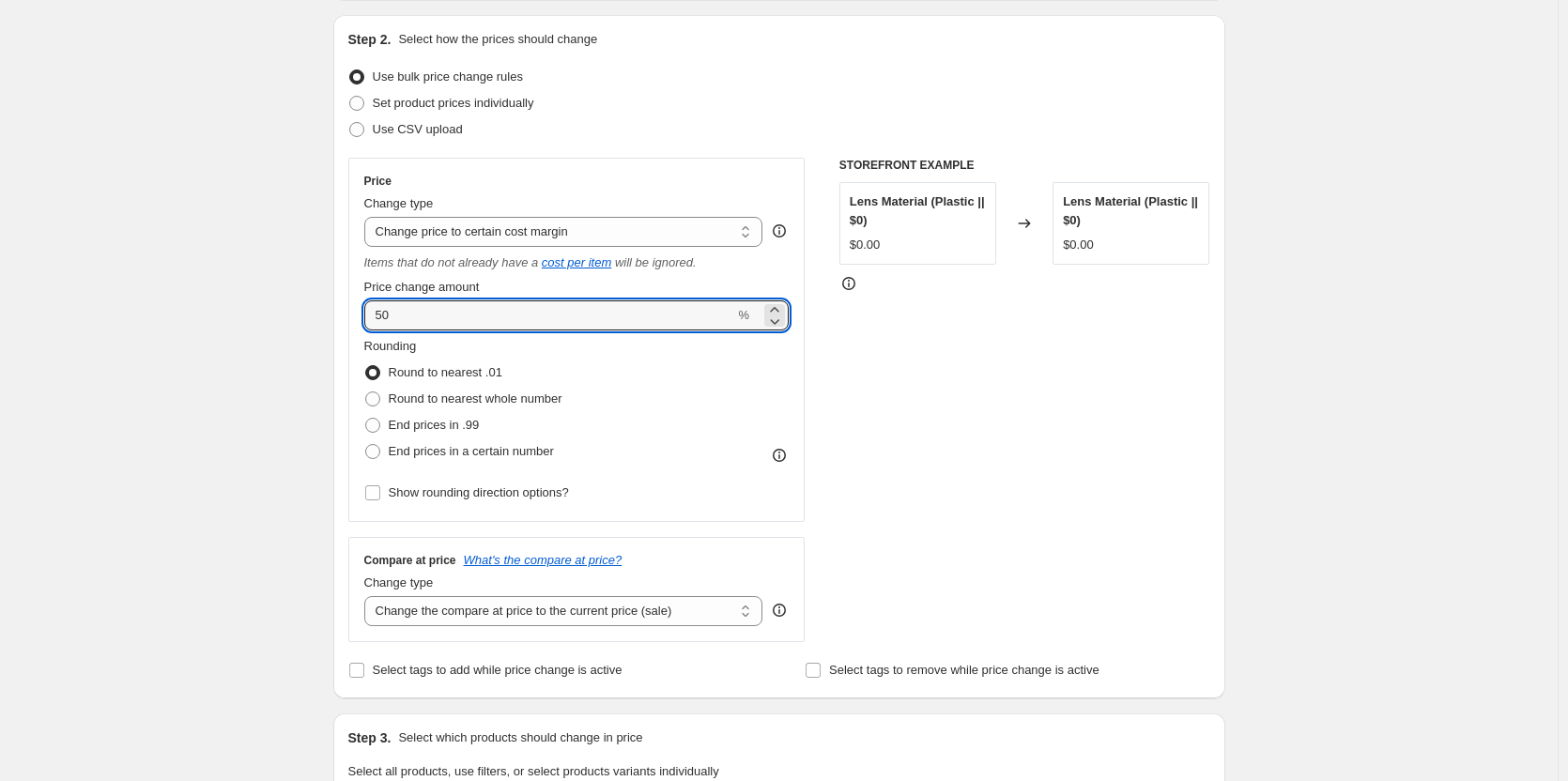
drag, startPoint x: 422, startPoint y: 307, endPoint x: 341, endPoint y: 309, distance: 81.0
click at [341, 309] on div "Step 2. Select how the prices should change Use bulk price change rules Set pro…" at bounding box center [779, 357] width 892 height 684
drag, startPoint x: 413, startPoint y: 312, endPoint x: 316, endPoint y: 306, distance: 97.2
click at [316, 306] on div "Create new price change job. This page is ready Create new price change job Dra…" at bounding box center [780, 737] width 937 height 1851
type input "34"
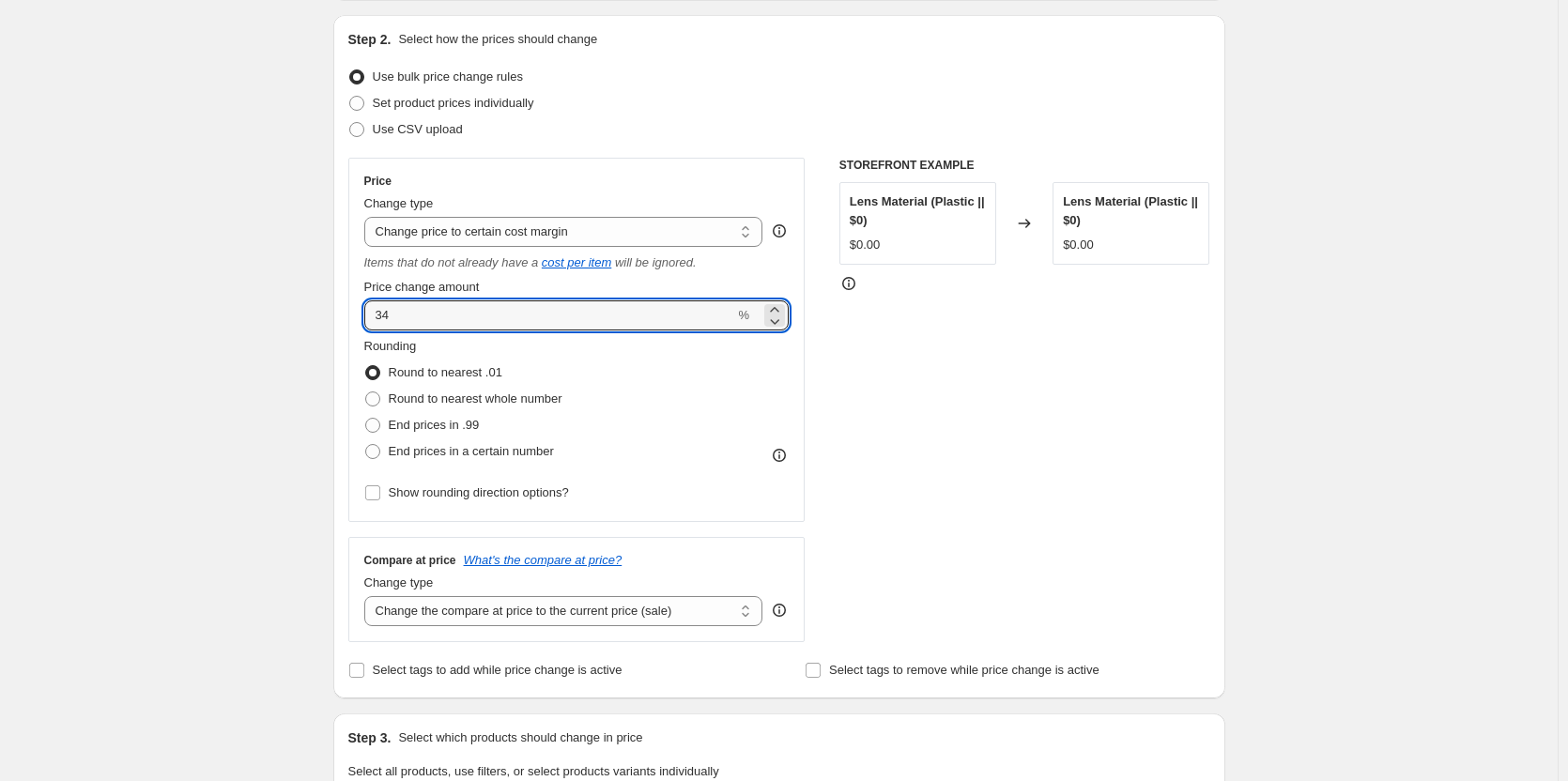
click at [219, 414] on div "Create new price change job. This page is ready Create new price change job Dra…" at bounding box center [779, 737] width 1557 height 1851
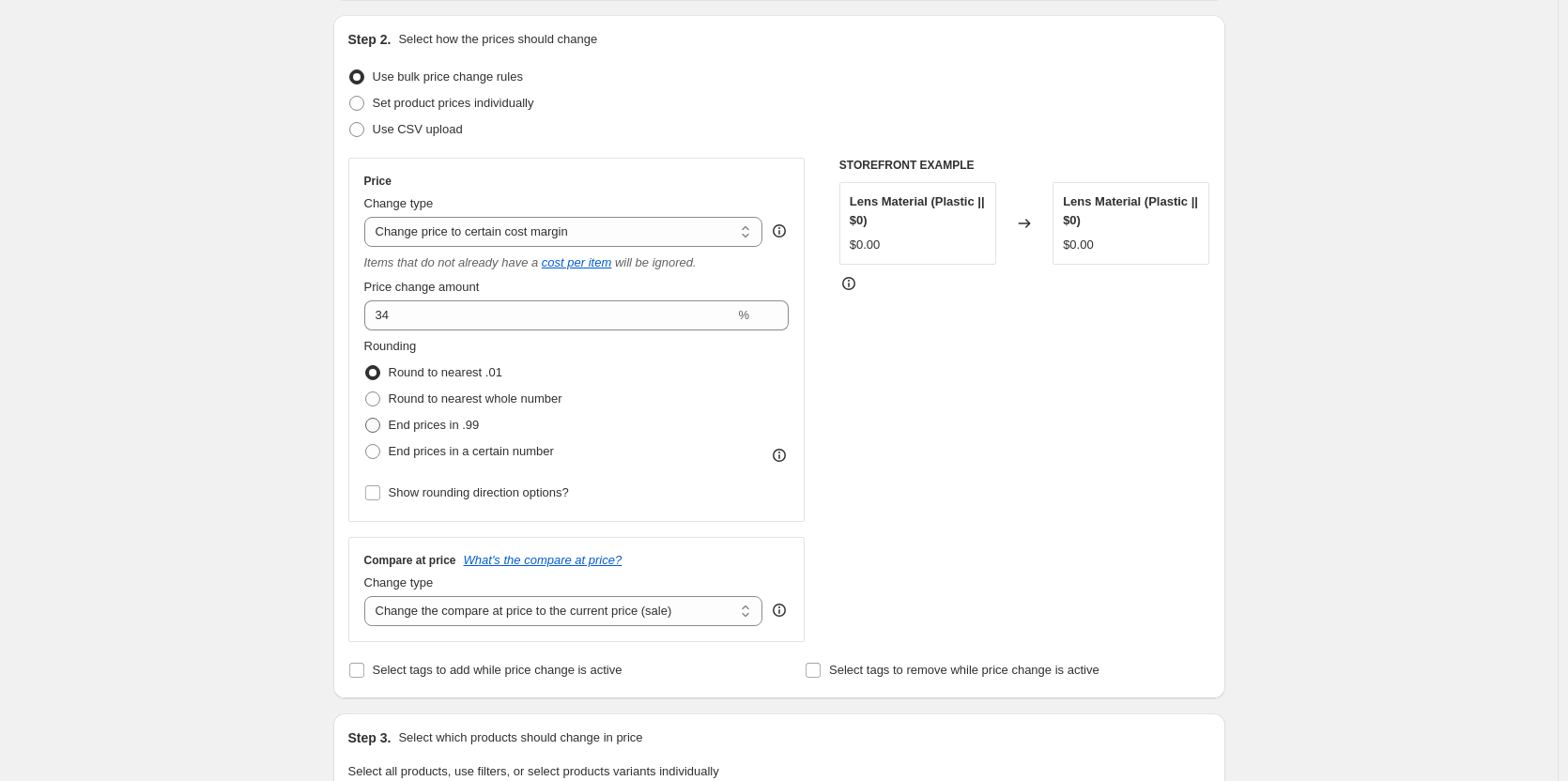
click at [403, 416] on span "End prices in .99" at bounding box center [434, 426] width 91 height 19
click at [366, 418] on input "End prices in .99" at bounding box center [365, 418] width 1 height 1
radio input "true"
click at [405, 402] on span "Round to nearest whole number" at bounding box center [475, 399] width 174 height 14
click at [366, 393] on input "Round to nearest whole number" at bounding box center [365, 392] width 1 height 1
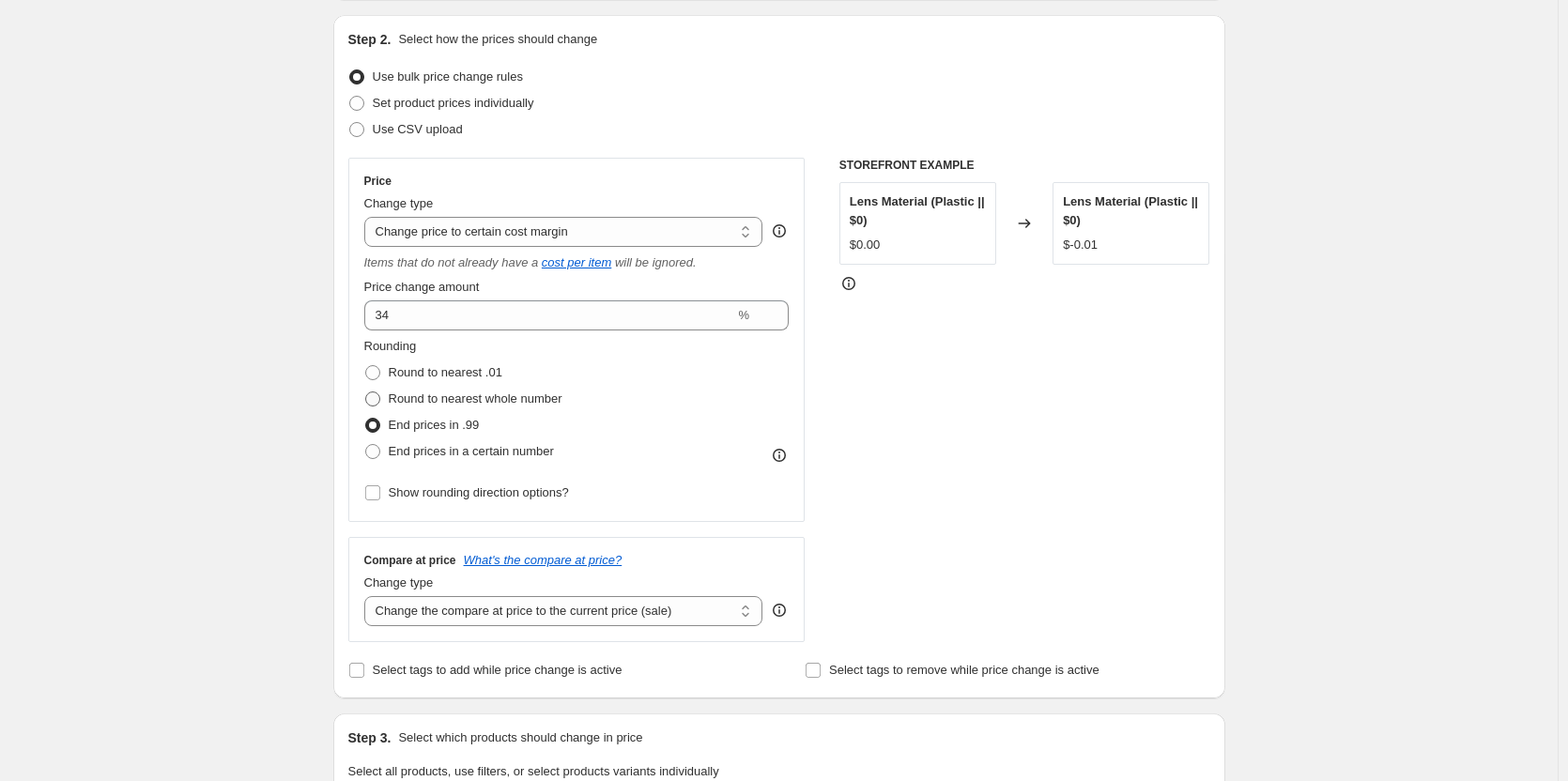
radio input "true"
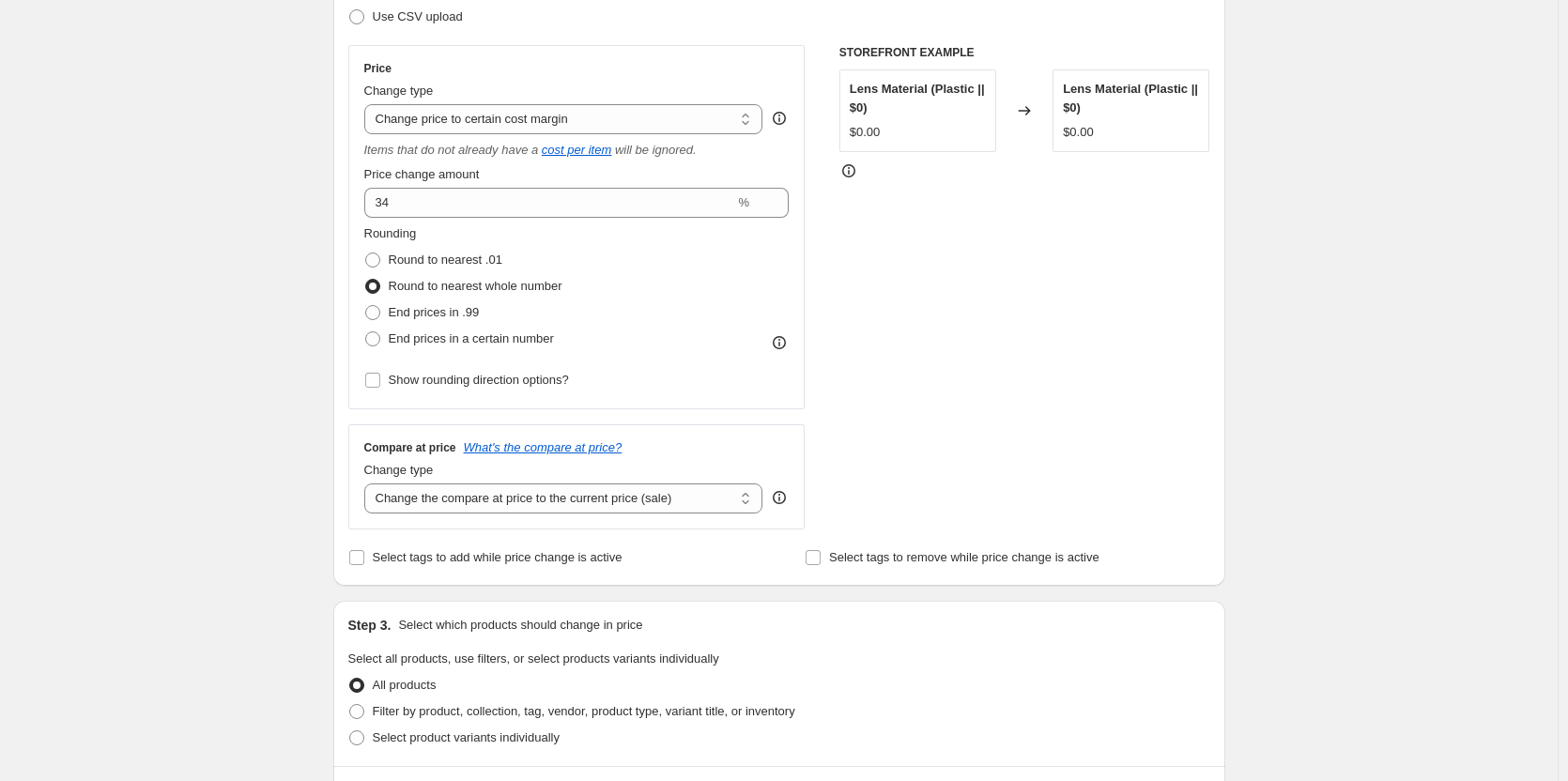
scroll to position [376, 0]
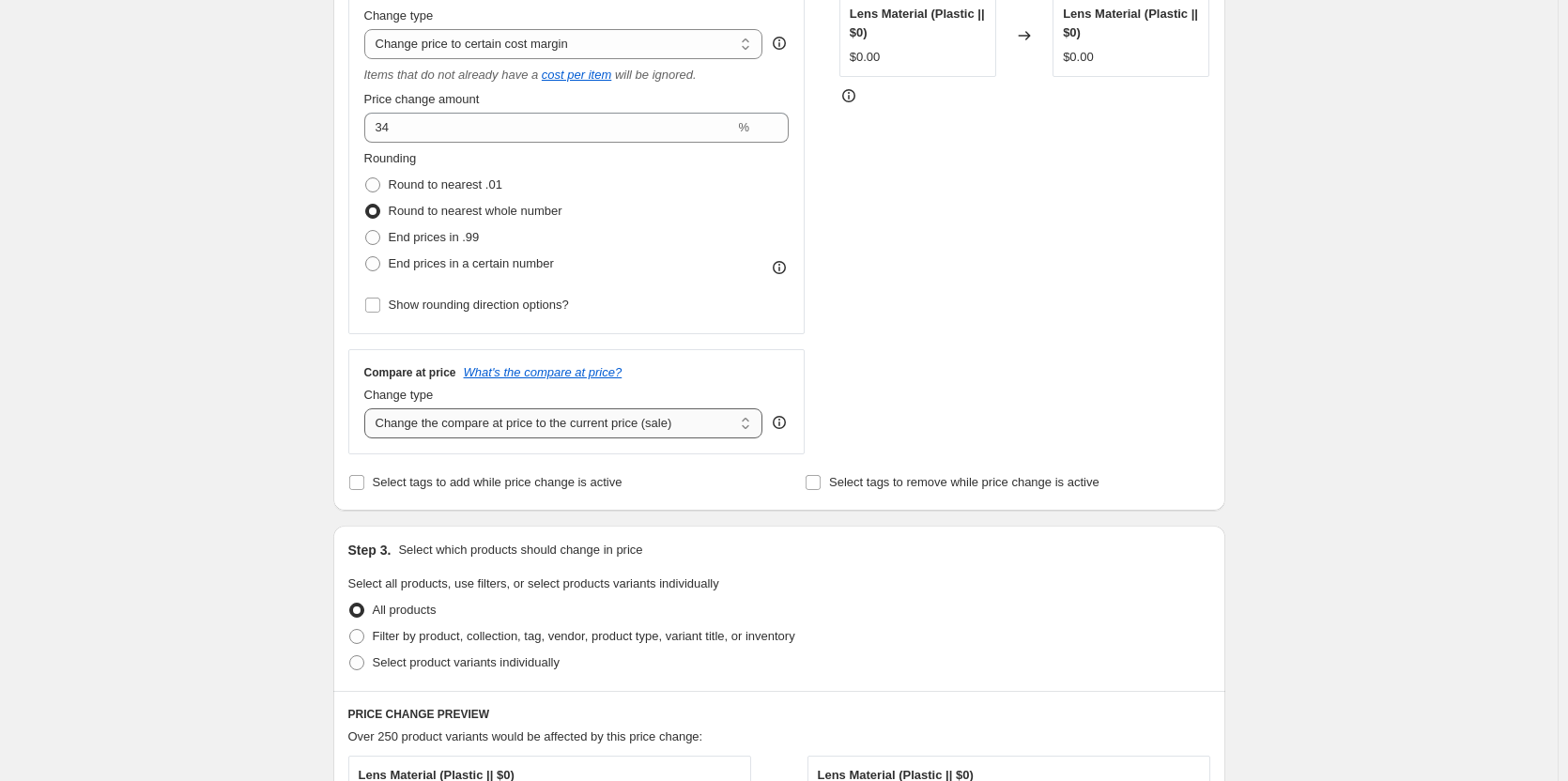
click at [582, 427] on select "Change the compare at price to the current price (sale) Change the compare at p…" at bounding box center [564, 423] width 399 height 30
select select "no_change"
click at [368, 408] on select "Change the compare at price to the current price (sale) Change the compare at p…" at bounding box center [564, 423] width 399 height 30
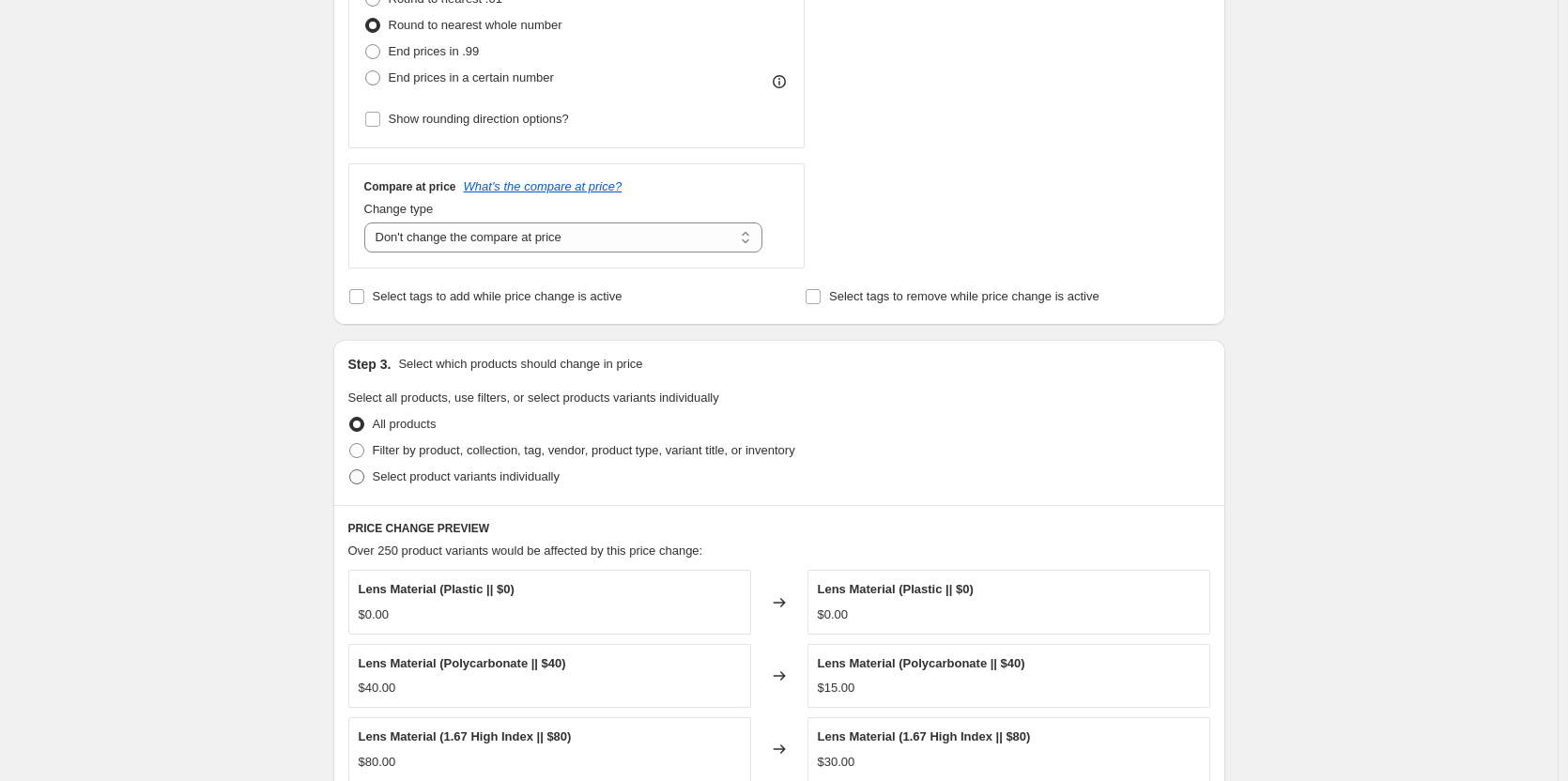
scroll to position [564, 0]
click at [428, 455] on span "Filter by product, collection, tag, vendor, product type, variant title, or inv…" at bounding box center [584, 449] width 422 height 14
click at [350, 443] on input "Filter by product, collection, tag, vendor, product type, variant title, or inv…" at bounding box center [350, 442] width 1 height 1
radio input "true"
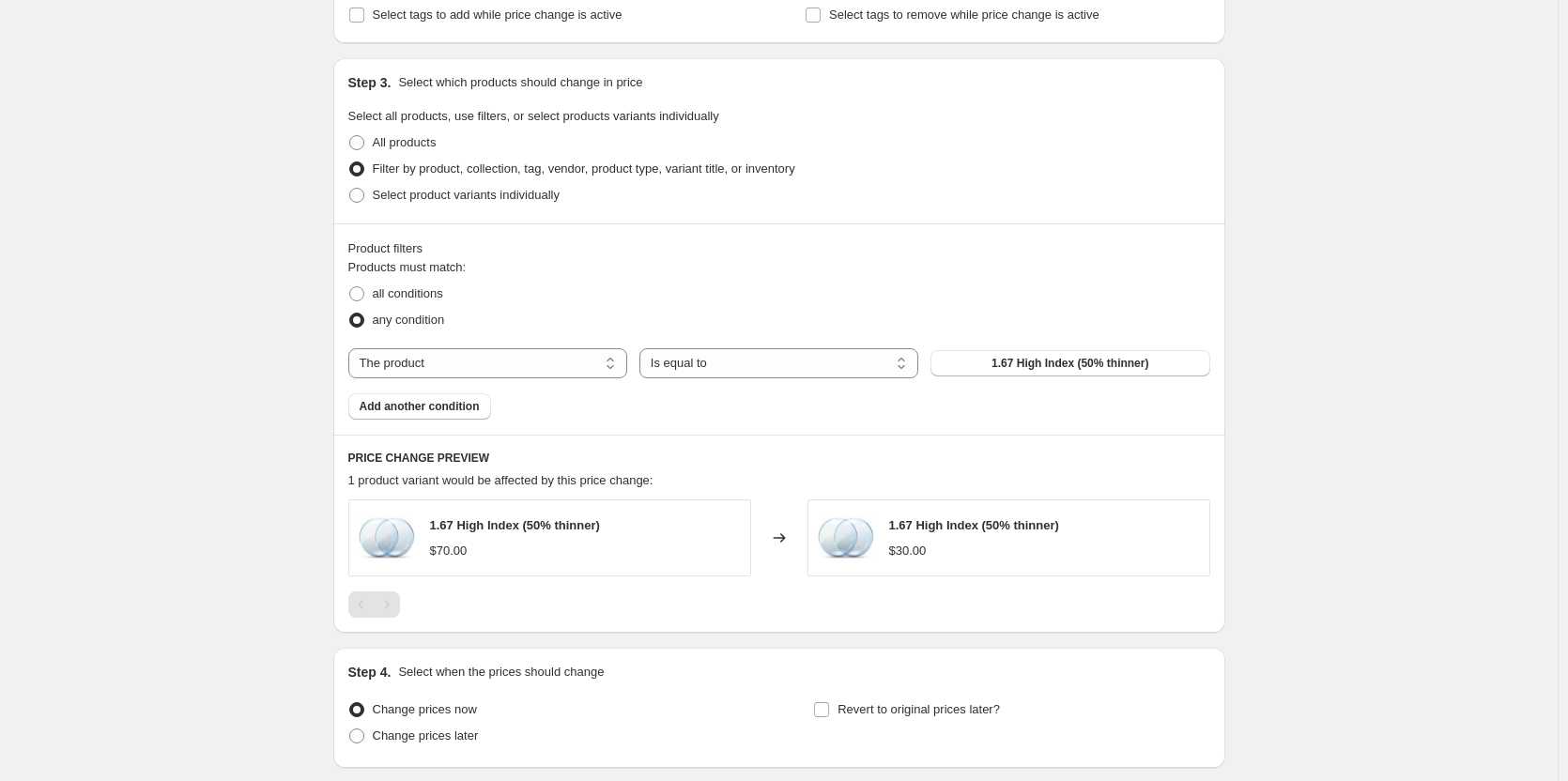
scroll to position [845, 0]
click at [541, 370] on select "The product The product's collection The product's tag The product's vendor The…" at bounding box center [488, 361] width 278 height 30
select select "collection"
click at [665, 360] on select "Is equal to Is not equal to" at bounding box center [779, 361] width 278 height 30
click at [970, 360] on button "BUY LENSES" at bounding box center [1070, 361] width 278 height 26
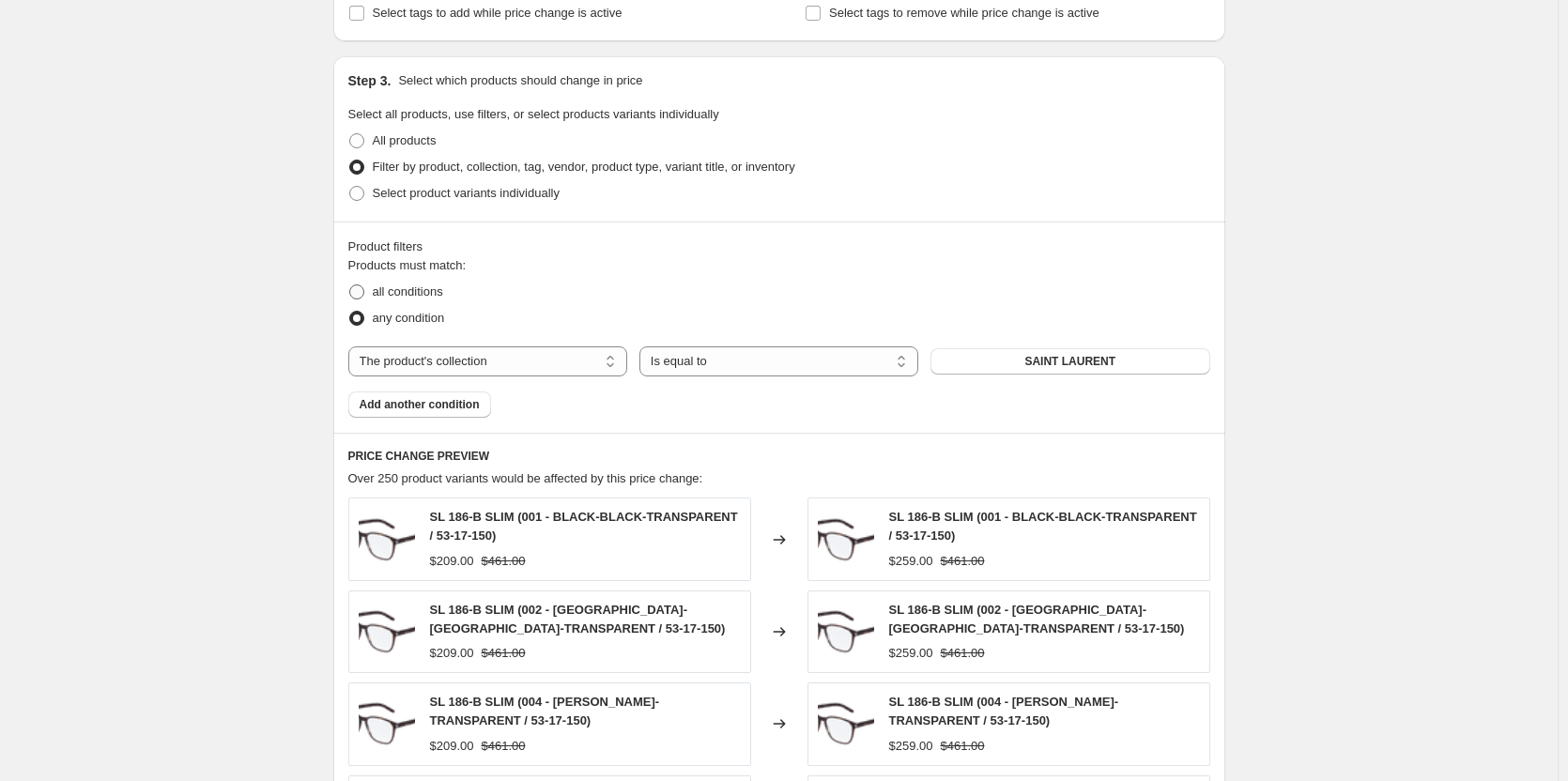
click at [387, 292] on span "all conditions" at bounding box center [407, 291] width 70 height 14
click at [350, 285] on input "all conditions" at bounding box center [350, 284] width 1 height 1
radio input "true"
click at [448, 413] on button "Add another condition" at bounding box center [420, 404] width 143 height 26
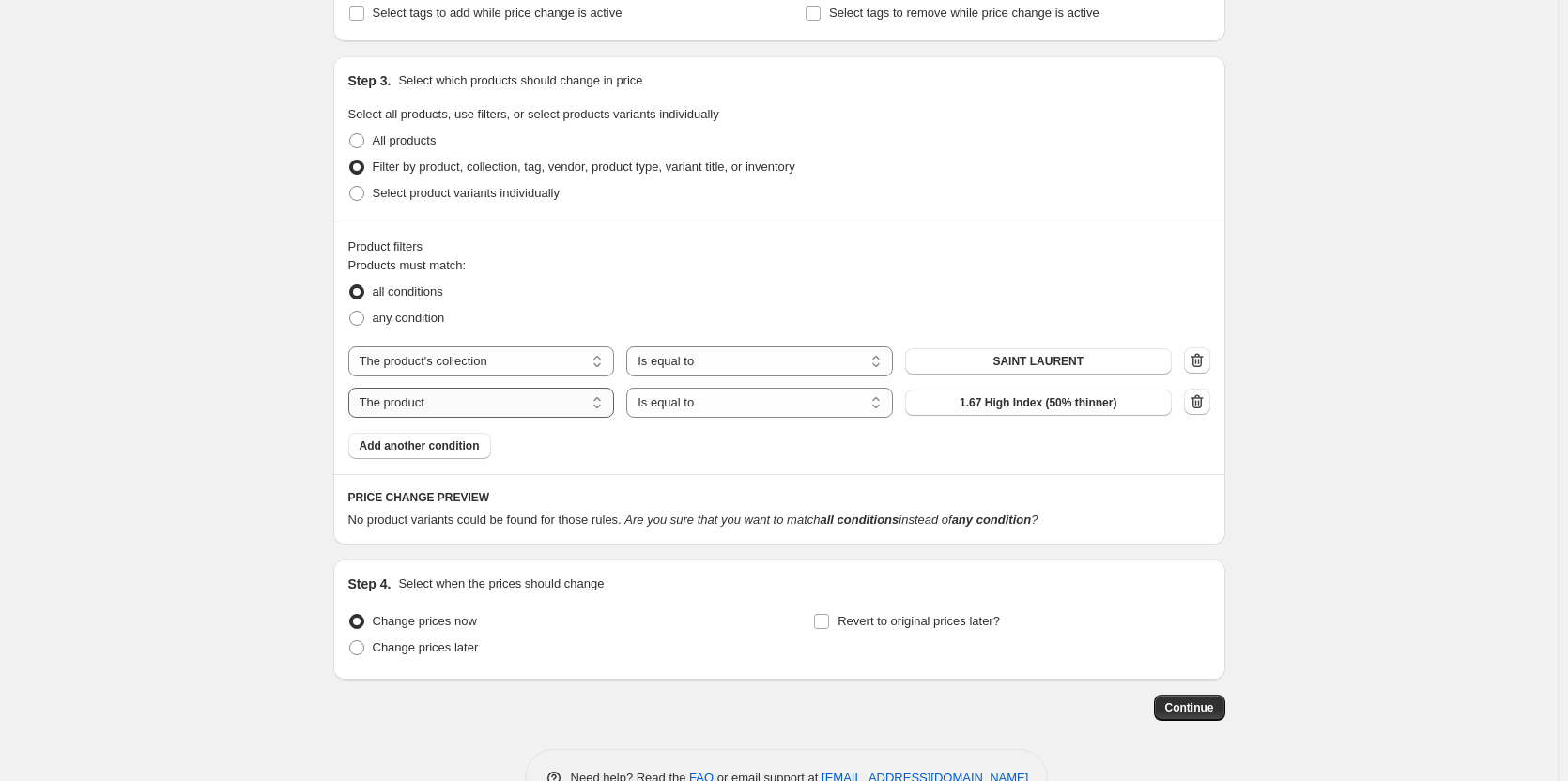
click at [483, 404] on select "The product The product's collection The product's tag The product's vendor The…" at bounding box center [482, 403] width 267 height 30
click at [352, 388] on select "The product The product's collection The product's tag The product's vendor The…" at bounding box center [482, 403] width 267 height 30
click at [578, 403] on select "The product The product's collection The product's tag The product's vendor The…" at bounding box center [482, 403] width 267 height 30
select select "title"
click at [949, 405] on input "Default Title" at bounding box center [1039, 403] width 267 height 30
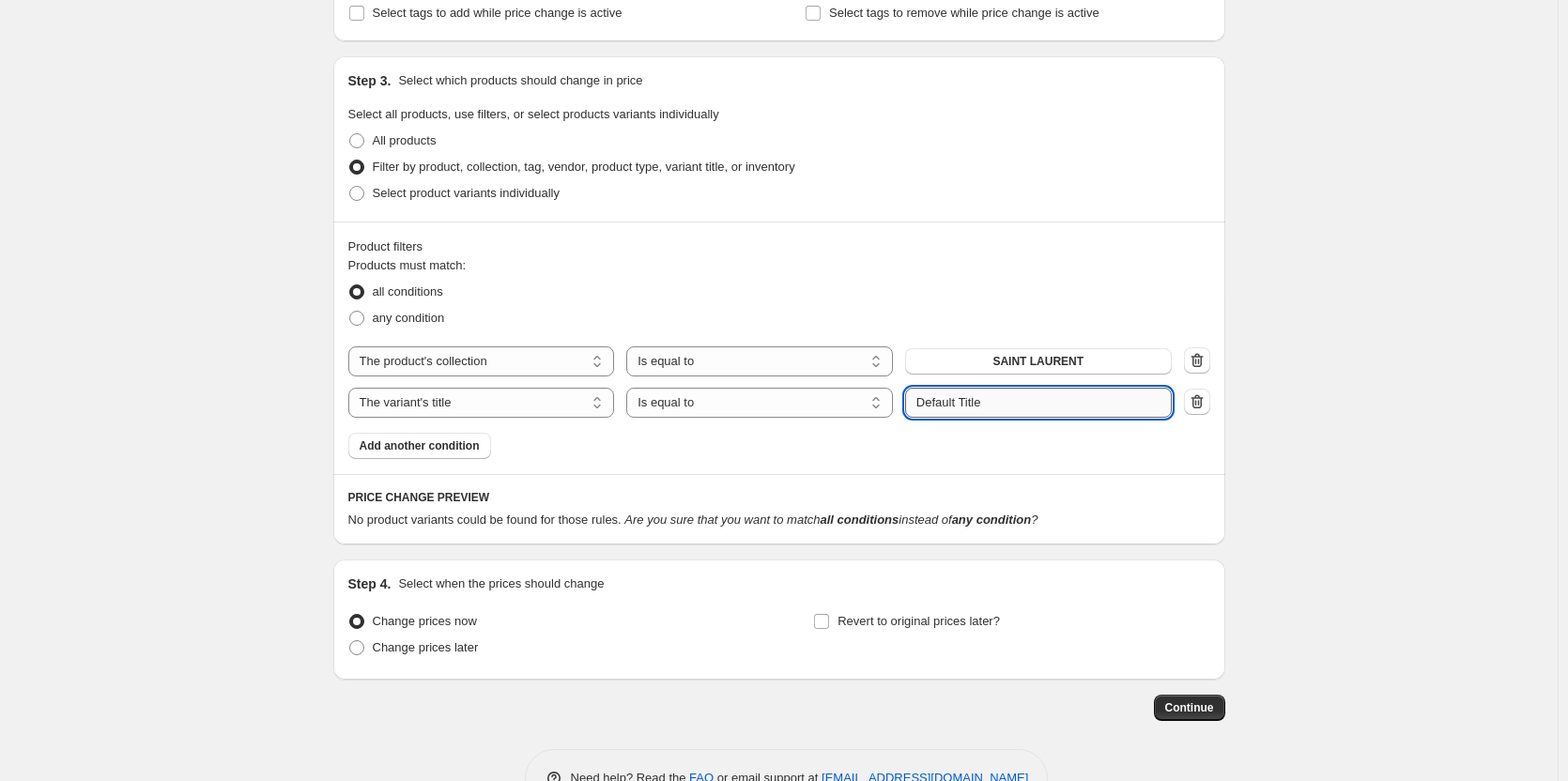
click at [949, 405] on input "Default Title" at bounding box center [1039, 403] width 267 height 30
type input "final-sale"
click at [591, 400] on select "The product The product's collection The product's tag The product's vendor The…" at bounding box center [482, 403] width 267 height 30
click at [722, 405] on select "Is equal to Is not equal to" at bounding box center [760, 403] width 267 height 30
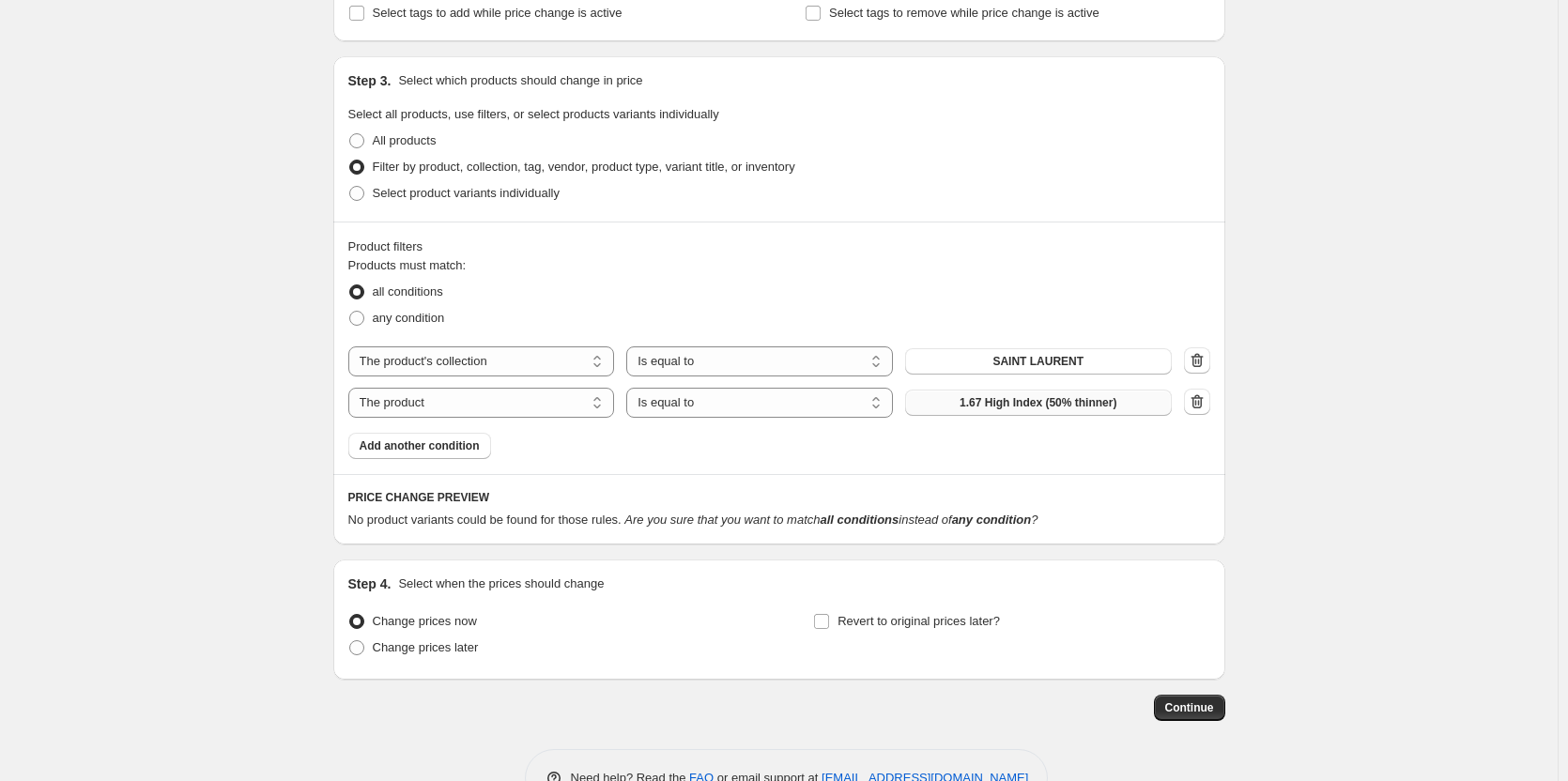
click at [953, 404] on button "1.67 High Index (50% thinner)" at bounding box center [1039, 403] width 267 height 26
click at [422, 406] on select "The product The product's collection The product's tag The product's vendor The…" at bounding box center [482, 403] width 267 height 30
select select "tag"
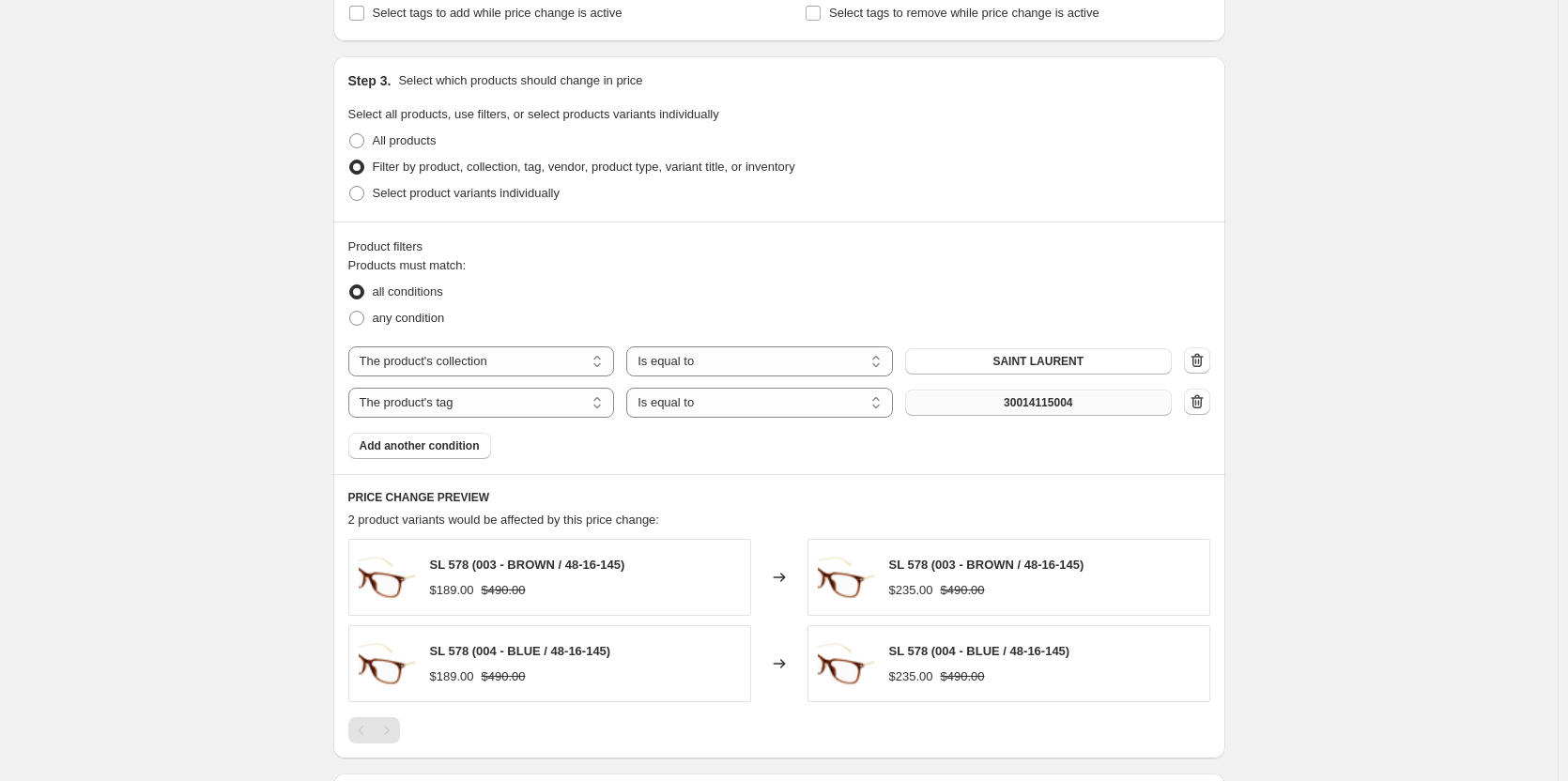
click at [929, 401] on button "30014115004" at bounding box center [1039, 403] width 267 height 26
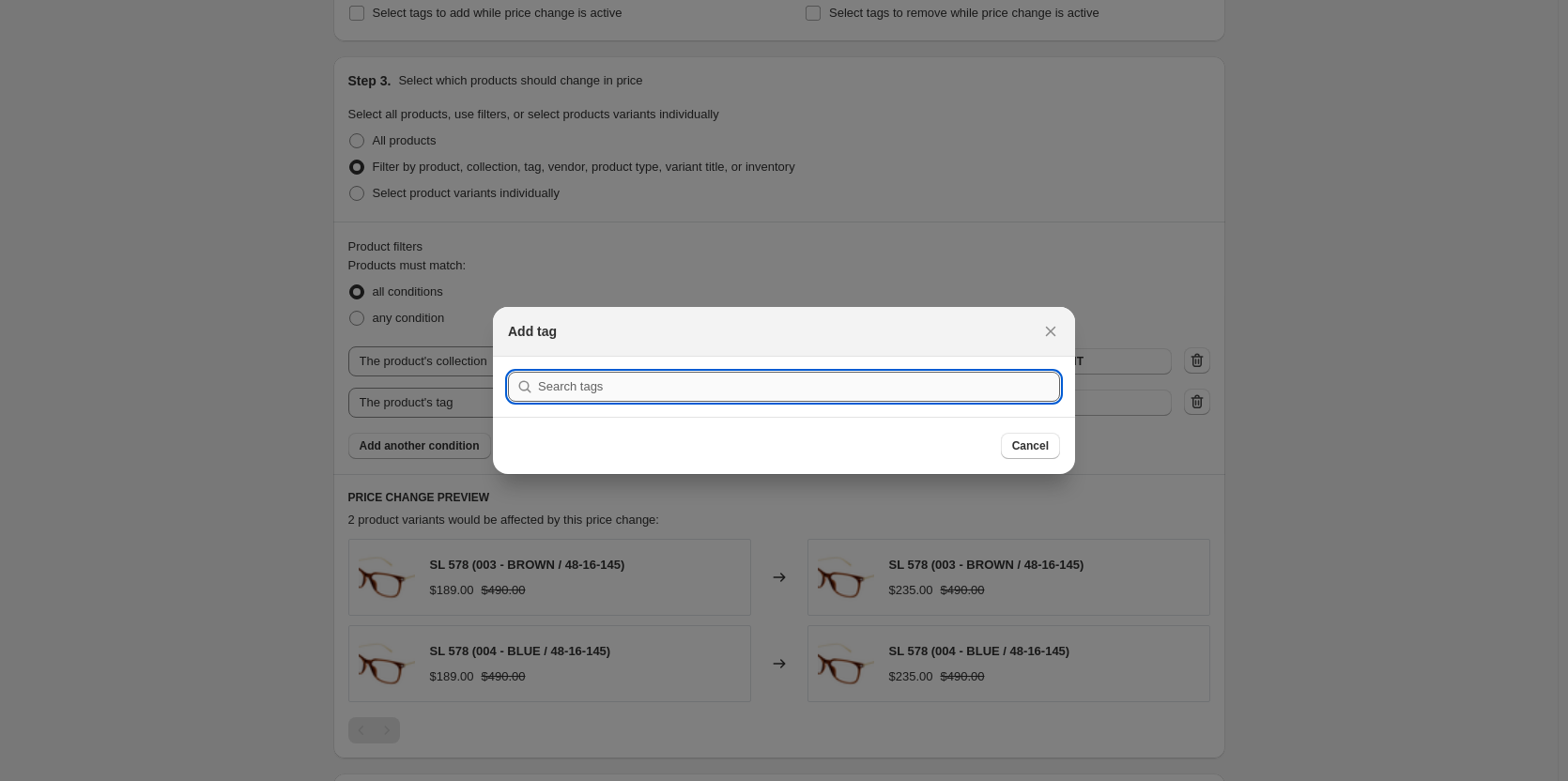
click at [934, 401] on input ":r5e:" at bounding box center [799, 386] width 522 height 30
click at [1036, 440] on span "Cancel" at bounding box center [1030, 447] width 36 height 15
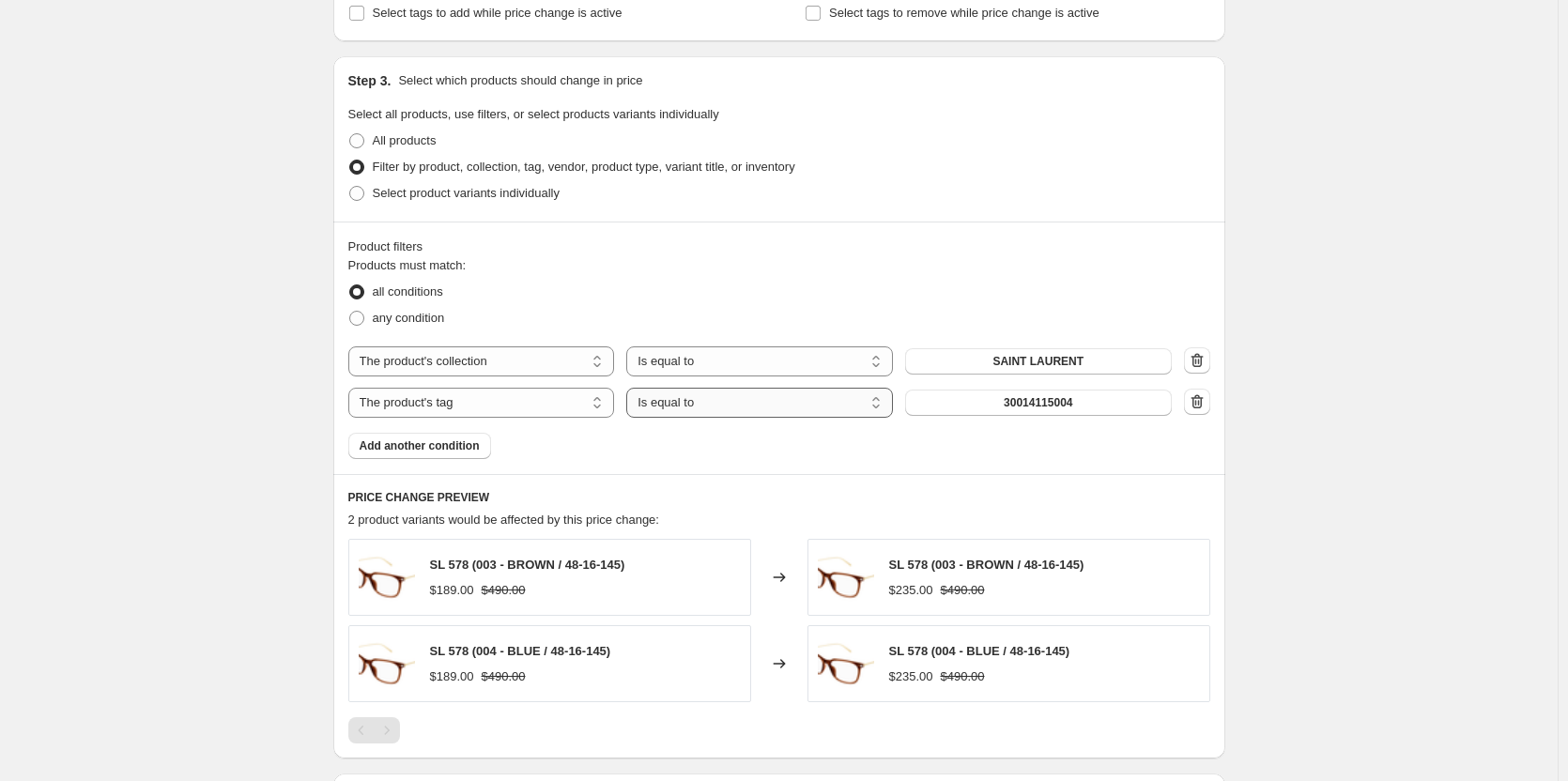
click at [882, 397] on select "Is equal to Is not equal to" at bounding box center [760, 403] width 267 height 30
click at [951, 409] on button "30014115004" at bounding box center [1039, 403] width 267 height 26
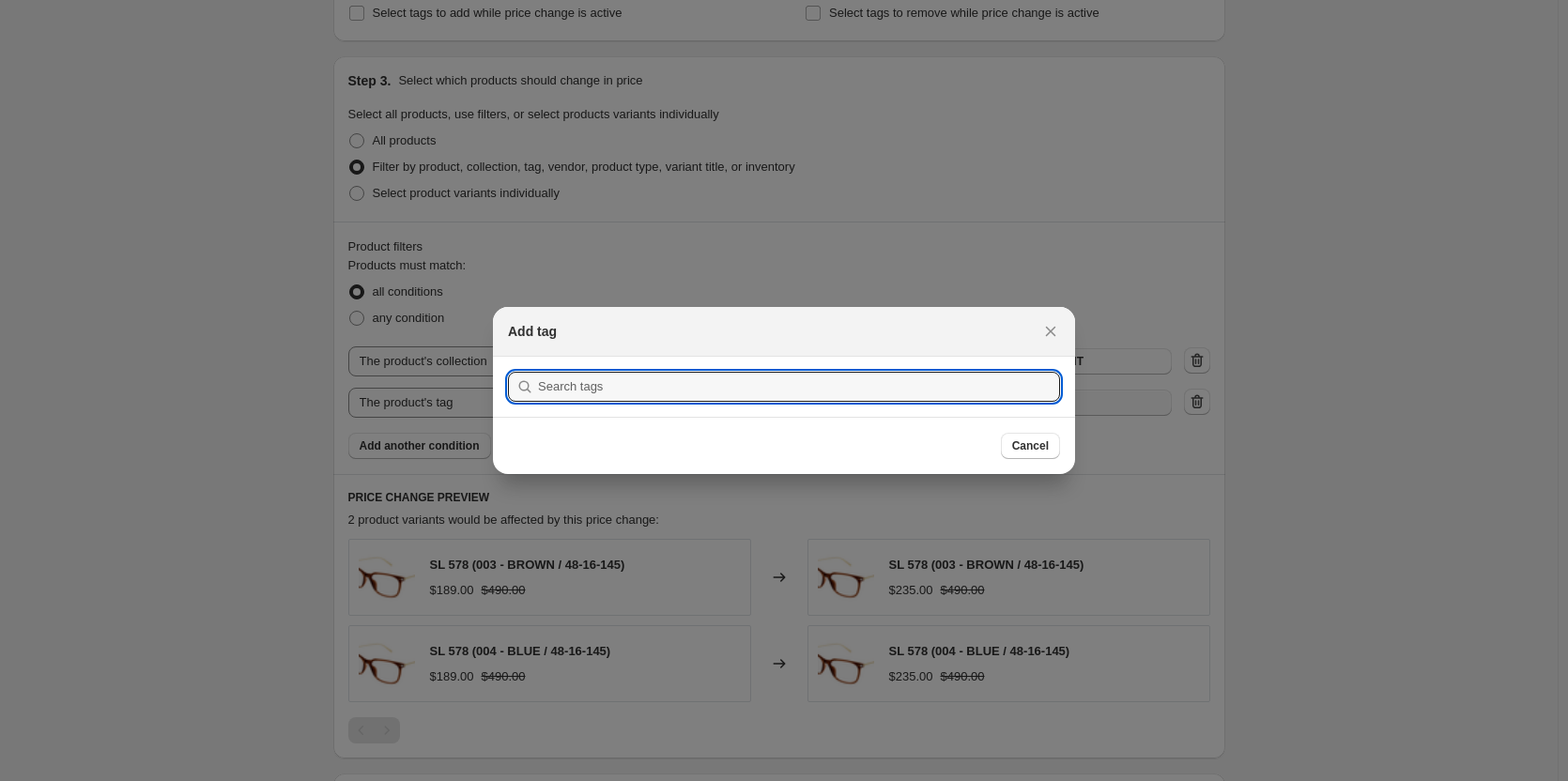
scroll to position [0, 0]
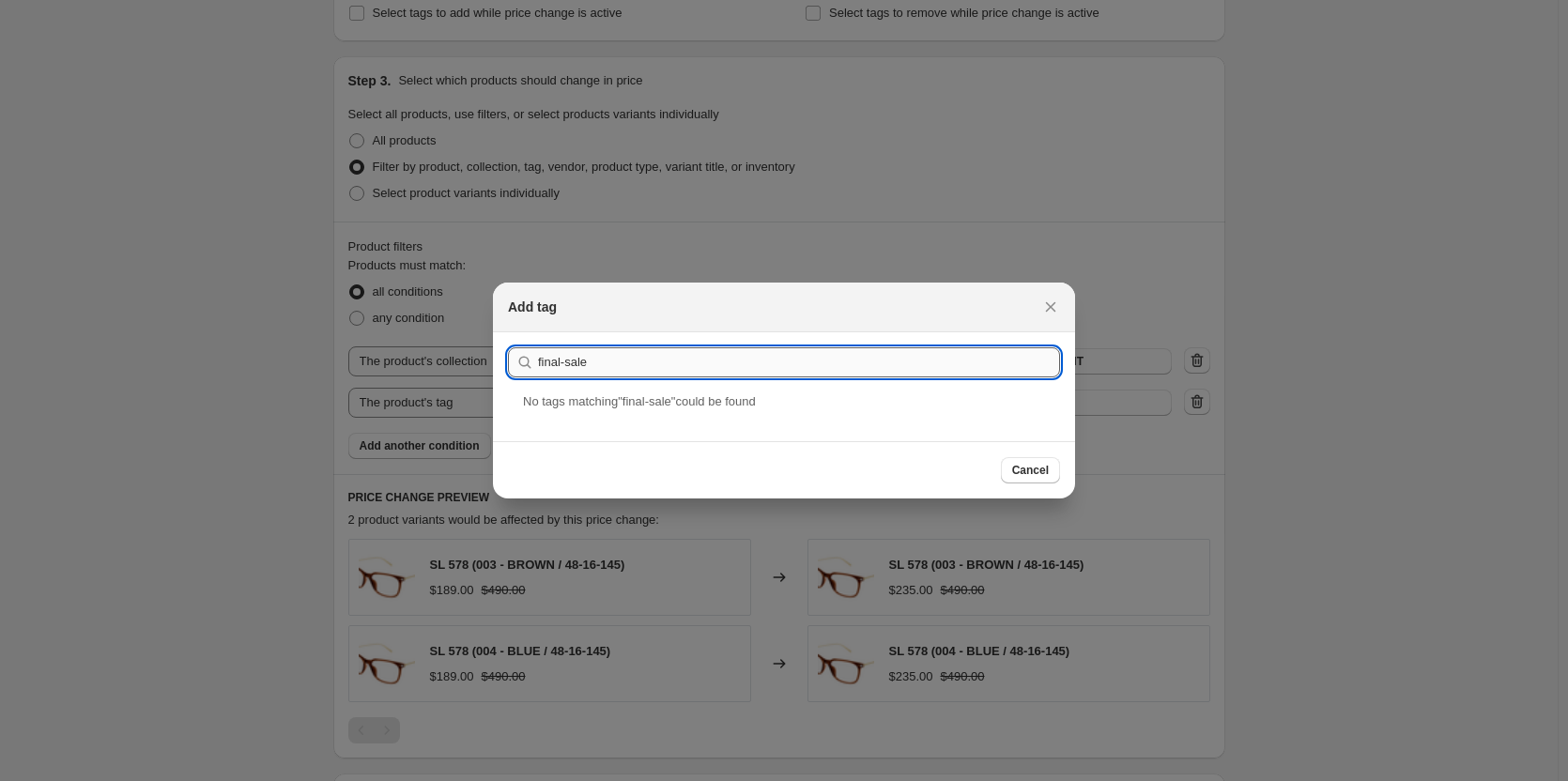
click at [656, 364] on input "final-sale" at bounding box center [799, 362] width 522 height 30
type input "Final"
click at [615, 423] on div "Final Sale" at bounding box center [784, 418] width 582 height 50
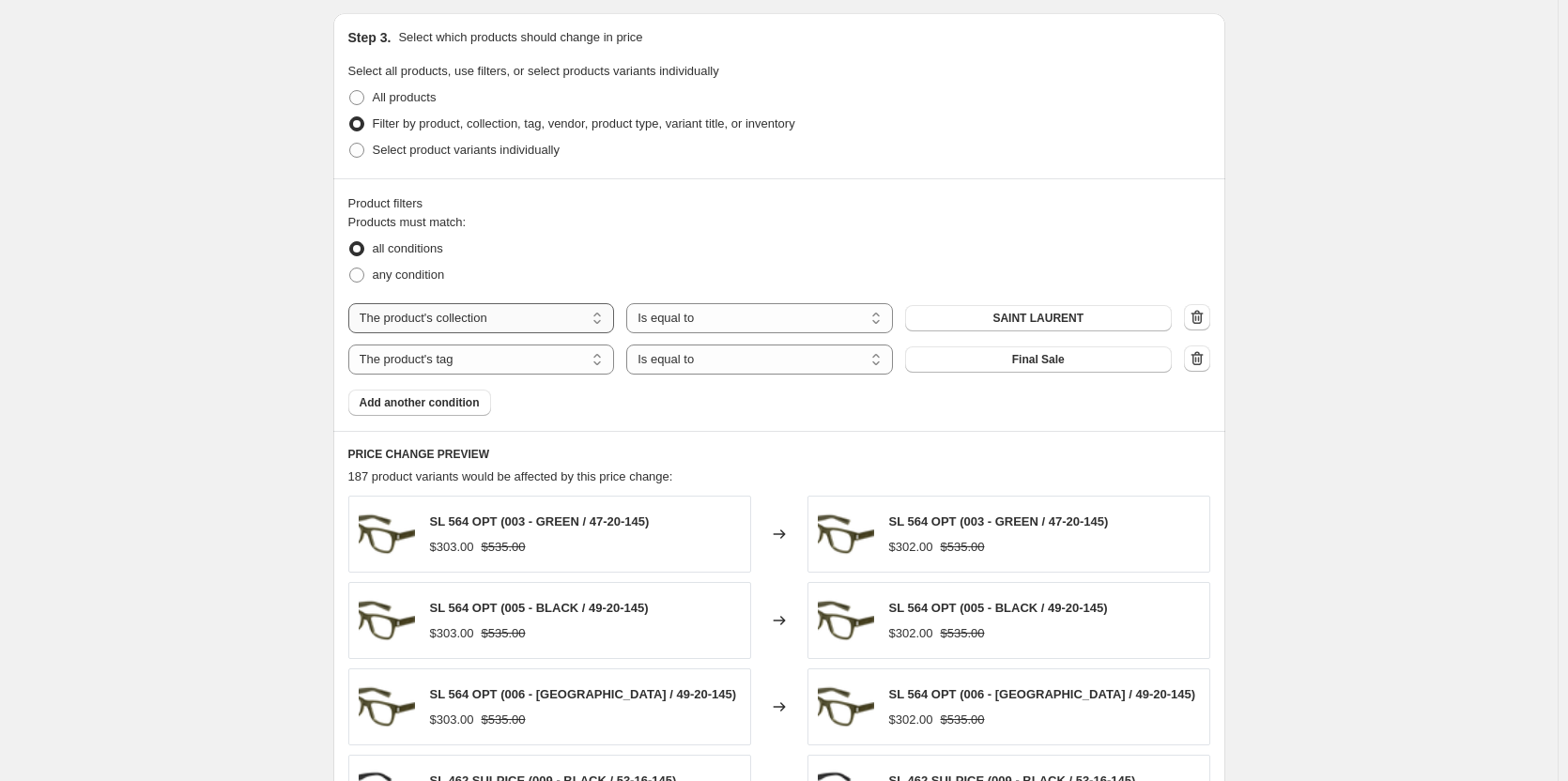
scroll to position [940, 0]
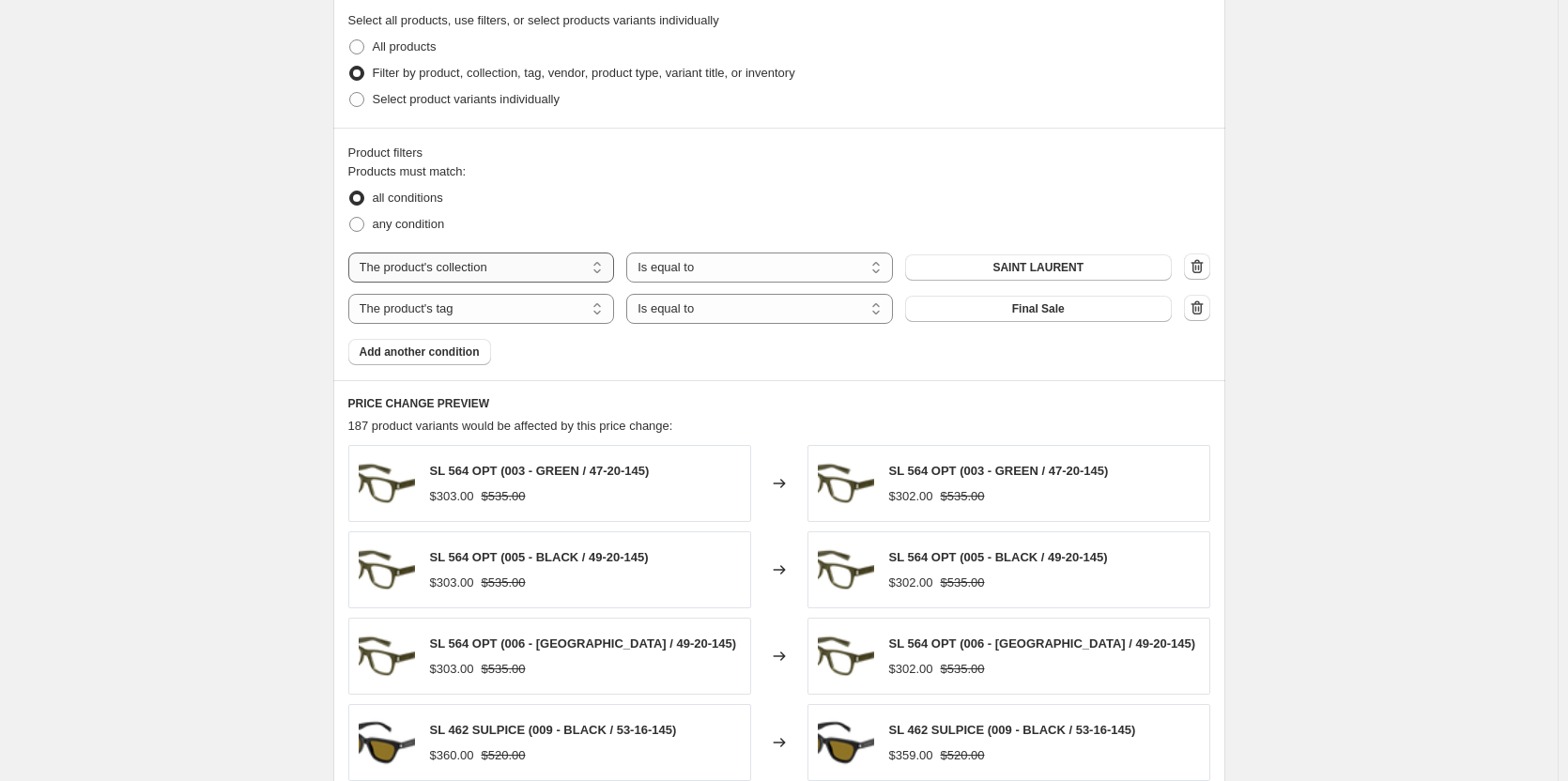
click at [521, 274] on select "The product The product's collection The product's tag The product's vendor The…" at bounding box center [482, 267] width 267 height 30
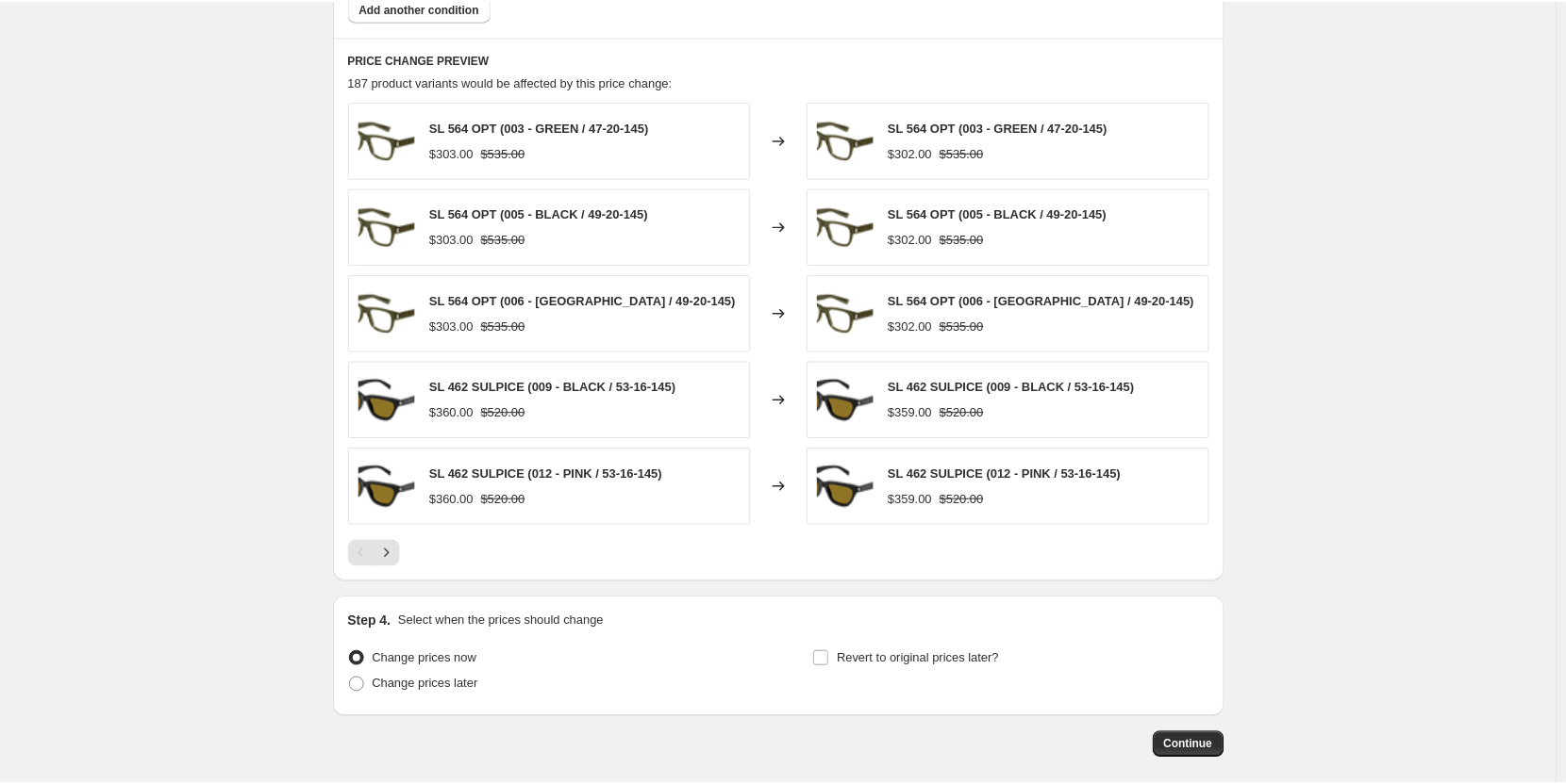
scroll to position [1320, 0]
